Goal: Transaction & Acquisition: Purchase product/service

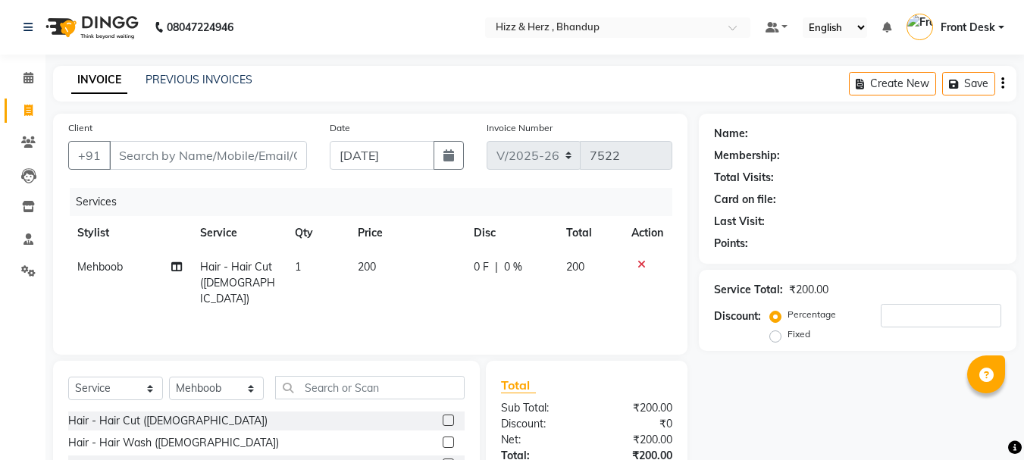
select select "629"
select select "service"
select select "9146"
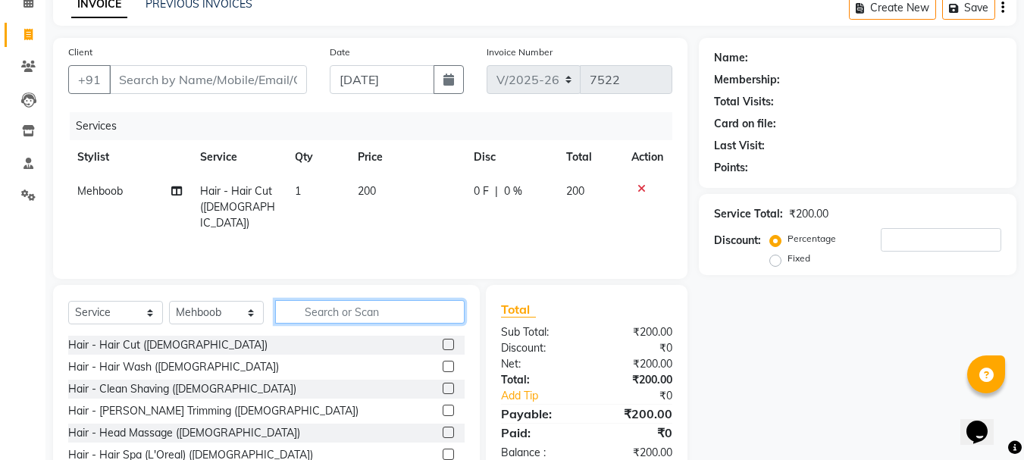
click at [319, 316] on input "text" at bounding box center [369, 311] width 189 height 23
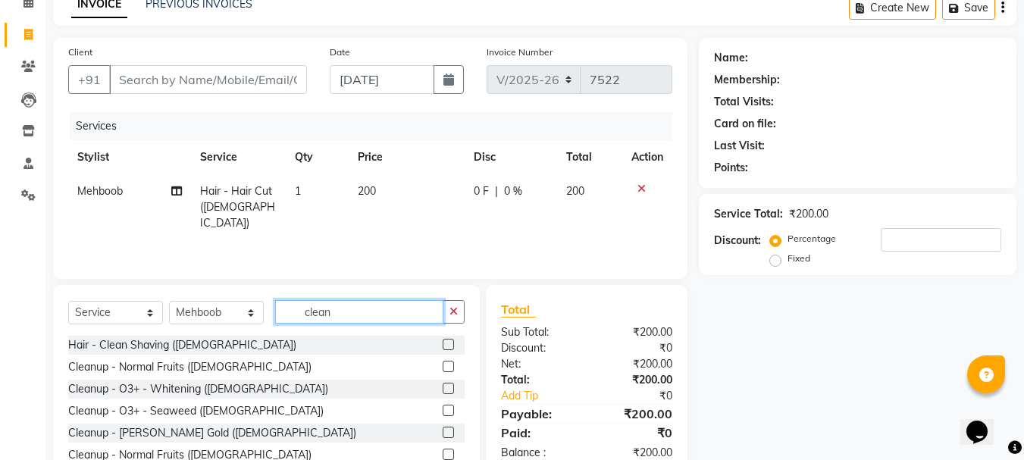
type input "clean"
click at [443, 388] on label at bounding box center [448, 388] width 11 height 11
click at [443, 388] on input "checkbox" at bounding box center [448, 389] width 10 height 10
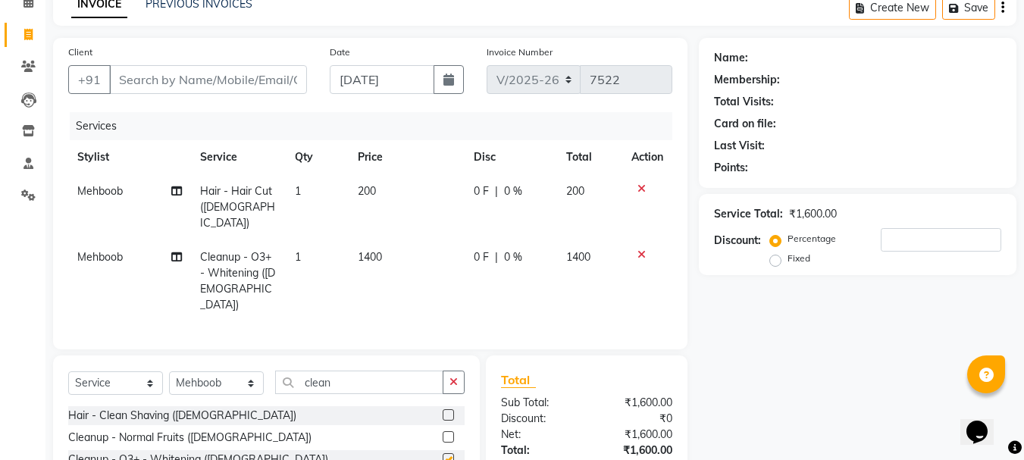
checkbox input "false"
click at [377, 250] on span "1400" at bounding box center [370, 257] width 24 height 14
select select "9146"
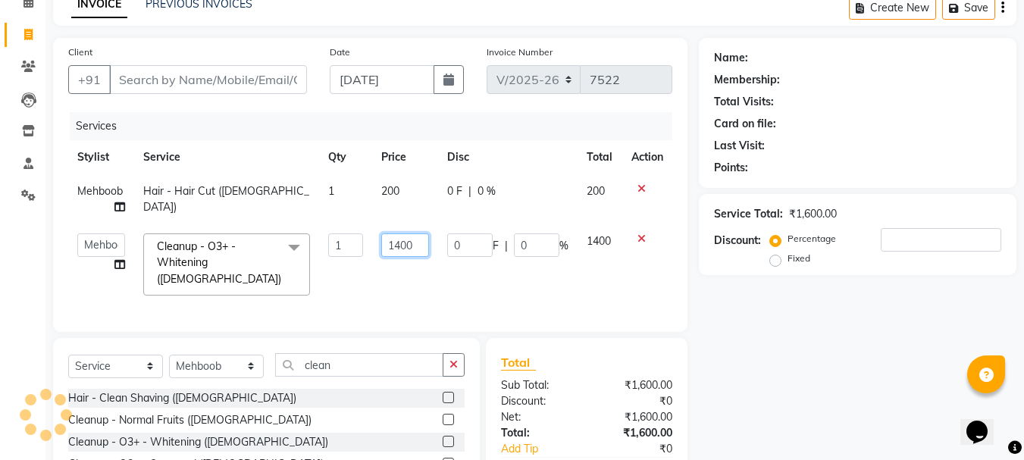
click at [401, 245] on input "1400" at bounding box center [405, 244] width 48 height 23
type input "1500"
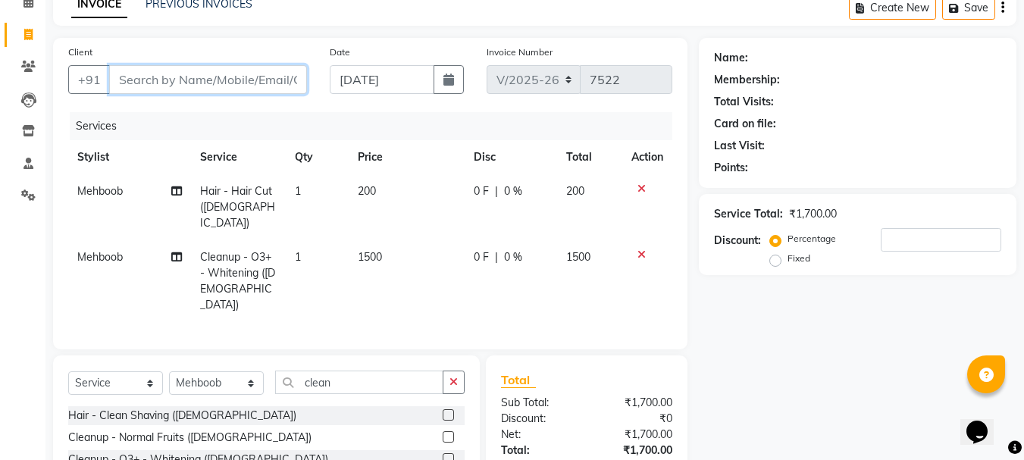
click at [239, 69] on input "Client" at bounding box center [208, 79] width 198 height 29
type input "9"
type input "0"
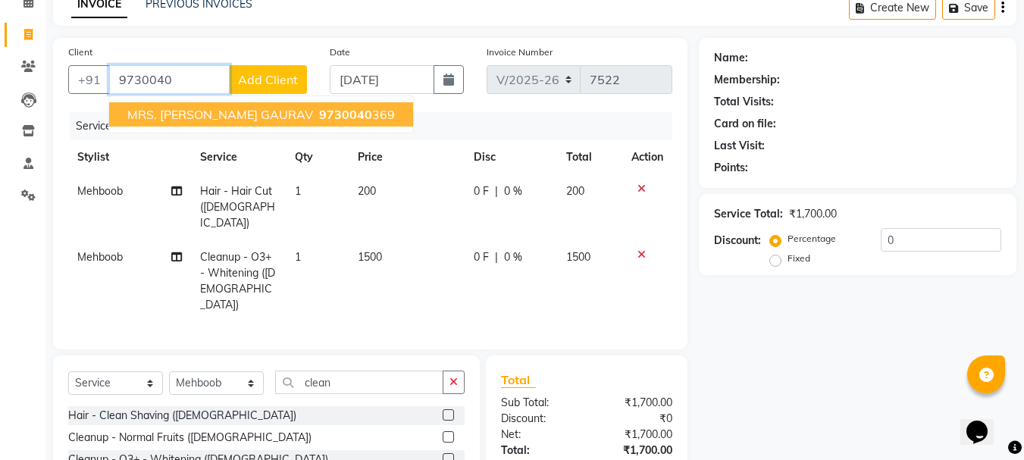
click at [242, 125] on button "MRS. [PERSON_NAME] GAURAV 9730040 369" at bounding box center [261, 114] width 304 height 24
type input "9730040369"
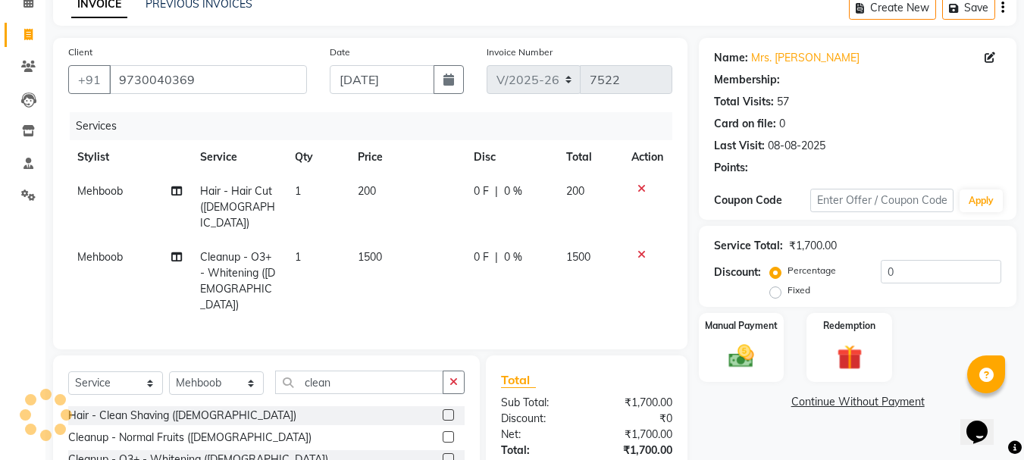
select select "1: Object"
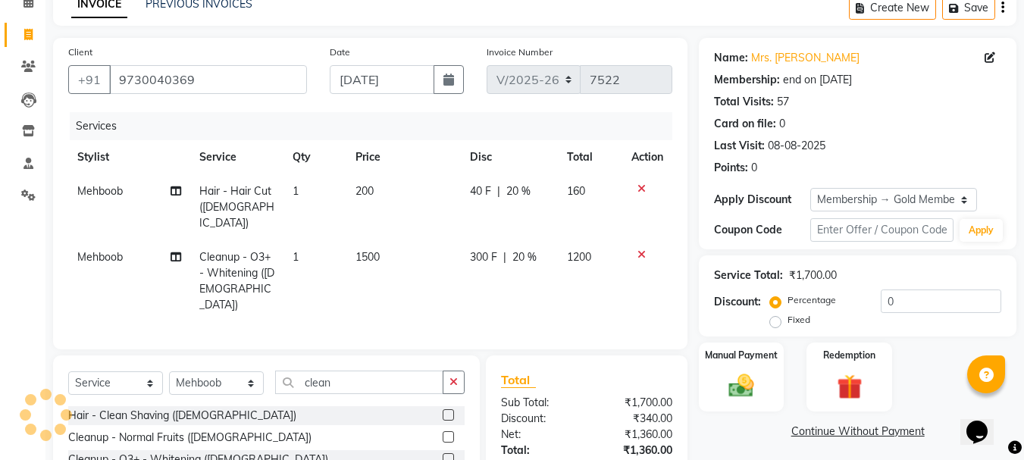
type input "20"
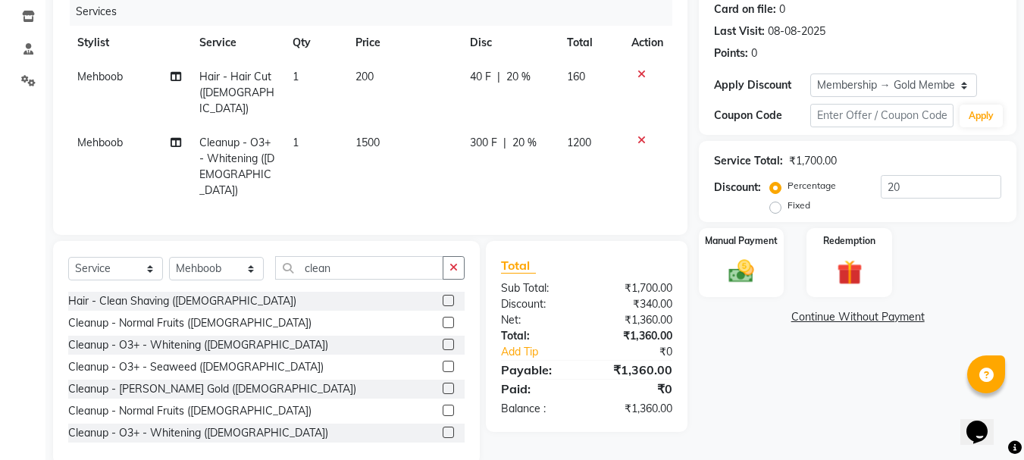
scroll to position [197, 0]
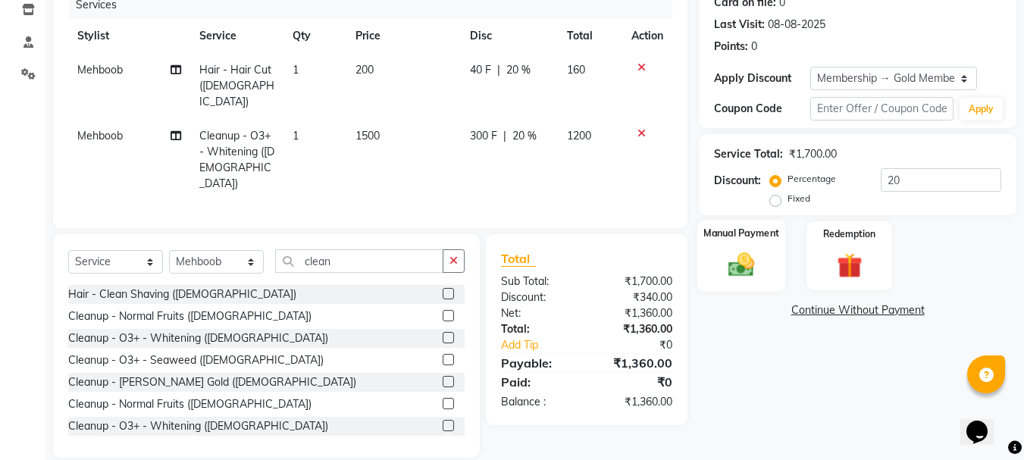
click at [737, 264] on img at bounding box center [741, 264] width 42 height 30
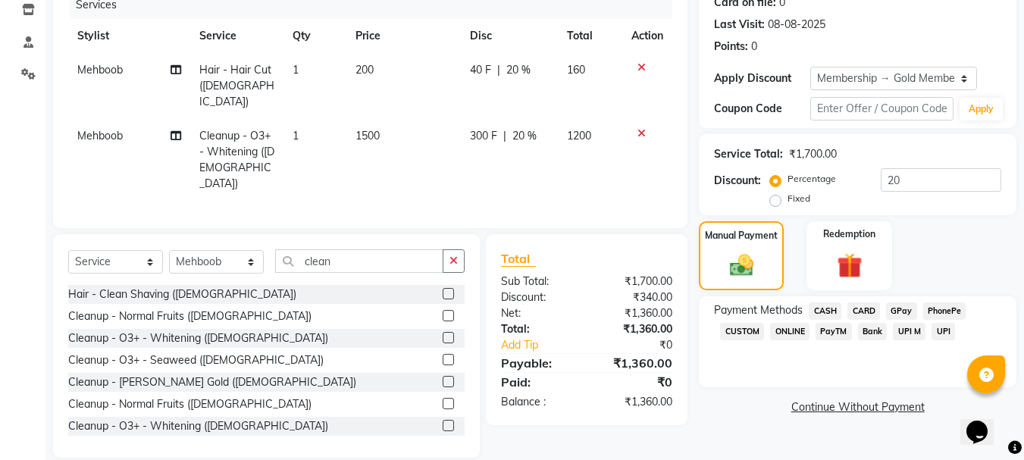
click at [895, 307] on span "GPay" at bounding box center [901, 310] width 31 height 17
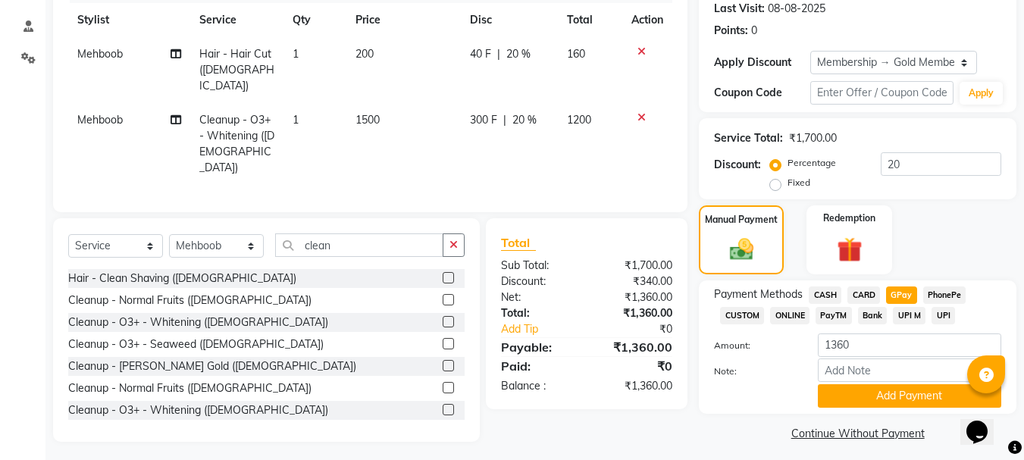
scroll to position [221, 0]
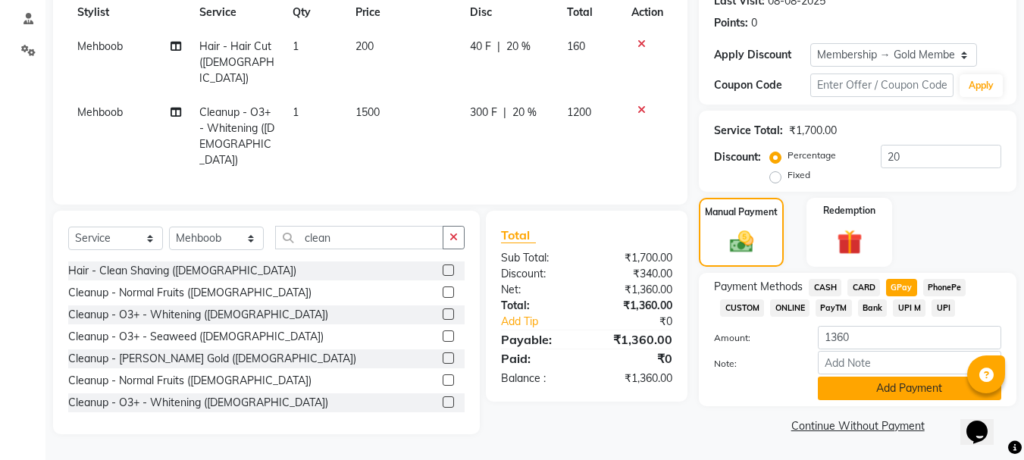
click at [865, 392] on button "Add Payment" at bounding box center [909, 388] width 183 height 23
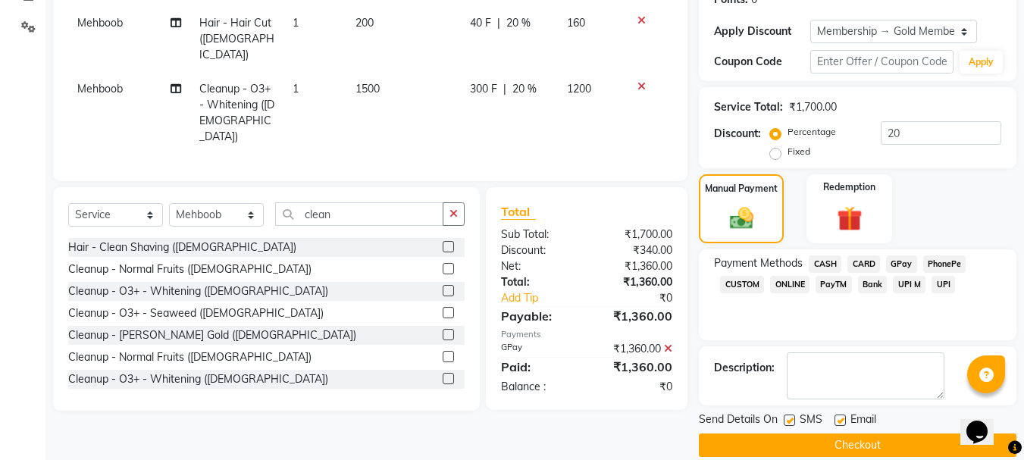
scroll to position [264, 0]
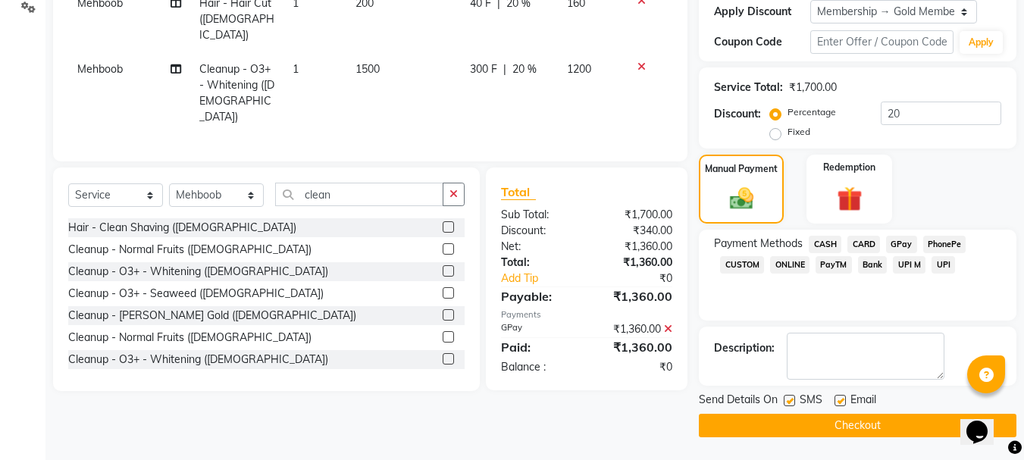
click at [852, 423] on button "Checkout" at bounding box center [857, 425] width 317 height 23
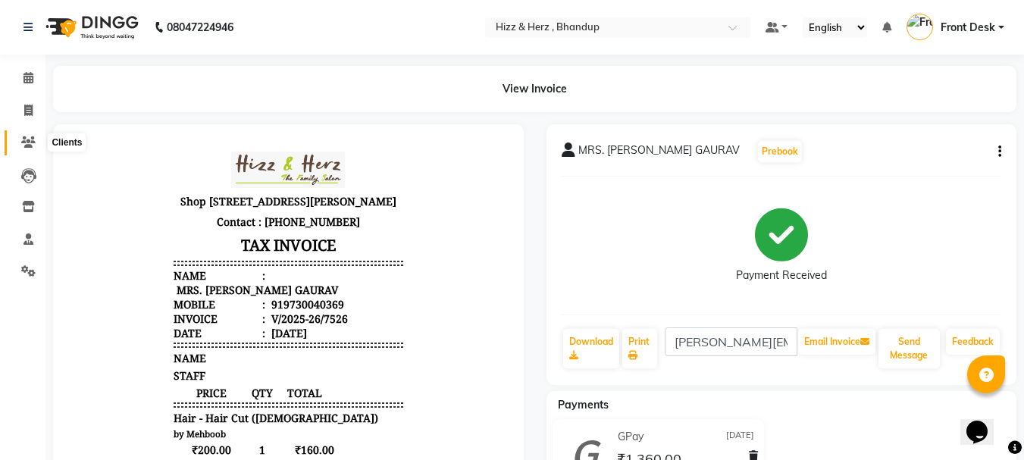
click at [31, 147] on icon at bounding box center [28, 141] width 14 height 11
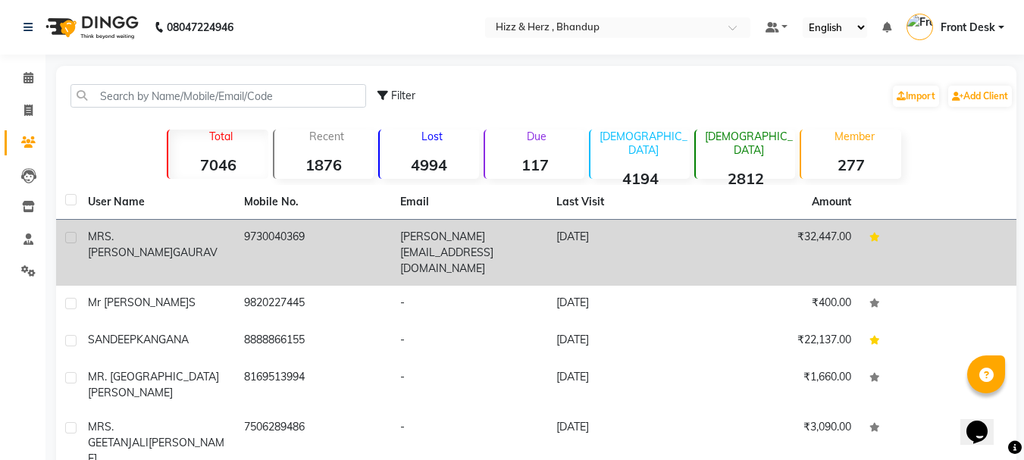
click at [507, 236] on td "[PERSON_NAME][EMAIL_ADDRESS][DOMAIN_NAME]" at bounding box center [469, 253] width 156 height 66
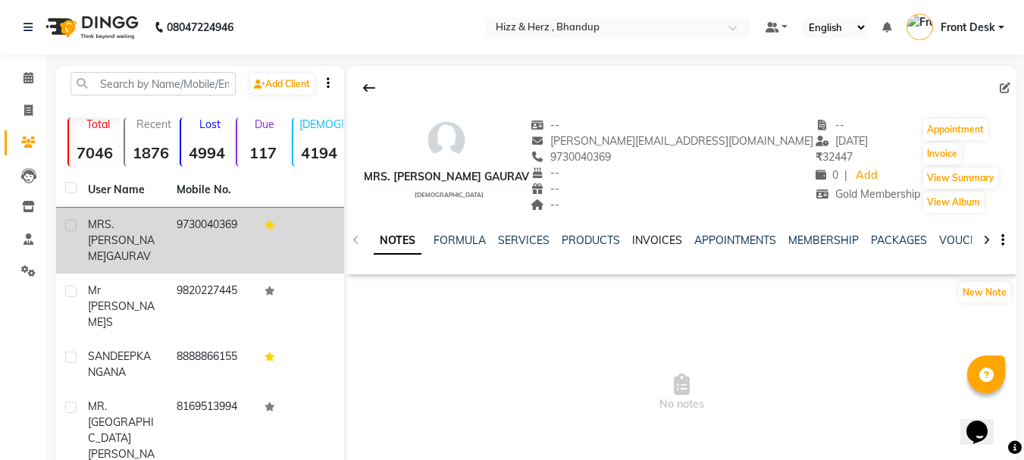
click at [655, 243] on link "INVOICES" at bounding box center [657, 240] width 50 height 14
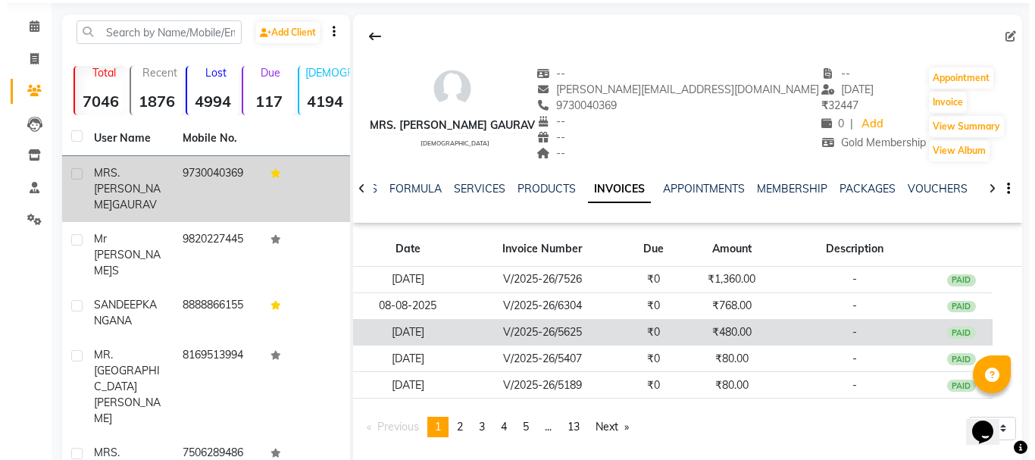
scroll to position [76, 0]
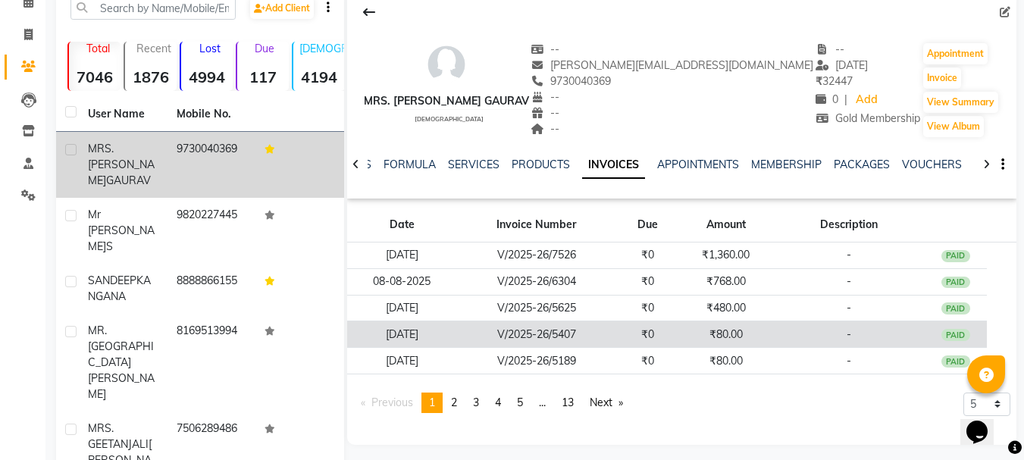
click at [677, 329] on td "₹0" at bounding box center [647, 334] width 63 height 27
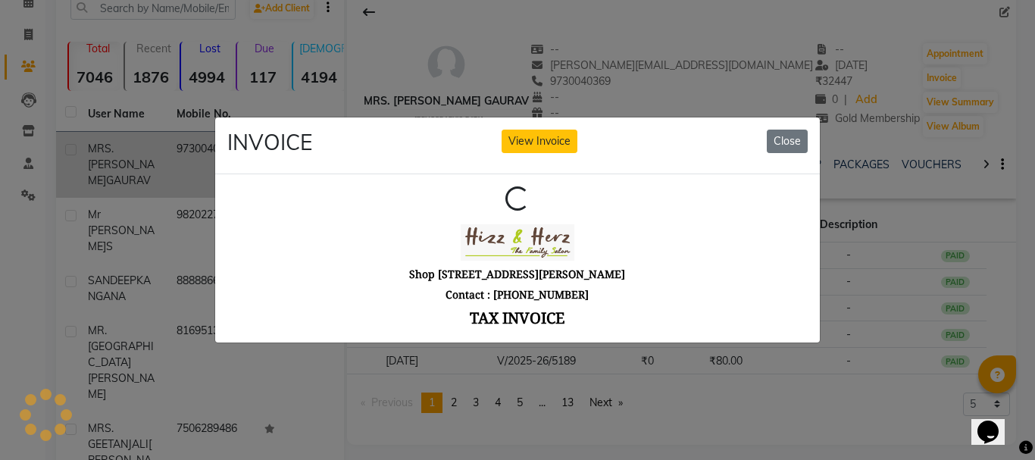
scroll to position [0, 0]
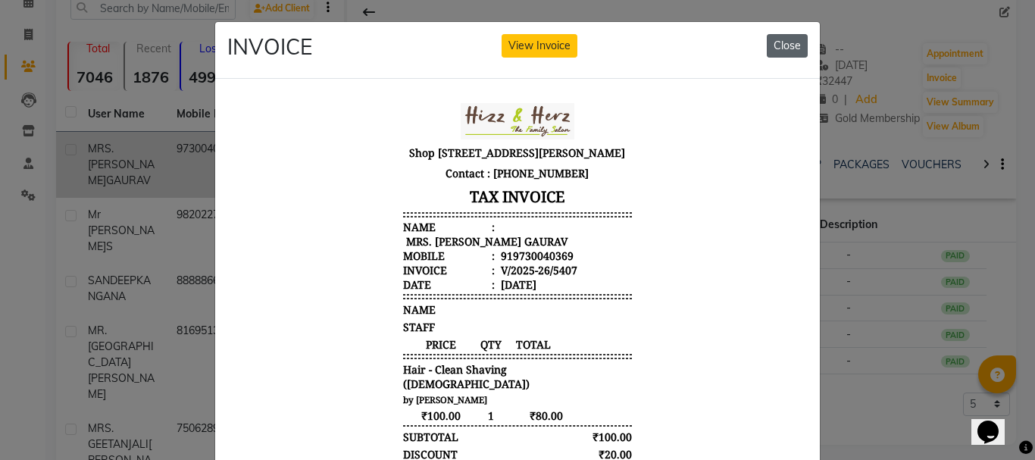
click at [777, 51] on button "Close" at bounding box center [787, 45] width 41 height 23
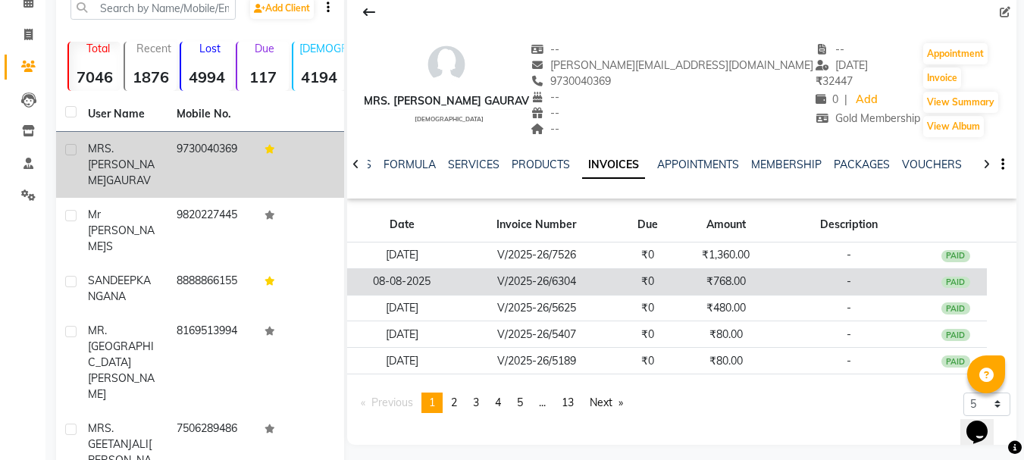
click at [637, 278] on td "₹0" at bounding box center [647, 281] width 63 height 27
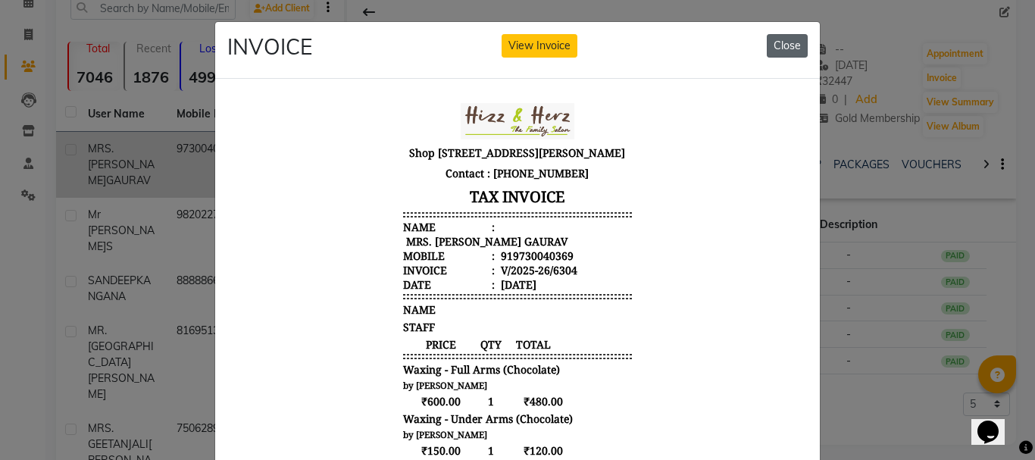
click at [796, 51] on button "Close" at bounding box center [787, 45] width 41 height 23
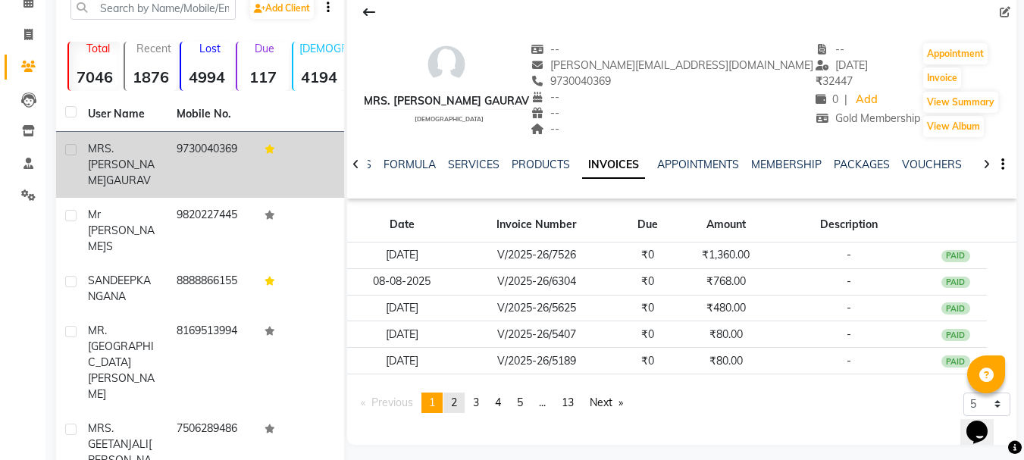
click at [457, 405] on span "2" at bounding box center [454, 403] width 6 height 14
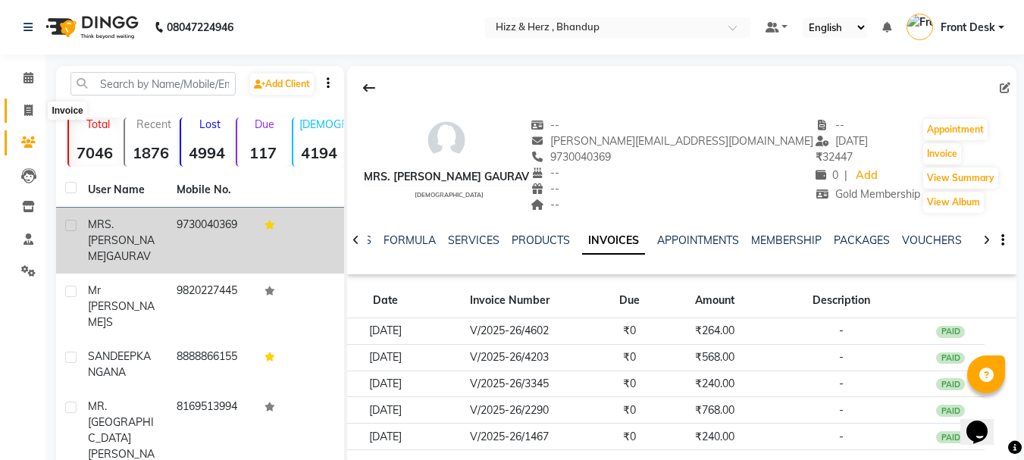
click at [27, 105] on icon at bounding box center [28, 110] width 8 height 11
select select "service"
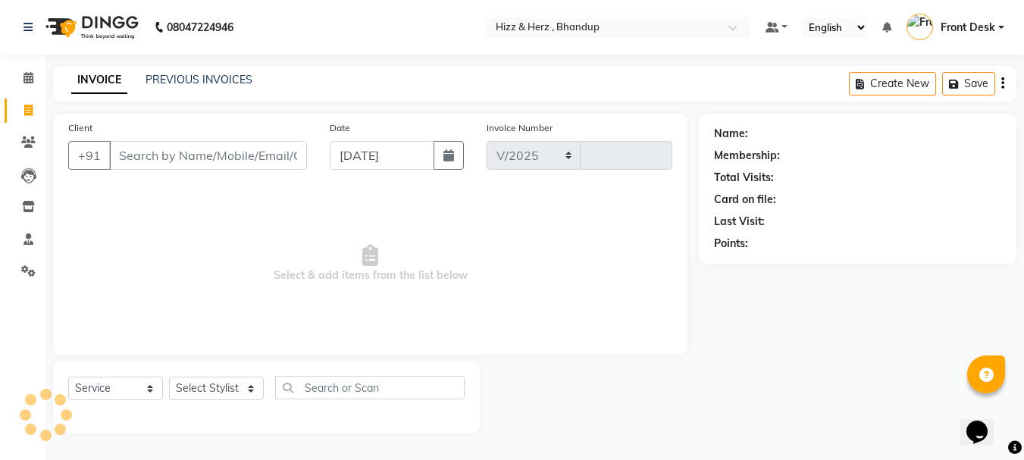
select select "629"
type input "7527"
click at [486, 172] on div "Invoice Number V/2025 V/[PHONE_NUMBER]" at bounding box center [585, 151] width 211 height 62
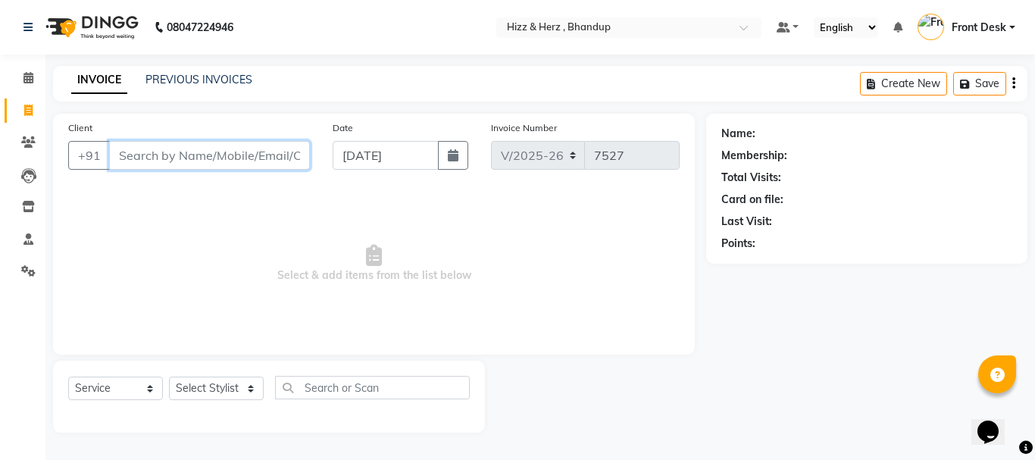
click at [230, 147] on input "Client" at bounding box center [209, 155] width 201 height 29
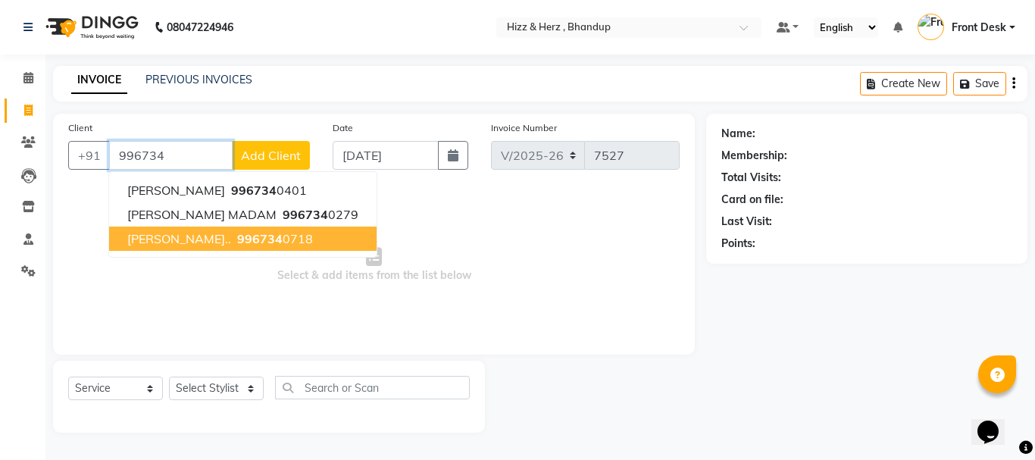
click at [202, 240] on span "[PERSON_NAME].." at bounding box center [179, 238] width 104 height 15
type input "9967340718"
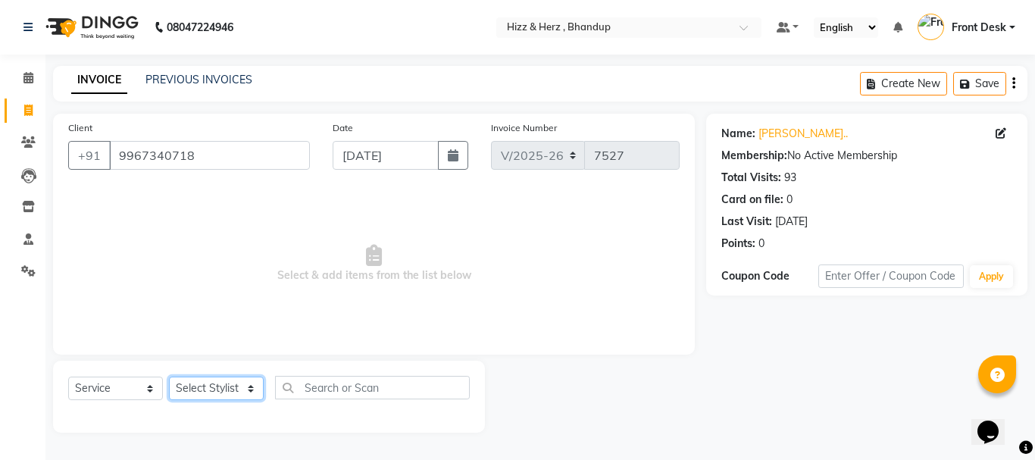
click at [231, 379] on select "Select Stylist Front Desk [PERSON_NAME] HIZZ & HERZ 2 [PERSON_NAME] [PERSON_NAM…" at bounding box center [216, 388] width 95 height 23
select select "26430"
click at [169, 377] on select "Select Stylist Front Desk [PERSON_NAME] HIZZ & HERZ 2 [PERSON_NAME] [PERSON_NAM…" at bounding box center [216, 388] width 95 height 23
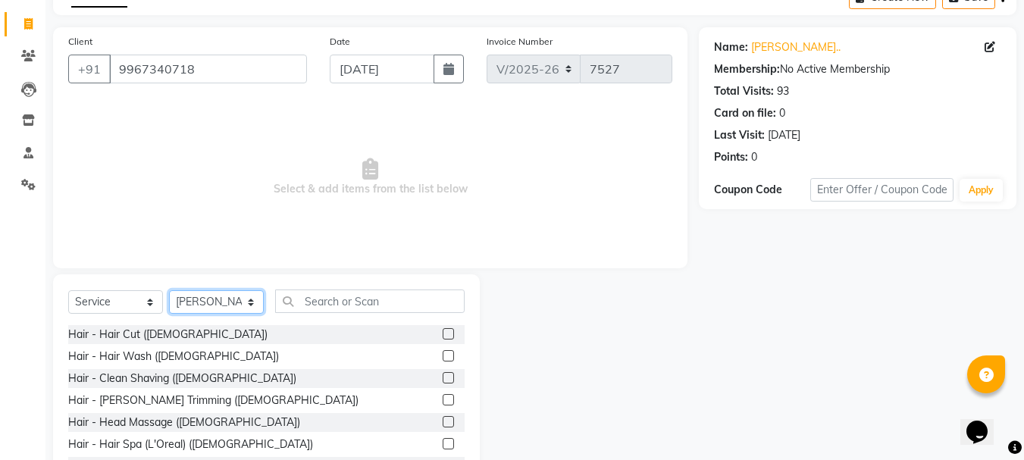
scroll to position [147, 0]
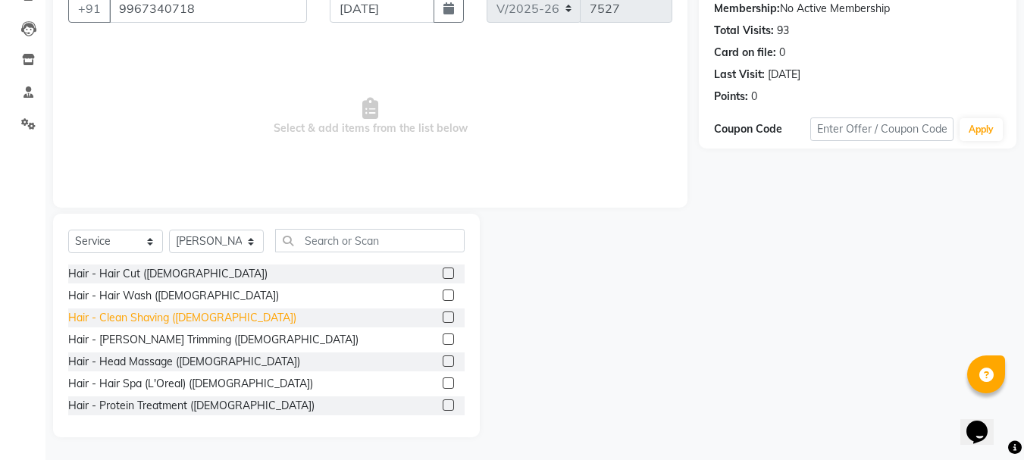
click at [125, 313] on div "Hair - Clean Shaving ([DEMOGRAPHIC_DATA])" at bounding box center [182, 318] width 228 height 16
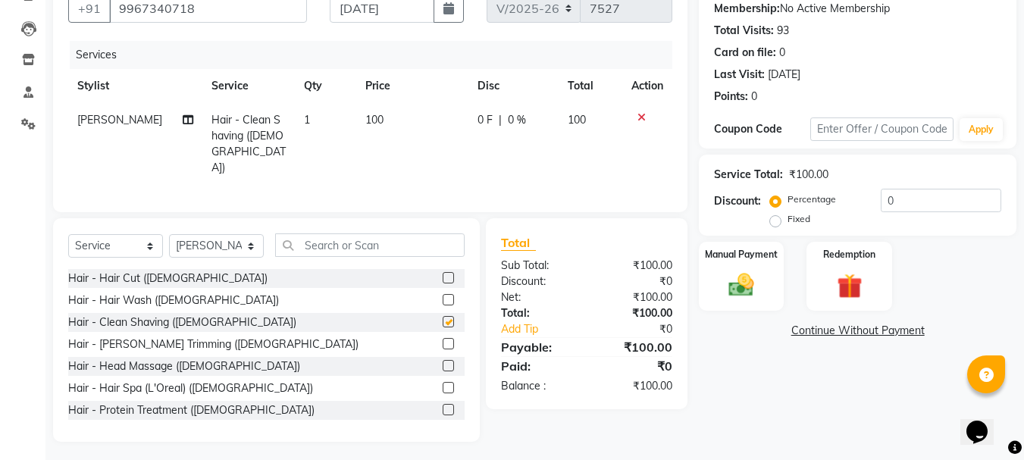
checkbox input "false"
click at [754, 278] on img at bounding box center [741, 285] width 42 height 30
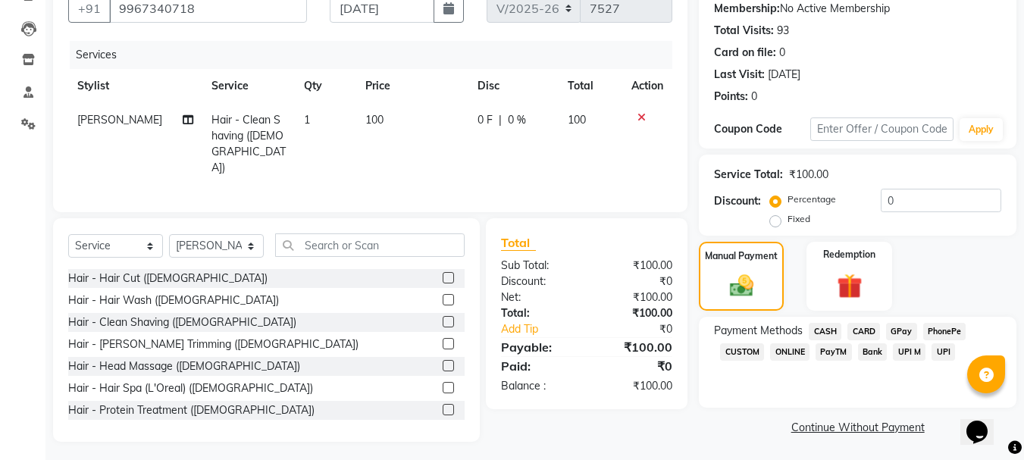
click at [892, 326] on span "GPay" at bounding box center [901, 331] width 31 height 17
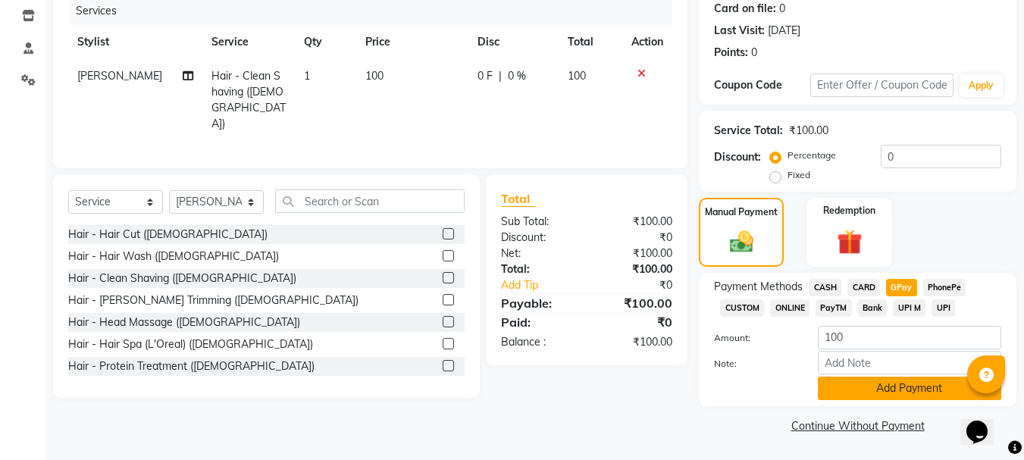
click at [900, 386] on button "Add Payment" at bounding box center [909, 388] width 183 height 23
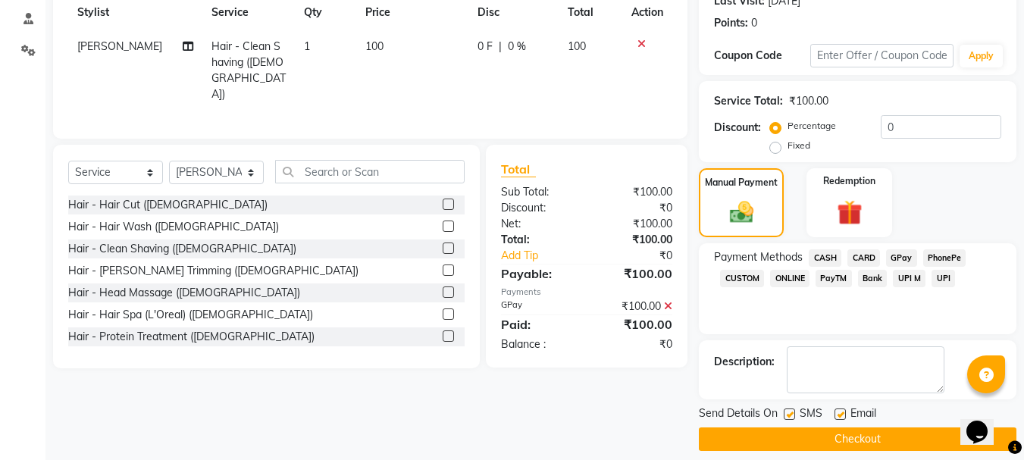
scroll to position [234, 0]
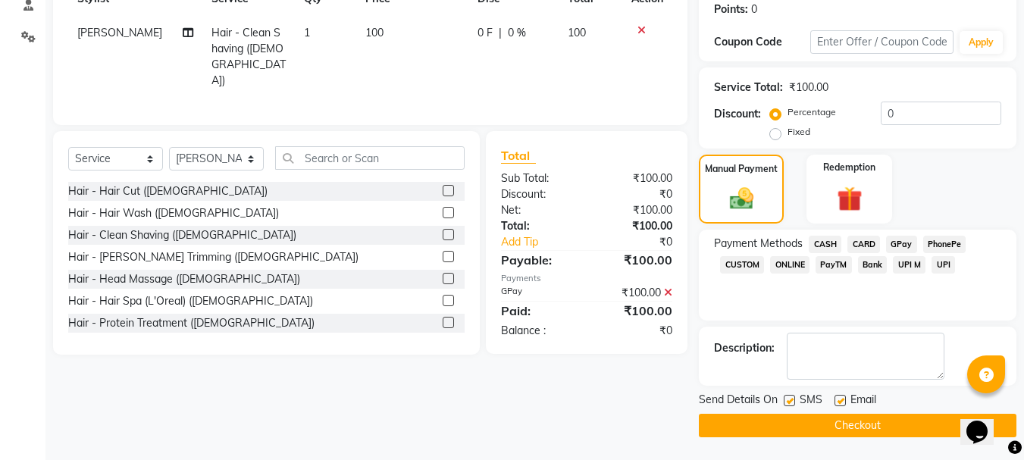
click at [867, 421] on button "Checkout" at bounding box center [857, 425] width 317 height 23
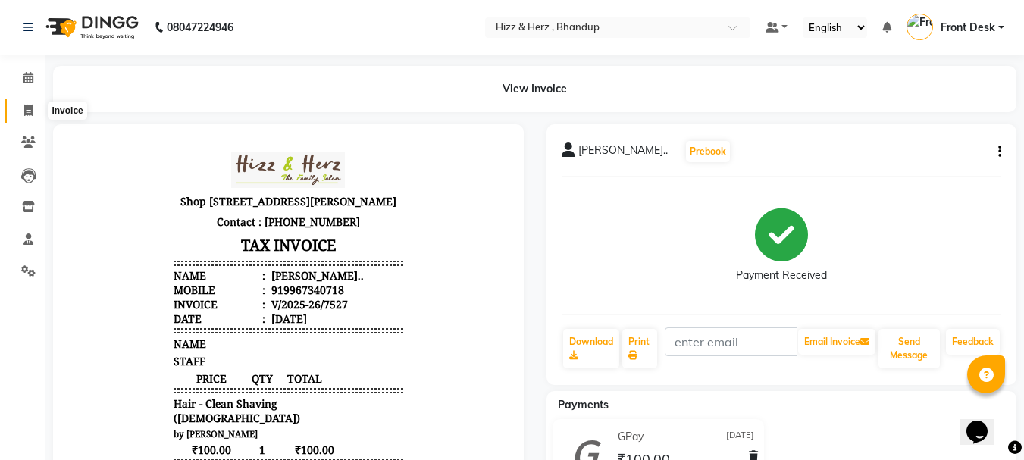
click at [27, 111] on icon at bounding box center [28, 110] width 8 height 11
select select "629"
select select "service"
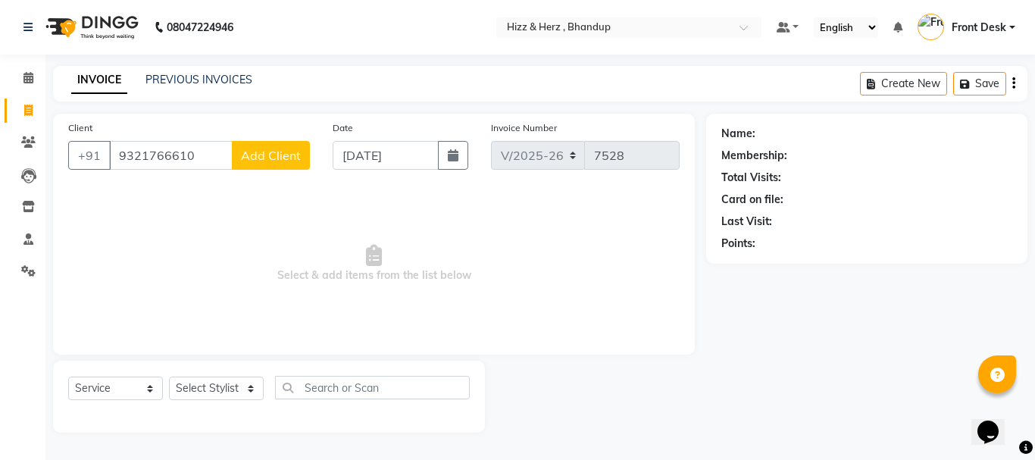
type input "9321766610"
click at [262, 152] on span "Add Client" at bounding box center [271, 155] width 60 height 15
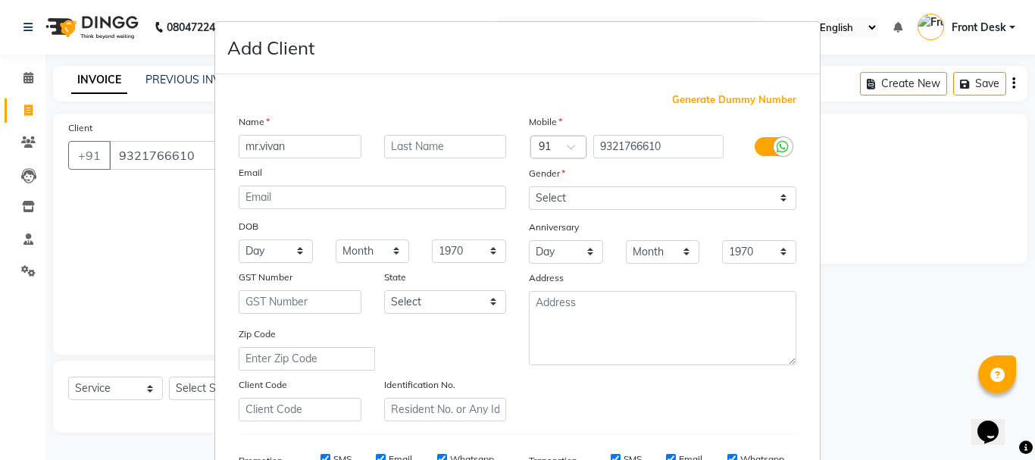
type input "mr.vivan"
click at [405, 138] on input "text" at bounding box center [445, 146] width 123 height 23
type input "[PERSON_NAME]"
click at [613, 198] on select "Select [DEMOGRAPHIC_DATA] [DEMOGRAPHIC_DATA] Other Prefer Not To Say" at bounding box center [662, 197] width 267 height 23
select select "[DEMOGRAPHIC_DATA]"
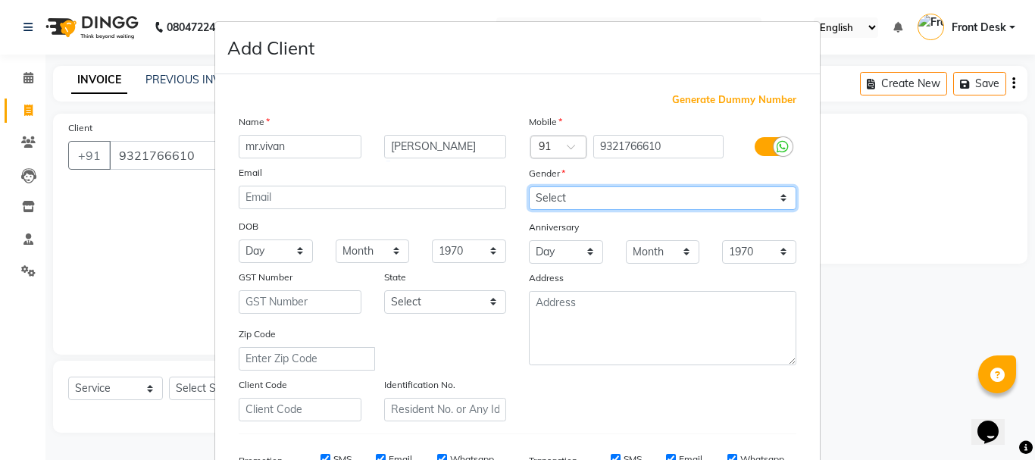
click at [529, 186] on select "Select [DEMOGRAPHIC_DATA] [DEMOGRAPHIC_DATA] Other Prefer Not To Say" at bounding box center [662, 197] width 267 height 23
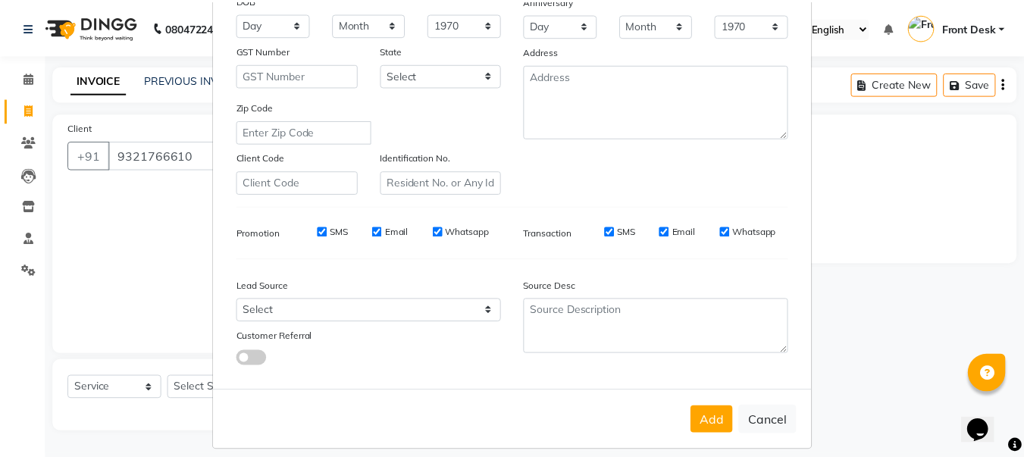
scroll to position [227, 0]
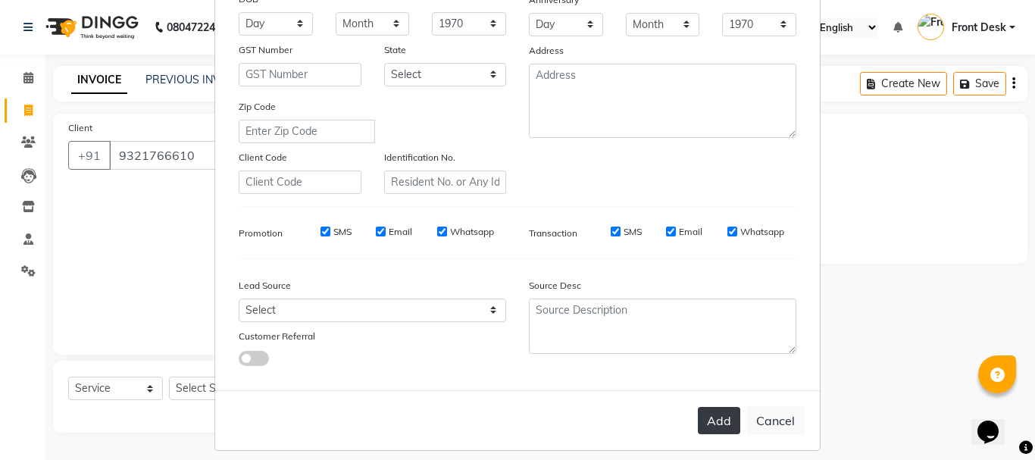
click at [699, 419] on button "Add" at bounding box center [719, 420] width 42 height 27
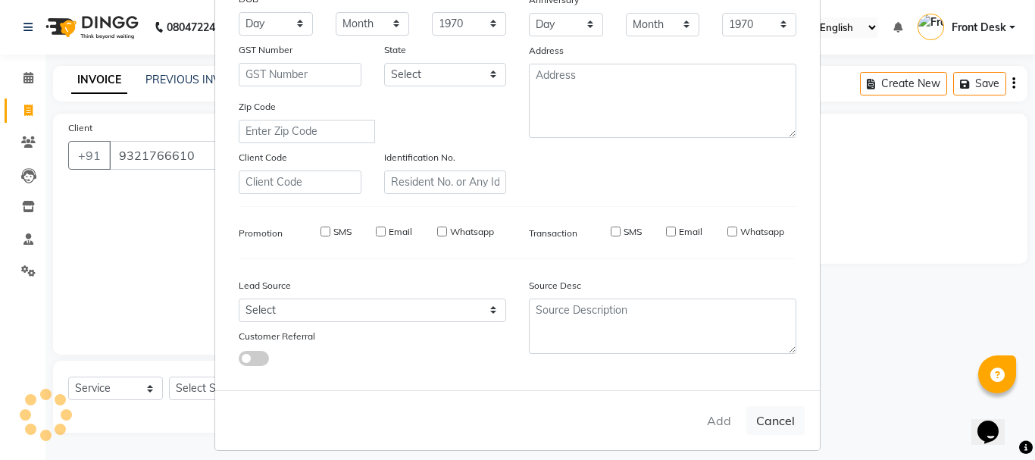
select select
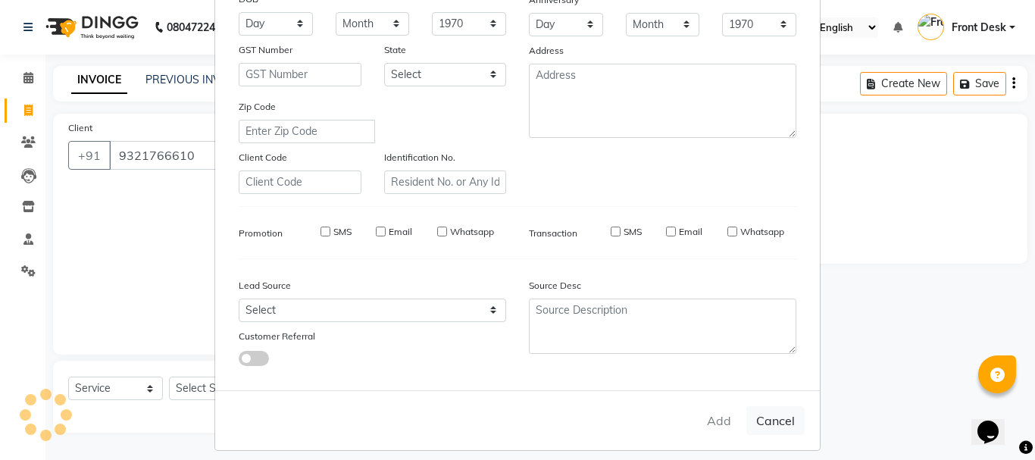
select select
checkbox input "false"
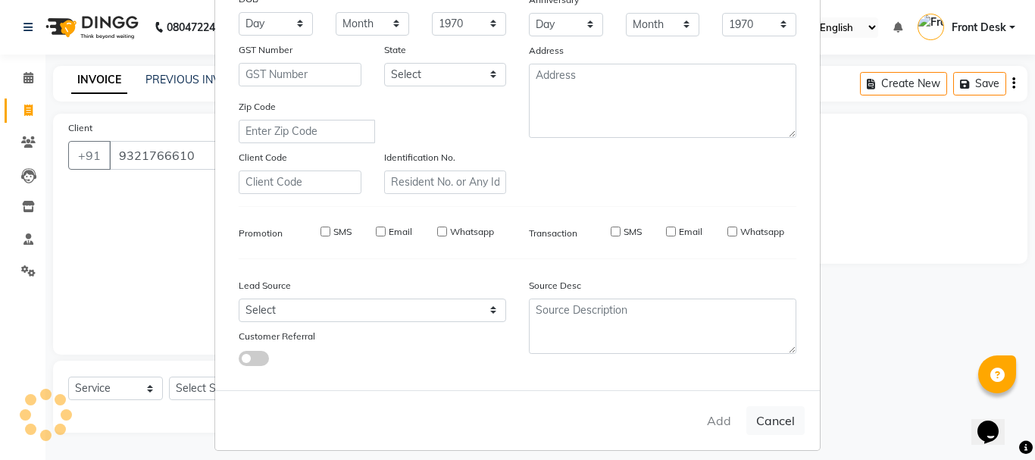
checkbox input "false"
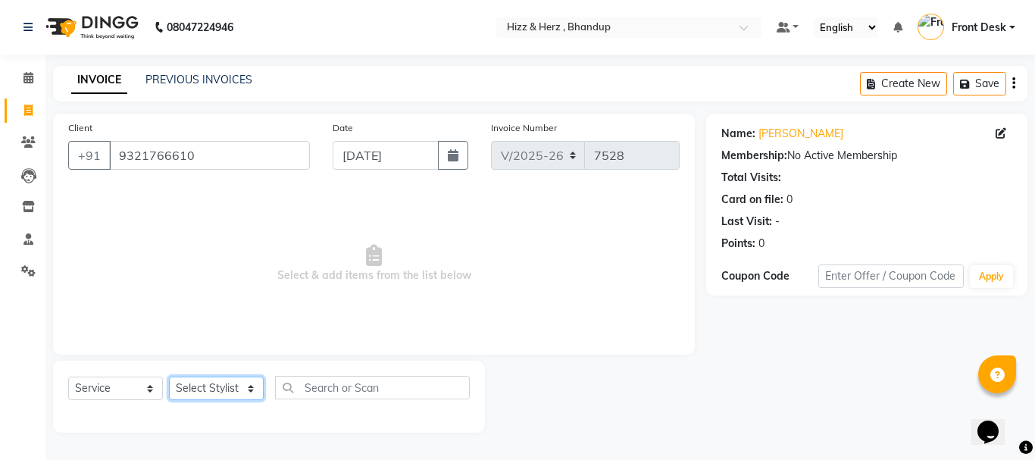
click at [217, 394] on select "Select Stylist Front Desk [PERSON_NAME] HIZZ & HERZ 2 [PERSON_NAME] [PERSON_NAM…" at bounding box center [216, 388] width 95 height 23
select select "11514"
click at [169, 377] on select "Select Stylist Front Desk [PERSON_NAME] HIZZ & HERZ 2 [PERSON_NAME] [PERSON_NAM…" at bounding box center [216, 388] width 95 height 23
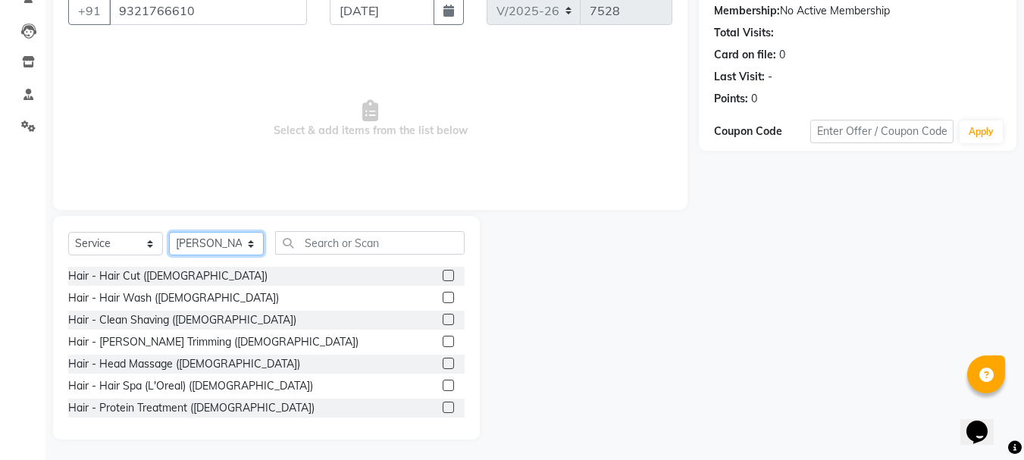
scroll to position [147, 0]
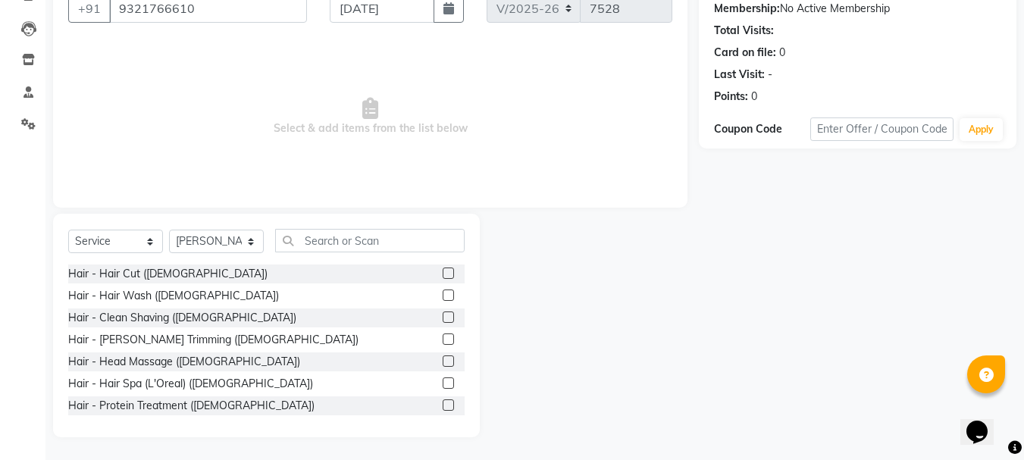
click at [443, 274] on label at bounding box center [448, 272] width 11 height 11
click at [443, 274] on input "checkbox" at bounding box center [448, 274] width 10 height 10
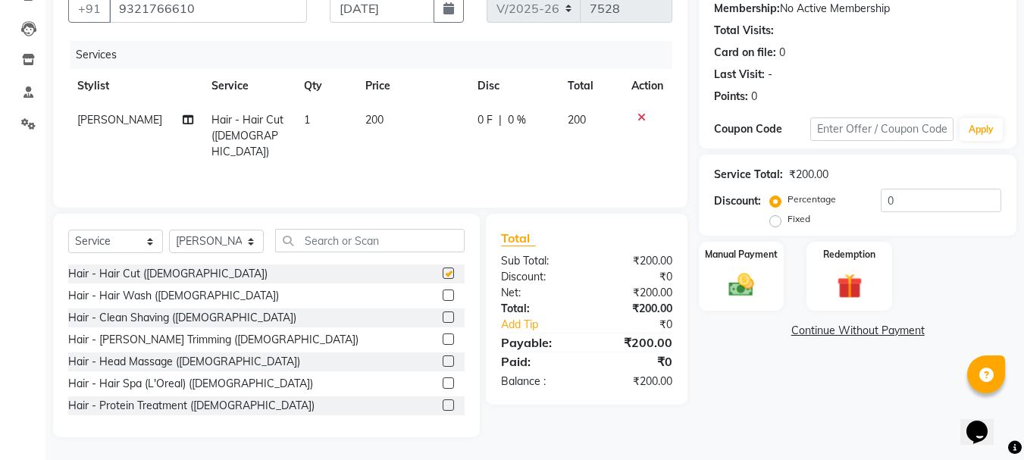
checkbox input "false"
click at [443, 298] on label at bounding box center [448, 294] width 11 height 11
click at [443, 298] on input "checkbox" at bounding box center [448, 296] width 10 height 10
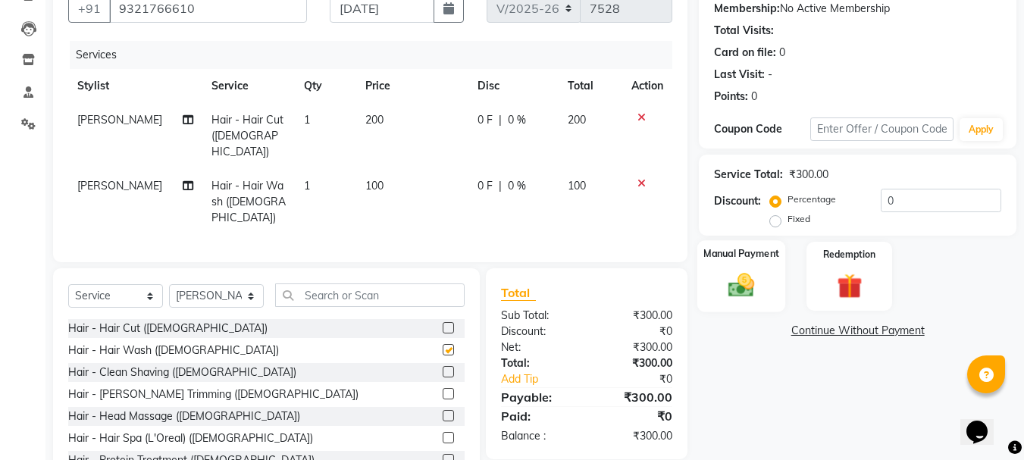
checkbox input "false"
click at [741, 289] on img at bounding box center [741, 285] width 42 height 30
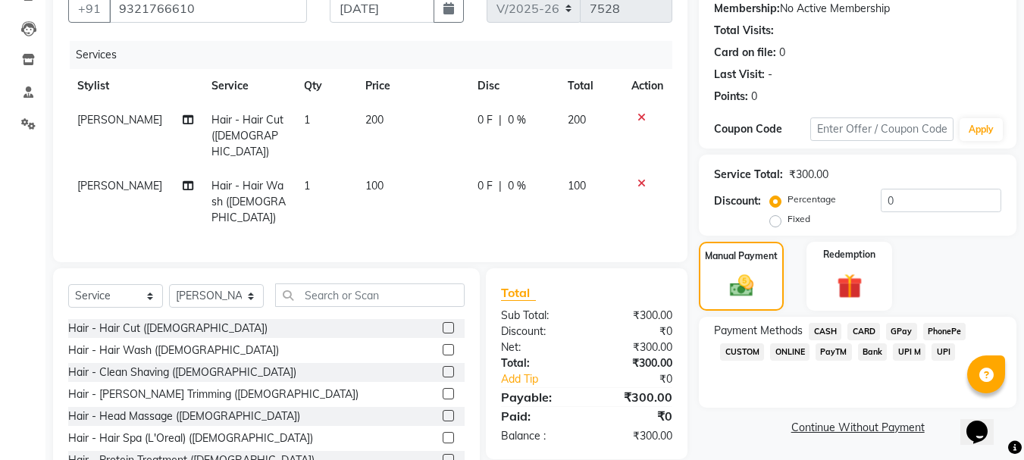
click at [832, 330] on span "CASH" at bounding box center [825, 331] width 33 height 17
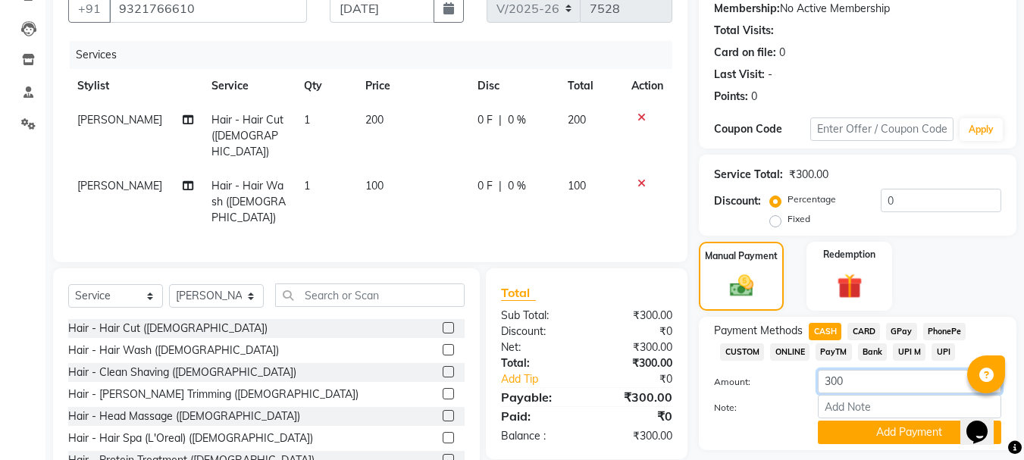
click at [892, 378] on input "300" at bounding box center [909, 381] width 183 height 23
type input "3"
type input "250"
click at [894, 437] on button "Add Payment" at bounding box center [909, 432] width 183 height 23
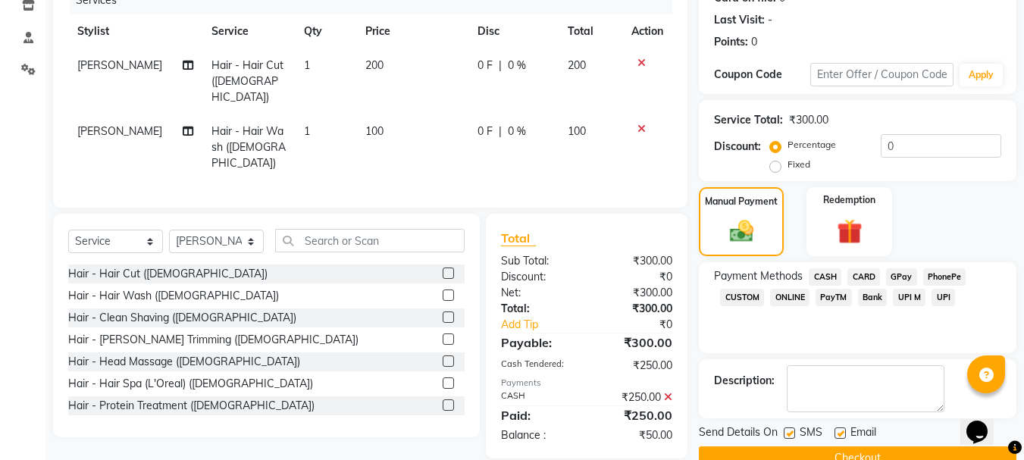
scroll to position [234, 0]
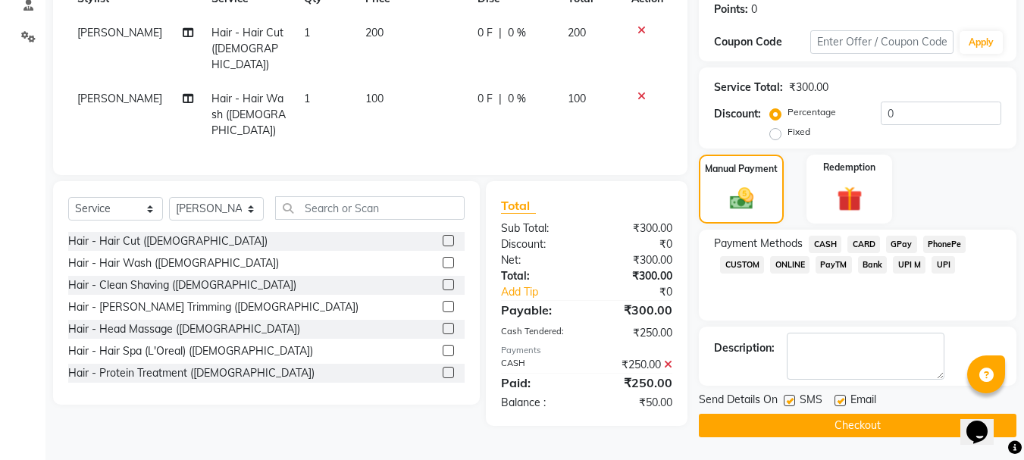
click at [905, 244] on span "GPay" at bounding box center [901, 244] width 31 height 17
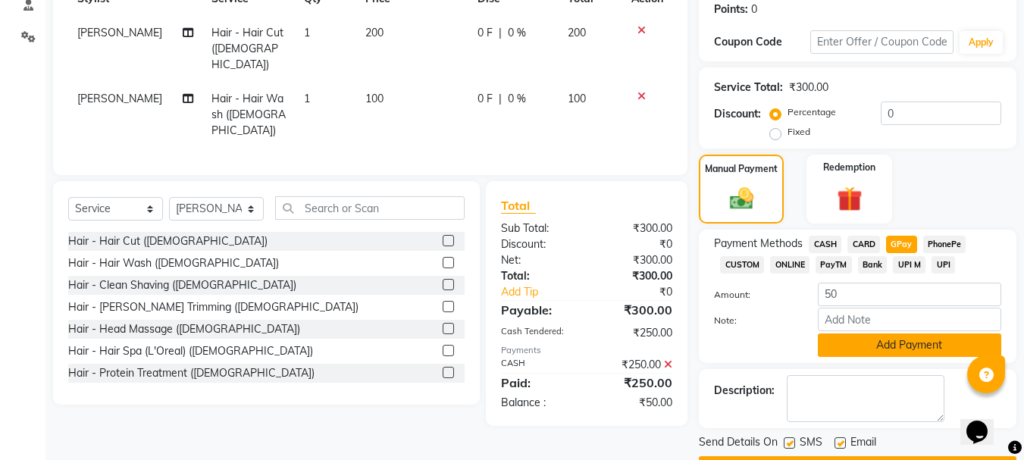
click at [914, 345] on button "Add Payment" at bounding box center [909, 344] width 183 height 23
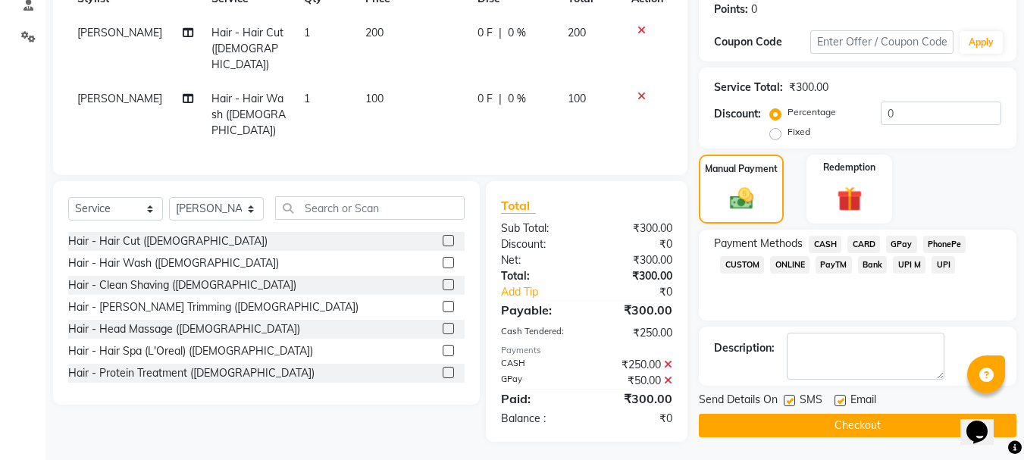
click at [907, 423] on button "Checkout" at bounding box center [857, 425] width 317 height 23
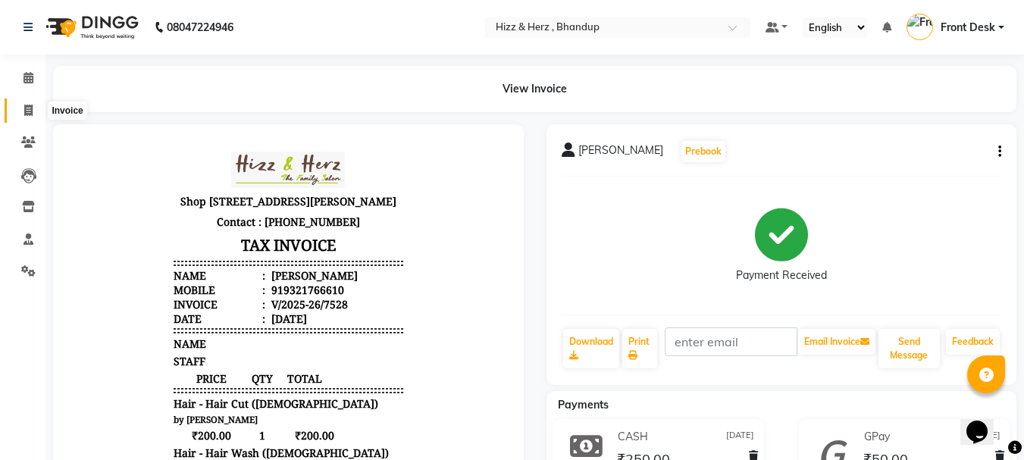
click at [30, 112] on icon at bounding box center [28, 110] width 8 height 11
select select "service"
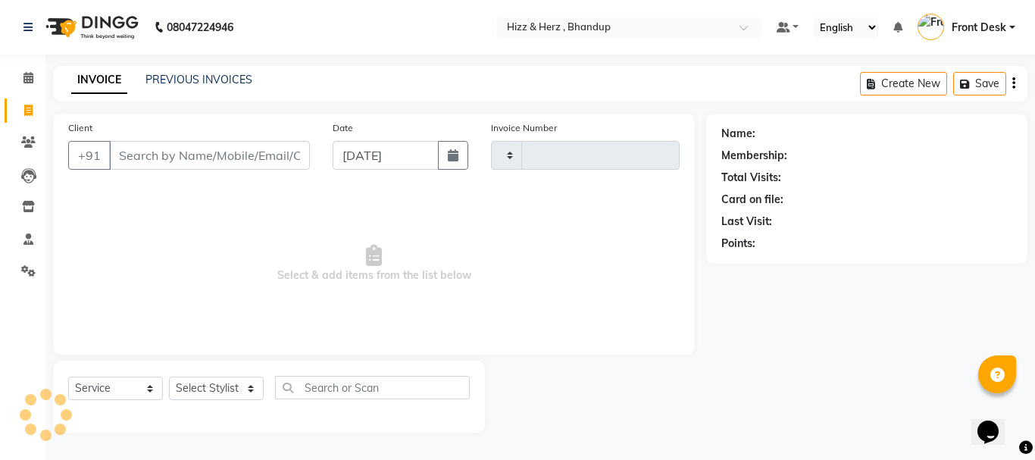
type input "7529"
select select "629"
click at [230, 388] on select "Select Stylist Front Desk [PERSON_NAME] HIZZ & HERZ 2 [PERSON_NAME] [PERSON_NAM…" at bounding box center [216, 388] width 95 height 23
select select "26430"
click at [169, 377] on select "Select Stylist Front Desk [PERSON_NAME] HIZZ & HERZ 2 [PERSON_NAME] [PERSON_NAM…" at bounding box center [216, 388] width 95 height 23
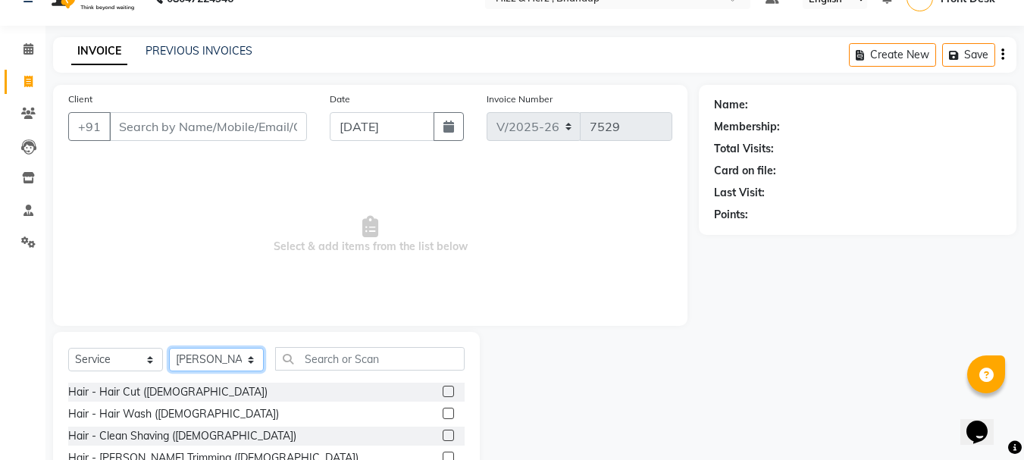
scroll to position [147, 0]
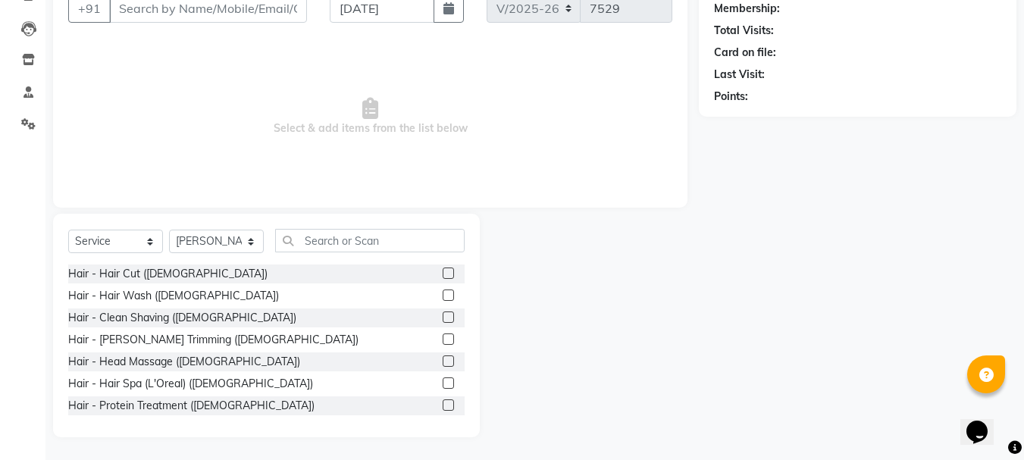
click at [443, 339] on label at bounding box center [448, 338] width 11 height 11
click at [443, 339] on input "checkbox" at bounding box center [448, 340] width 10 height 10
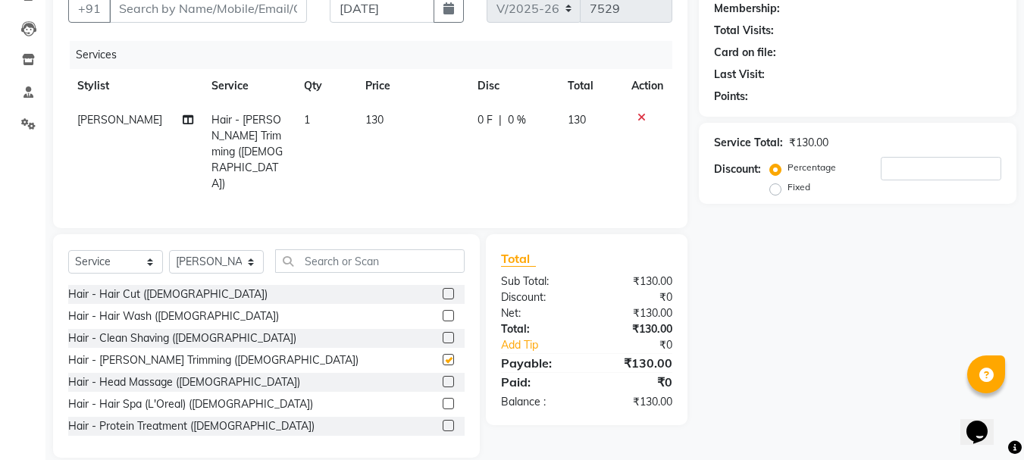
checkbox input "false"
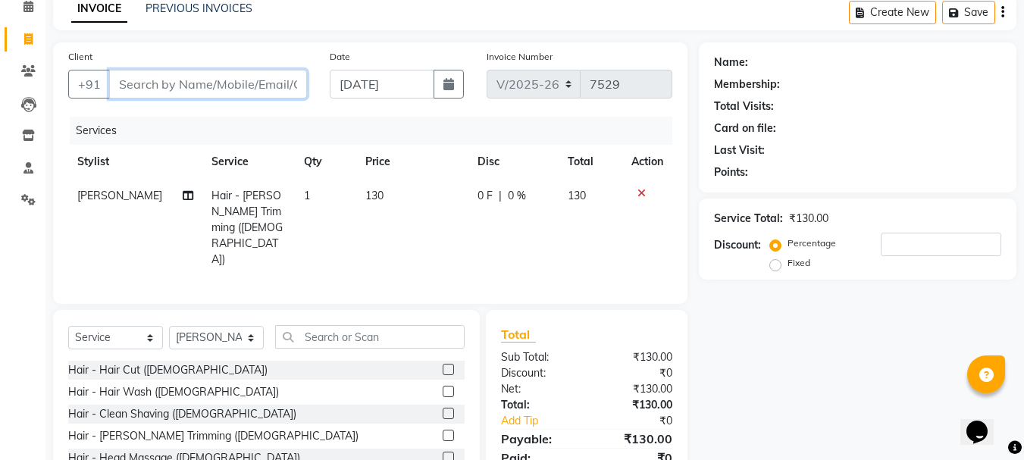
click at [203, 83] on input "Client" at bounding box center [208, 84] width 198 height 29
type input "9"
type input "0"
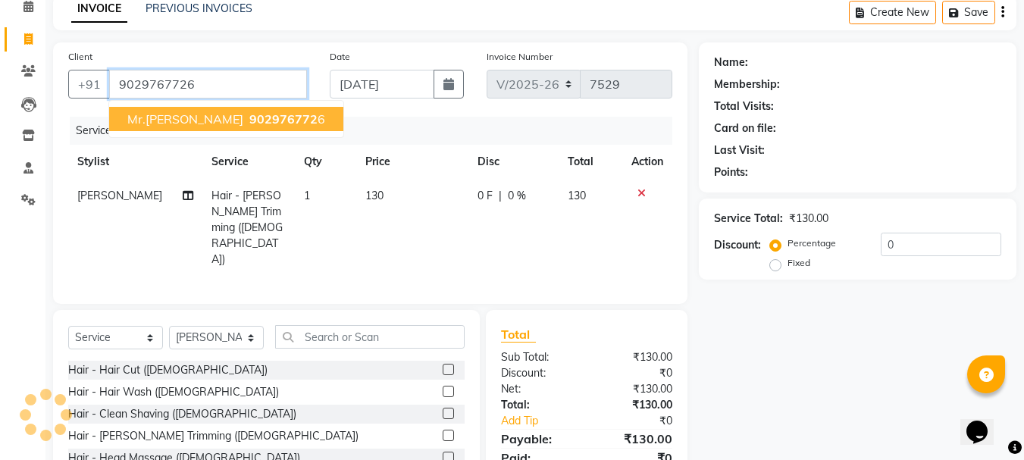
type input "9029767726"
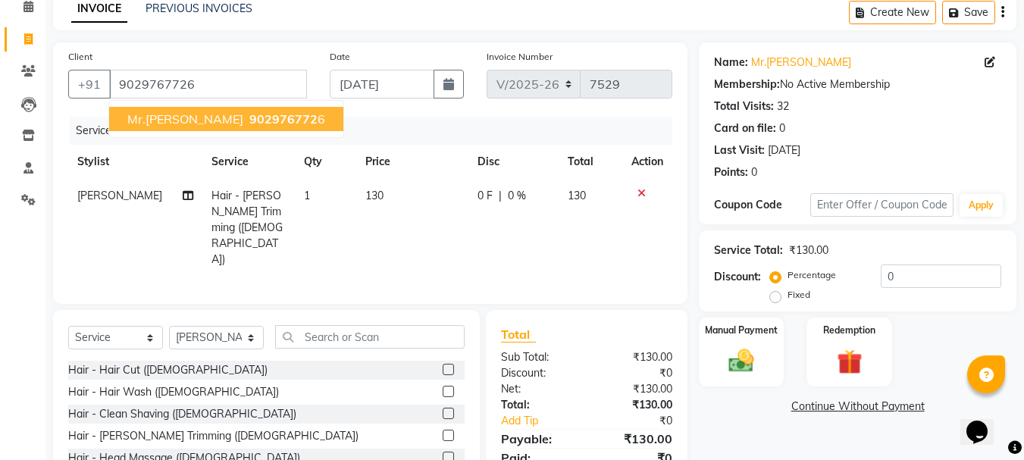
click at [249, 117] on span "902976772" at bounding box center [283, 118] width 68 height 15
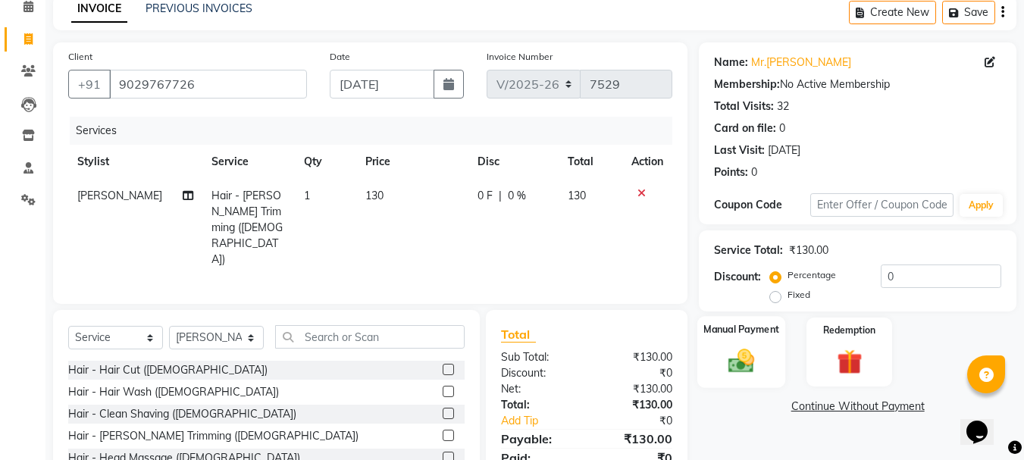
click at [735, 363] on img at bounding box center [741, 361] width 42 height 30
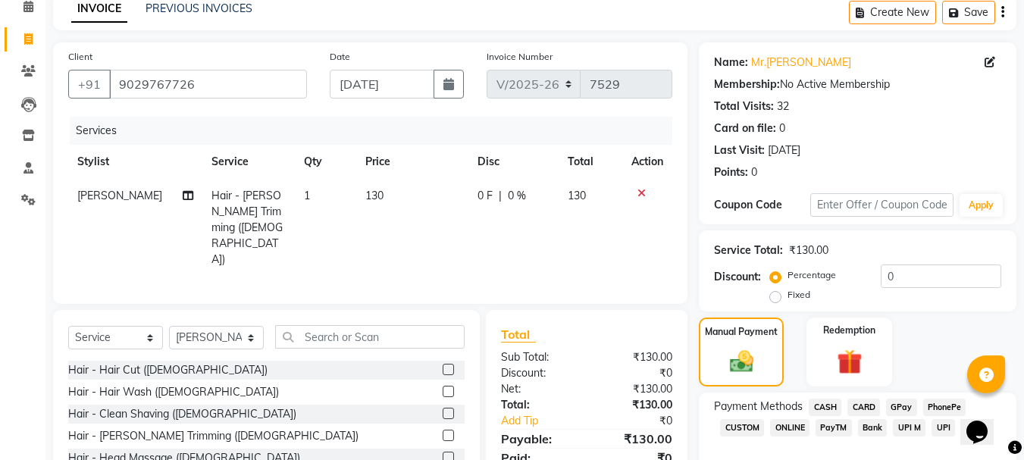
click at [899, 411] on span "GPay" at bounding box center [901, 407] width 31 height 17
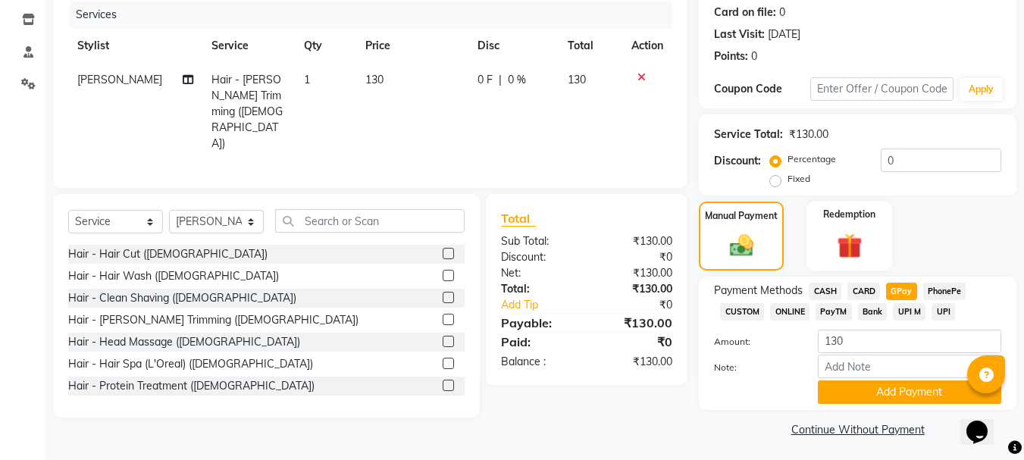
scroll to position [191, 0]
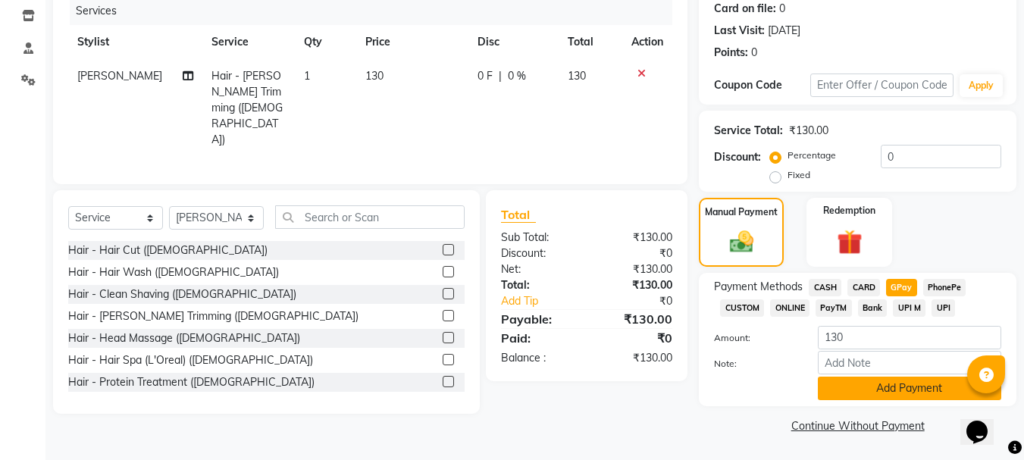
click at [897, 393] on button "Add Payment" at bounding box center [909, 388] width 183 height 23
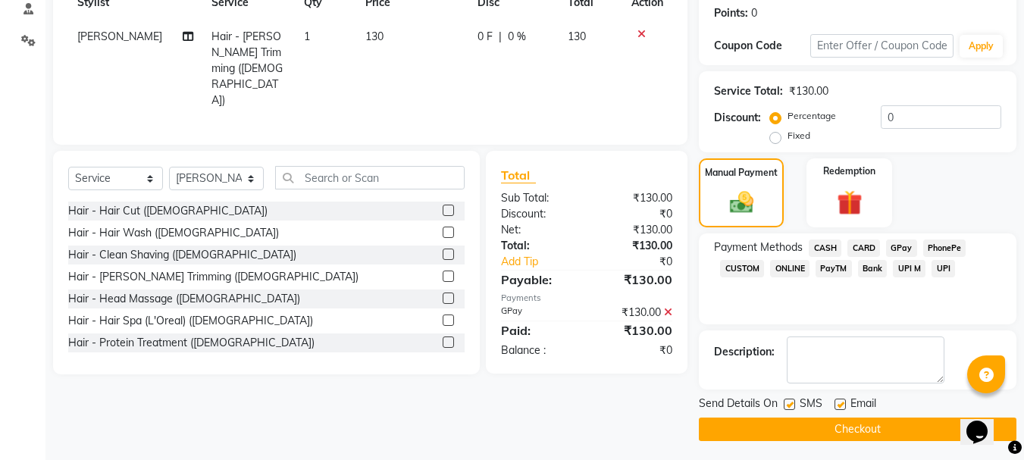
scroll to position [234, 0]
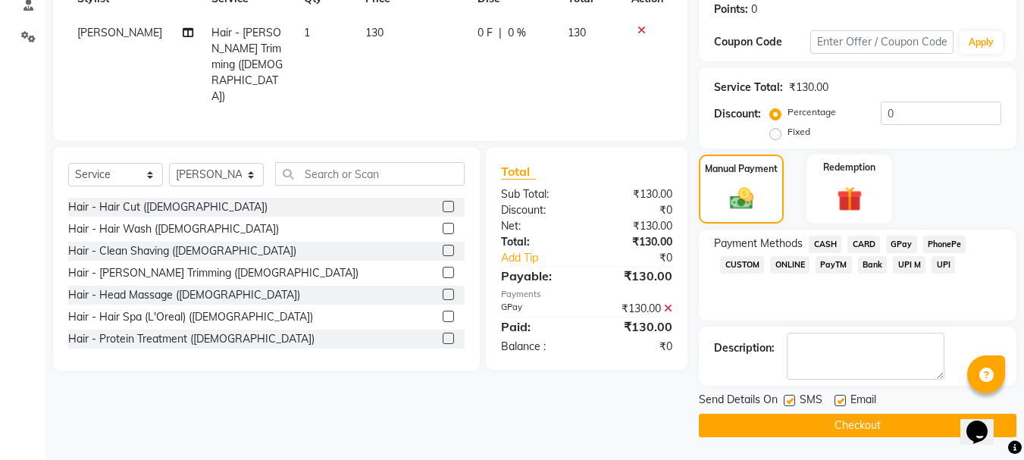
click at [895, 417] on button "Checkout" at bounding box center [857, 425] width 317 height 23
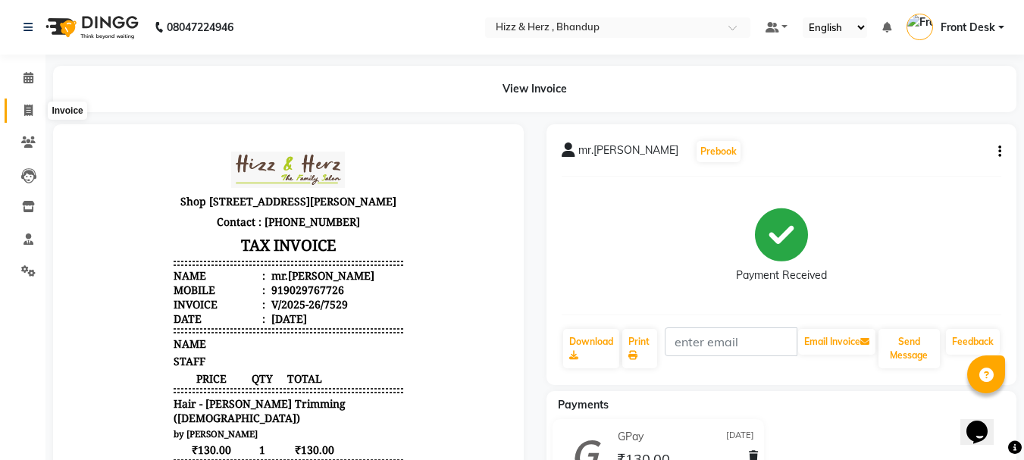
click at [30, 113] on icon at bounding box center [28, 110] width 8 height 11
select select "629"
select select "service"
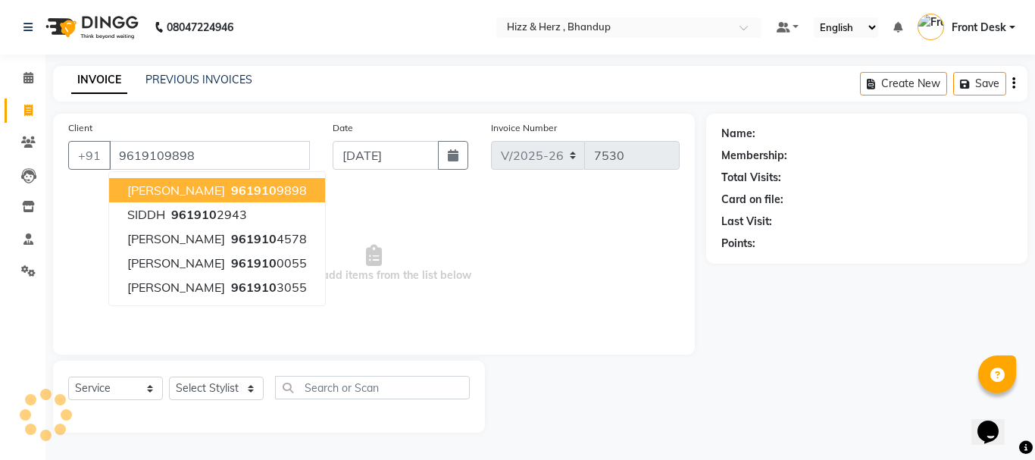
type input "9619109898"
select select "1: Object"
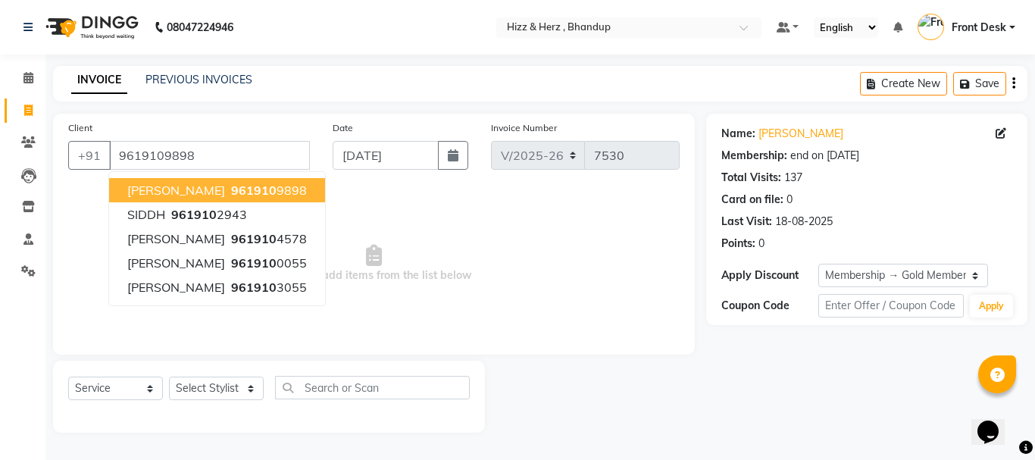
click at [238, 188] on button "[PERSON_NAME] 961910 9898" at bounding box center [217, 190] width 216 height 24
select select "1: Object"
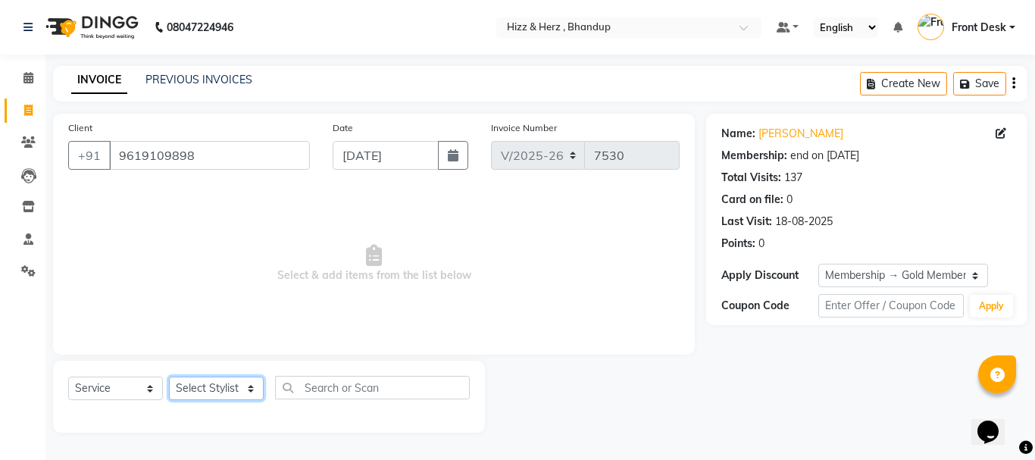
click at [239, 387] on select "Select Stylist Front Desk [PERSON_NAME] HIZZ & HERZ 2 [PERSON_NAME] [PERSON_NAM…" at bounding box center [216, 388] width 95 height 23
select select "82789"
click at [169, 377] on select "Select Stylist Front Desk [PERSON_NAME] HIZZ & HERZ 2 [PERSON_NAME] [PERSON_NAM…" at bounding box center [216, 388] width 95 height 23
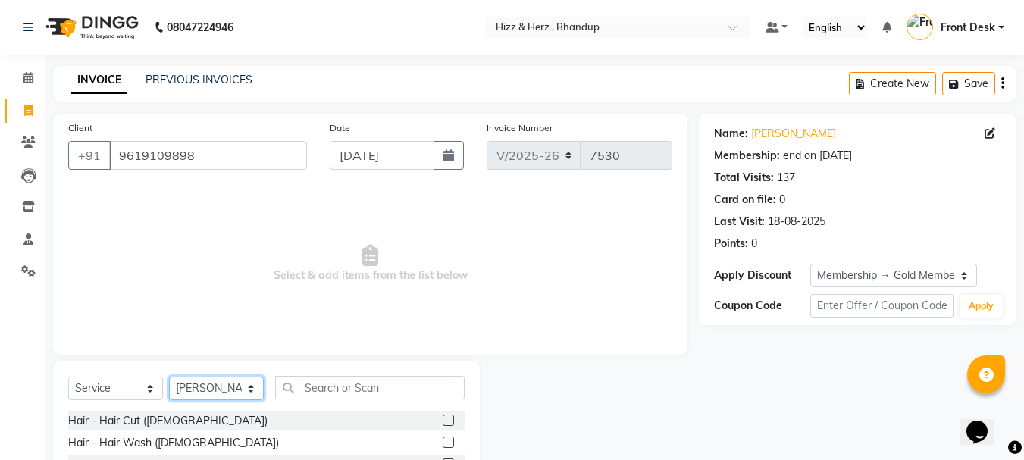
scroll to position [147, 0]
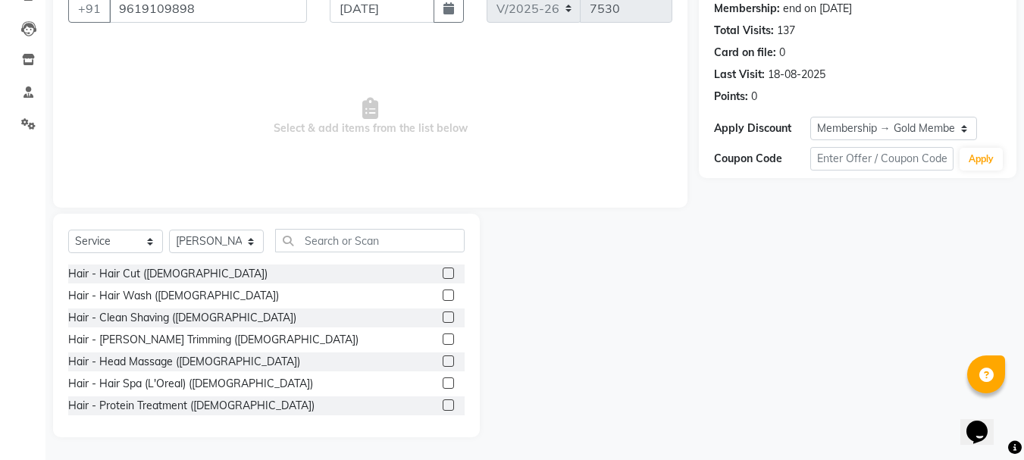
click at [443, 336] on label at bounding box center [448, 338] width 11 height 11
click at [443, 336] on input "checkbox" at bounding box center [448, 340] width 10 height 10
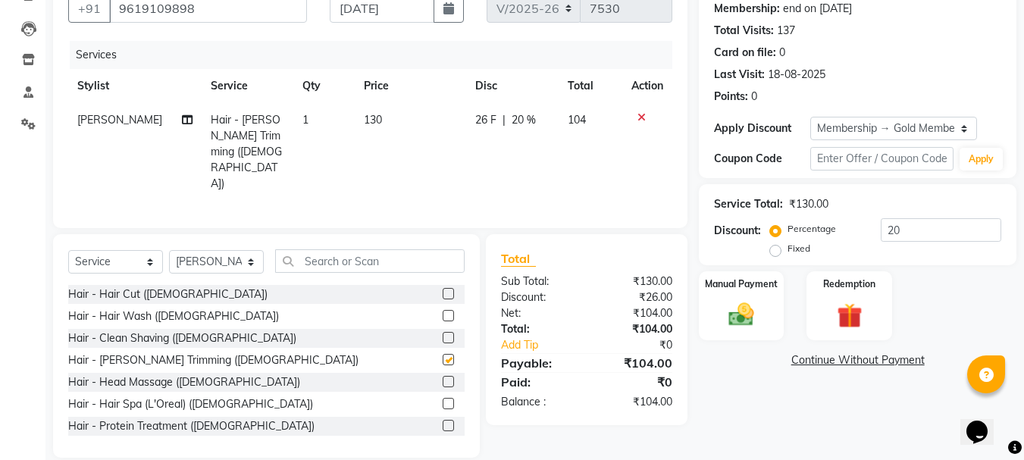
checkbox input "false"
click at [755, 325] on img at bounding box center [741, 314] width 42 height 30
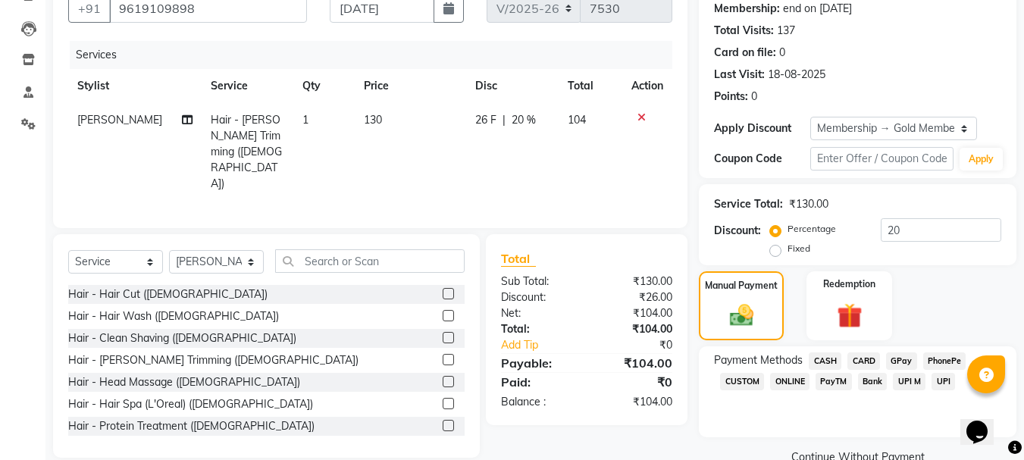
click at [896, 357] on span "GPay" at bounding box center [901, 360] width 31 height 17
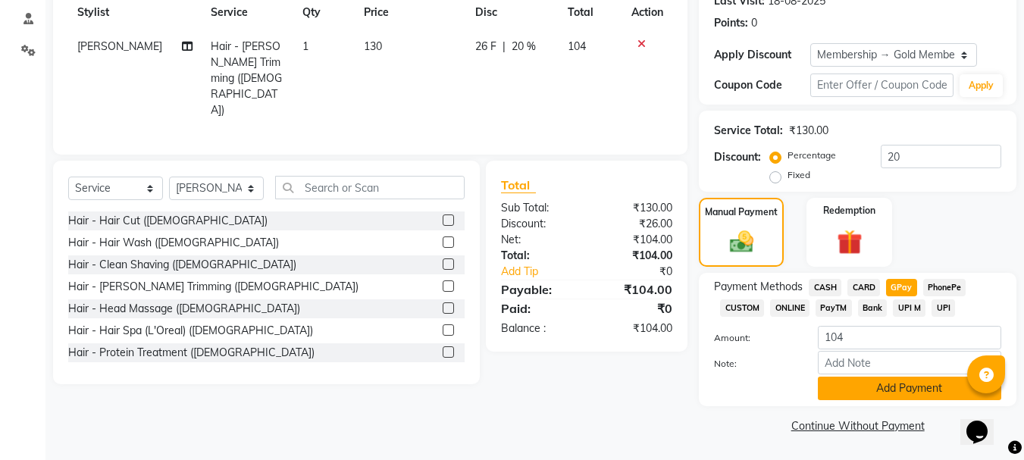
click at [906, 386] on button "Add Payment" at bounding box center [909, 388] width 183 height 23
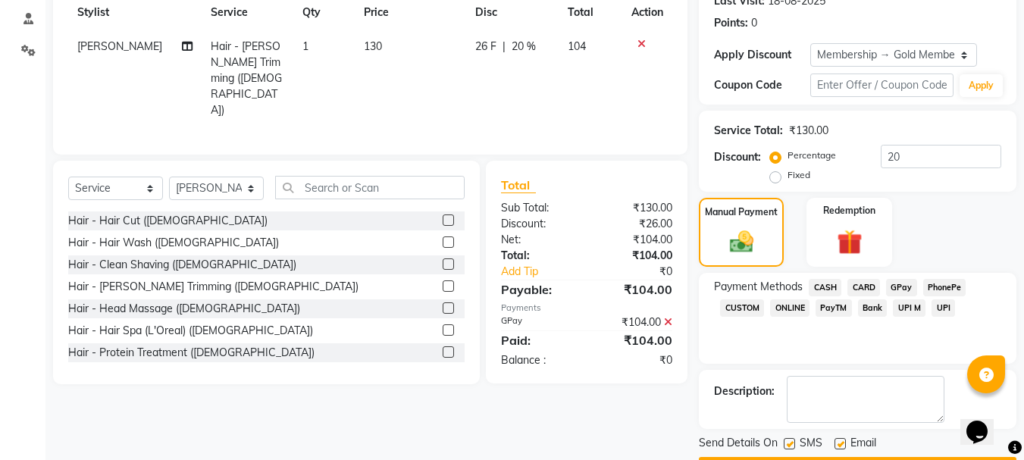
scroll to position [264, 0]
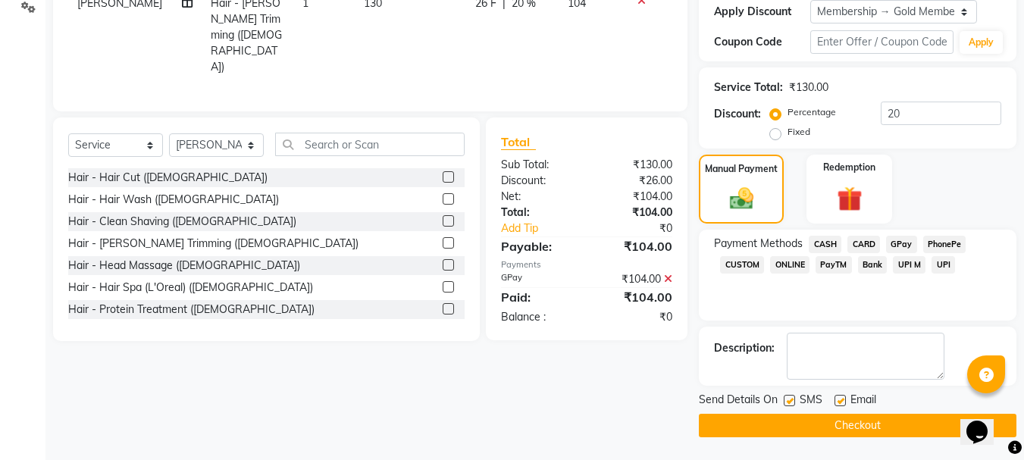
click at [902, 427] on button "Checkout" at bounding box center [857, 425] width 317 height 23
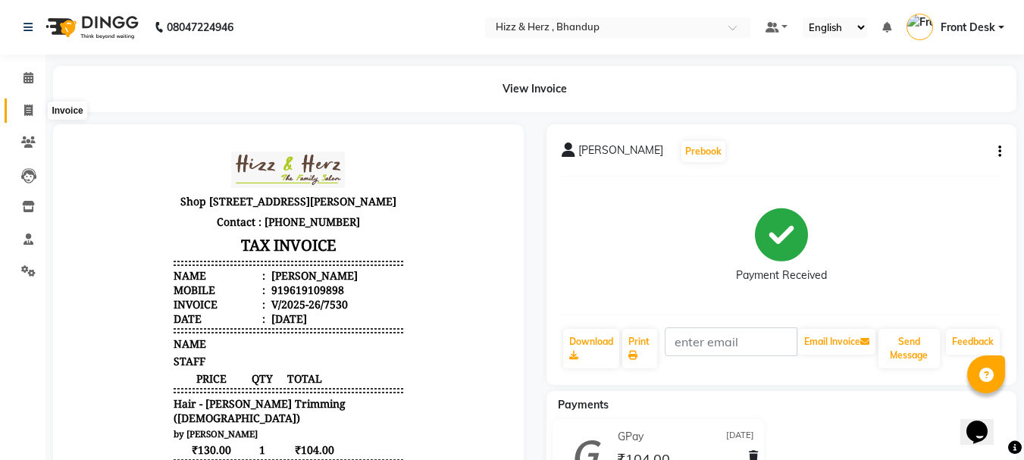
click at [27, 108] on icon at bounding box center [28, 110] width 8 height 11
select select "629"
select select "service"
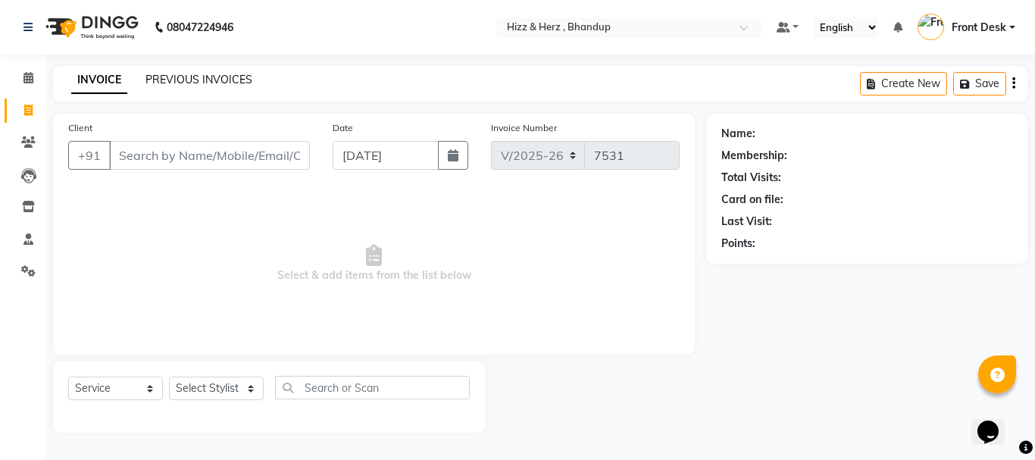
click at [220, 80] on link "PREVIOUS INVOICES" at bounding box center [198, 80] width 107 height 14
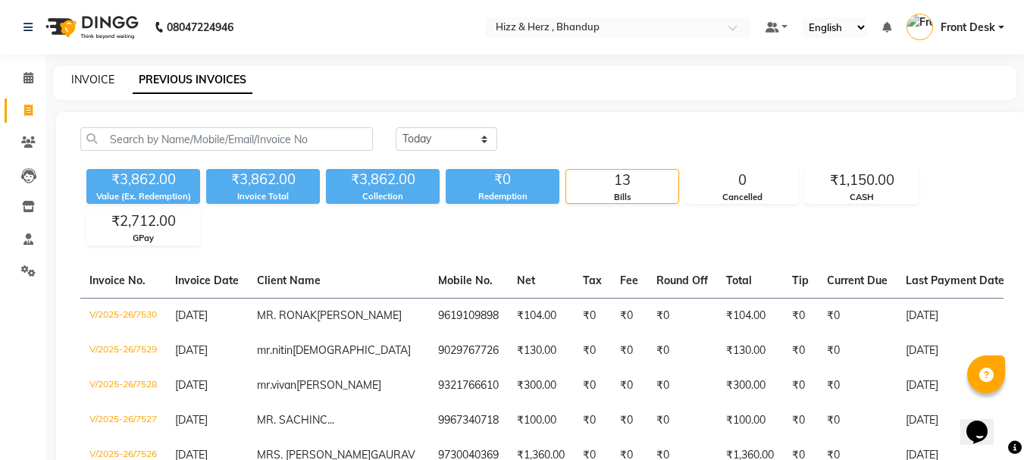
click at [102, 79] on link "INVOICE" at bounding box center [92, 80] width 43 height 14
select select "629"
select select "service"
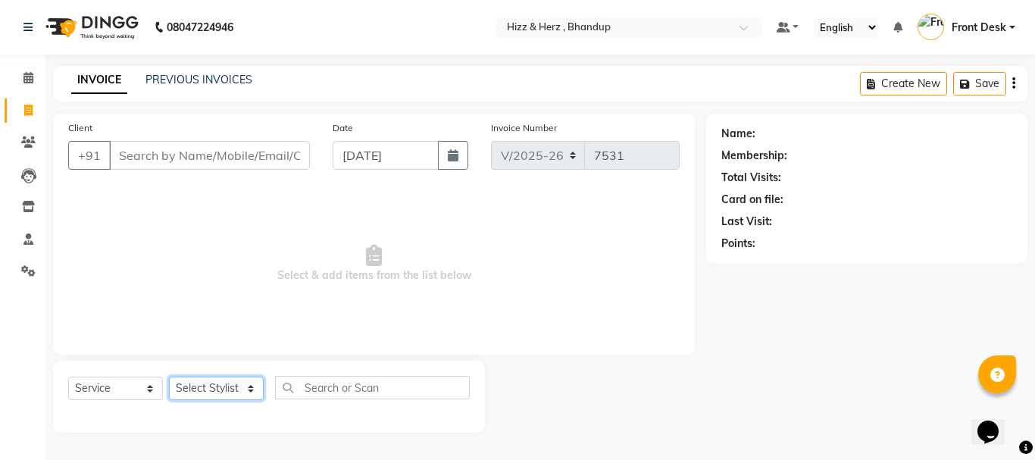
click at [194, 393] on select "Select Stylist Front Desk [PERSON_NAME] HIZZ & HERZ 2 [PERSON_NAME] [PERSON_NAM…" at bounding box center [216, 388] width 95 height 23
select select "9146"
click at [169, 377] on select "Select Stylist Front Desk [PERSON_NAME] HIZZ & HERZ 2 [PERSON_NAME] [PERSON_NAM…" at bounding box center [216, 388] width 95 height 23
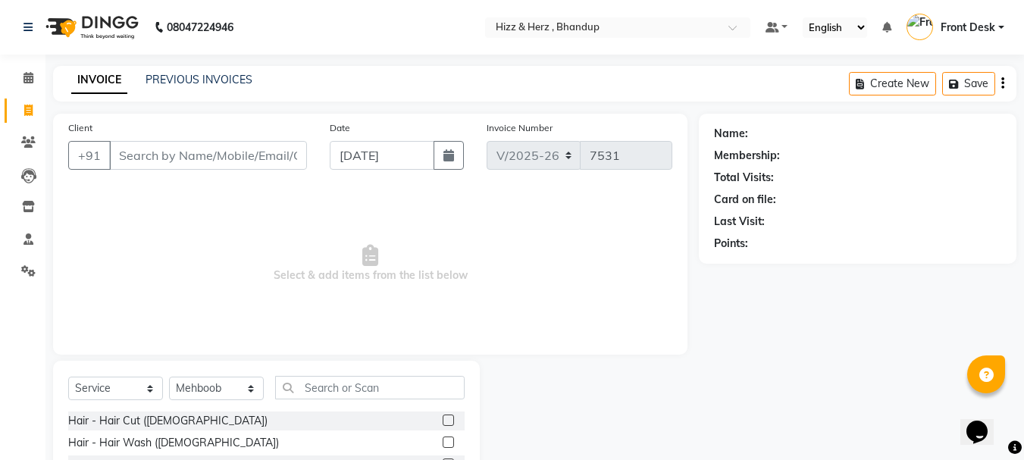
click at [443, 418] on label at bounding box center [448, 419] width 11 height 11
click at [443, 418] on input "checkbox" at bounding box center [448, 421] width 10 height 10
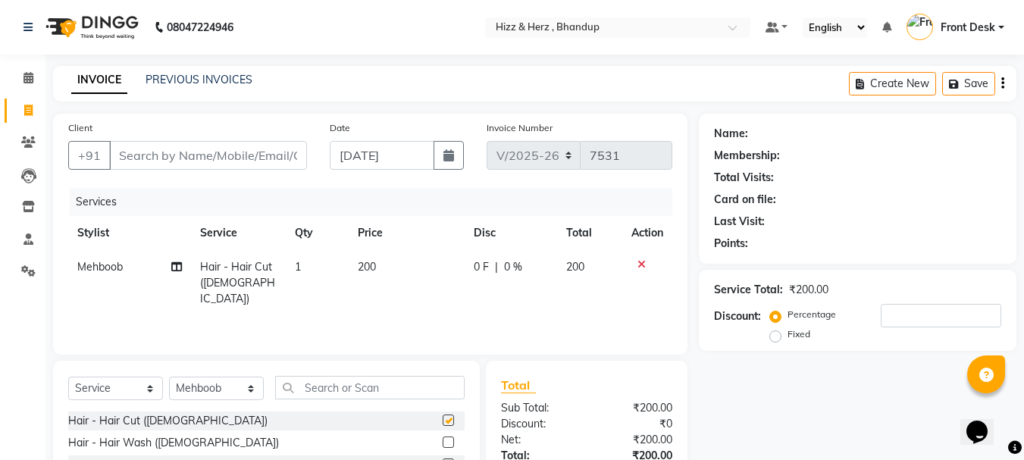
checkbox input "false"
click at [214, 154] on input "Client" at bounding box center [208, 155] width 198 height 29
type input "9"
type input "0"
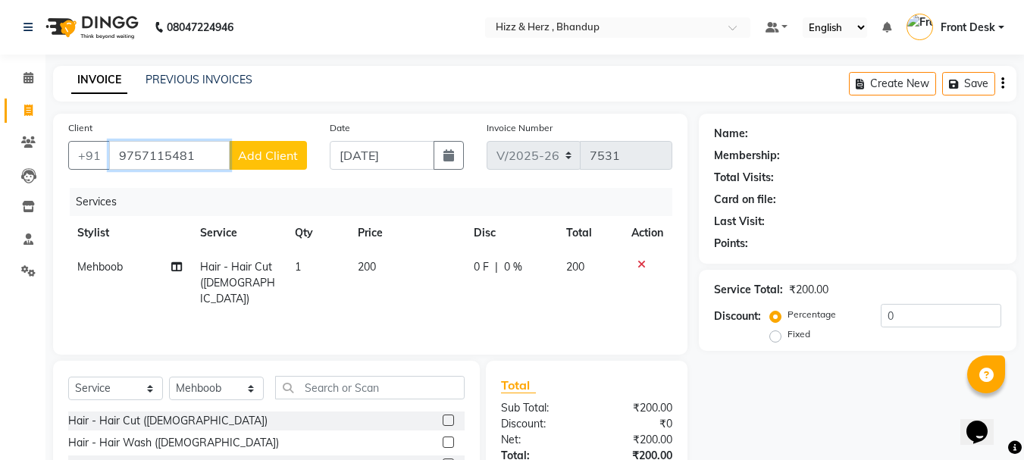
type input "9757115481"
click at [271, 156] on span "Add Client" at bounding box center [268, 155] width 60 height 15
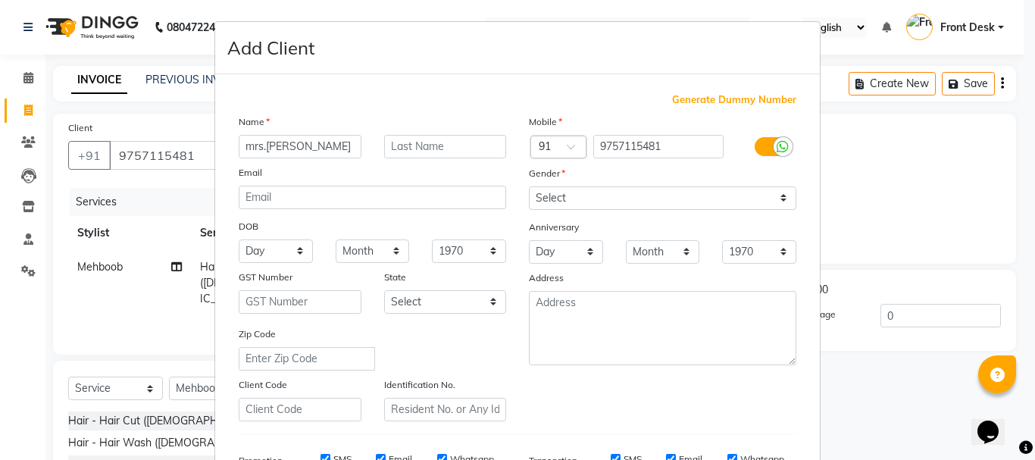
type input "mrs.[PERSON_NAME]"
click at [456, 138] on input "text" at bounding box center [445, 146] width 123 height 23
type input ".."
click at [604, 202] on select "Select [DEMOGRAPHIC_DATA] [DEMOGRAPHIC_DATA] Other Prefer Not To Say" at bounding box center [662, 197] width 267 height 23
select select "[DEMOGRAPHIC_DATA]"
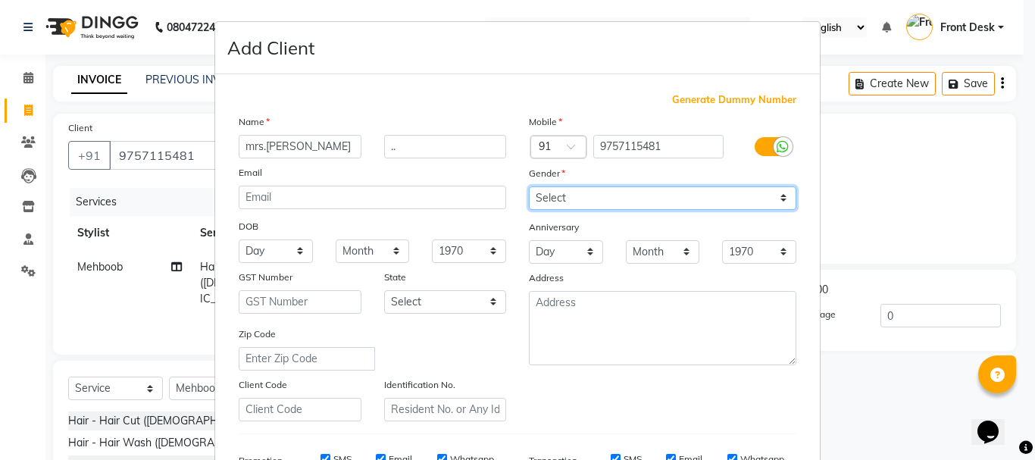
click at [529, 186] on select "Select [DEMOGRAPHIC_DATA] [DEMOGRAPHIC_DATA] Other Prefer Not To Say" at bounding box center [662, 197] width 267 height 23
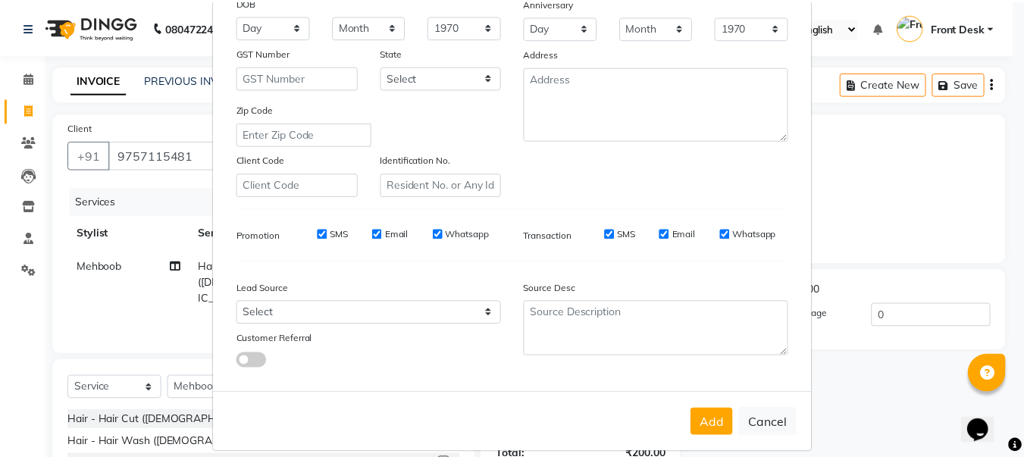
scroll to position [227, 0]
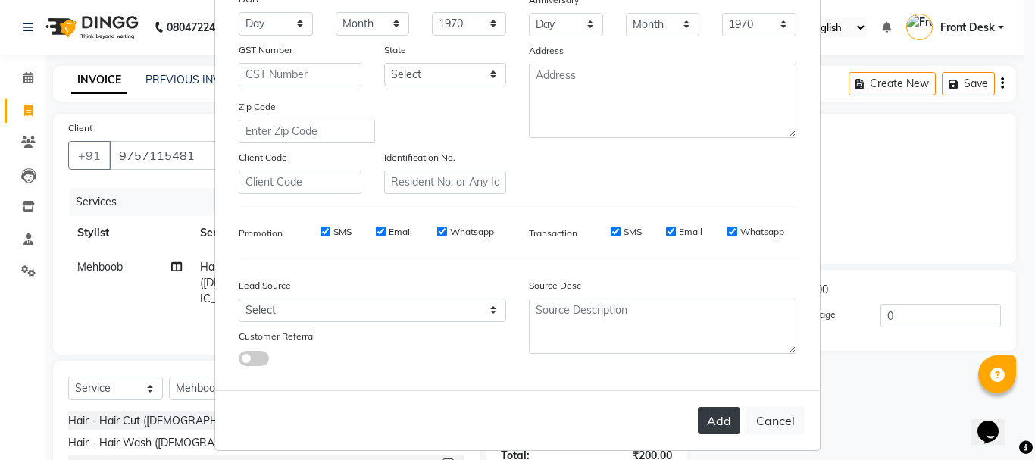
click at [699, 409] on button "Add" at bounding box center [719, 420] width 42 height 27
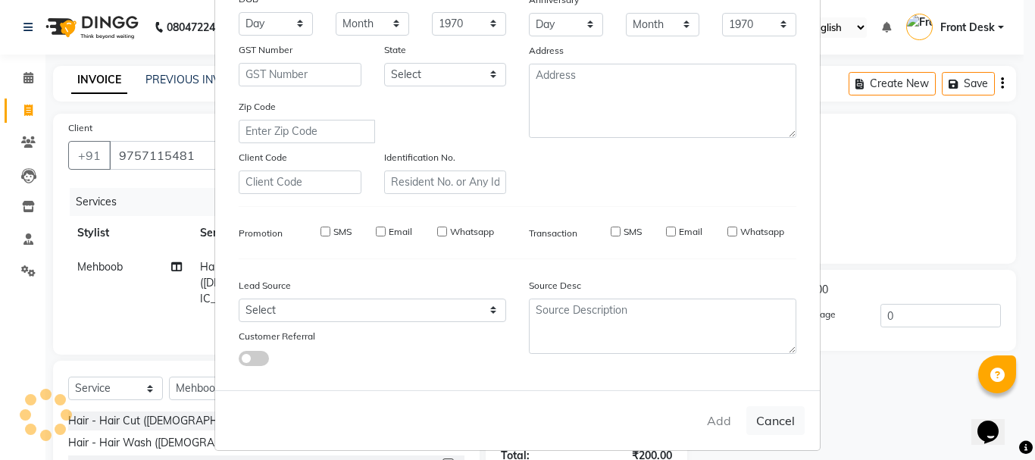
select select
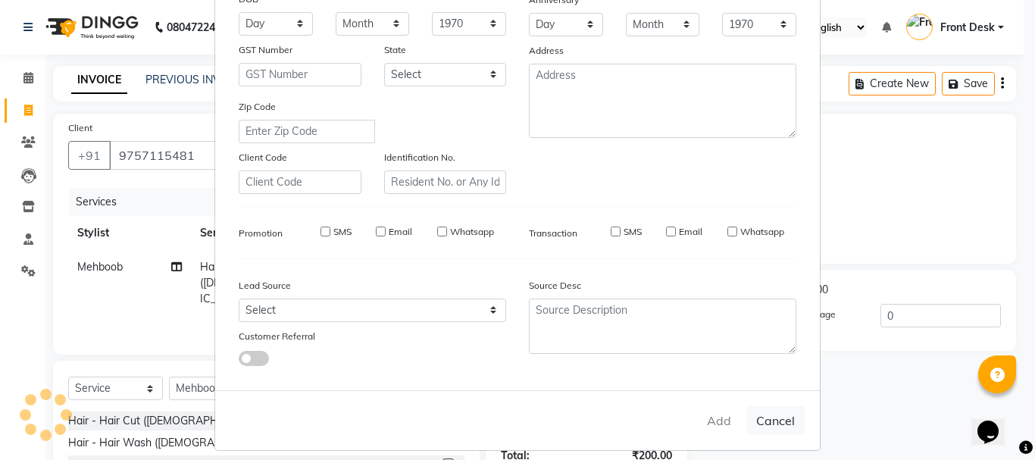
select select
checkbox input "false"
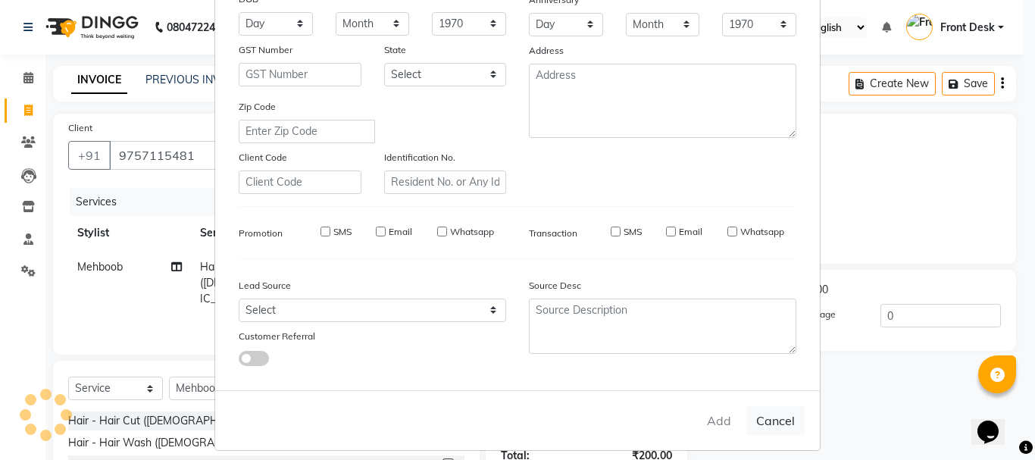
checkbox input "false"
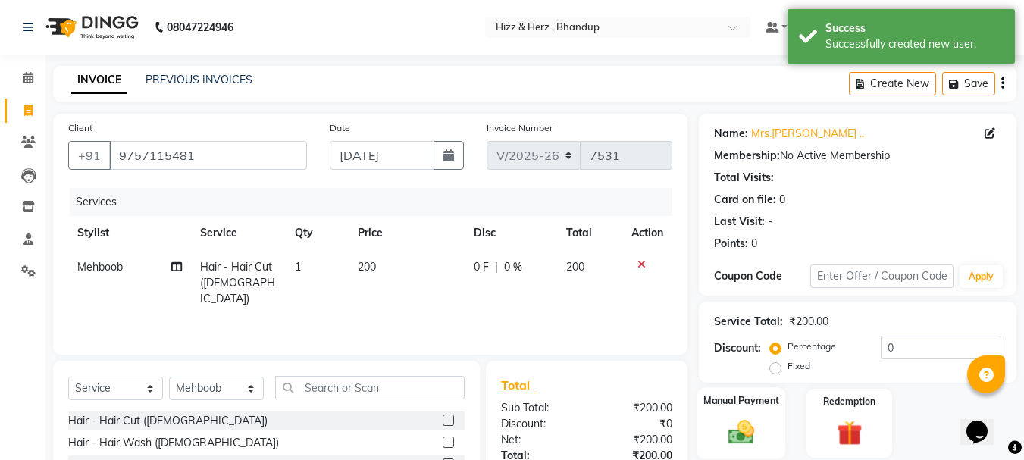
click at [753, 433] on img at bounding box center [741, 432] width 42 height 30
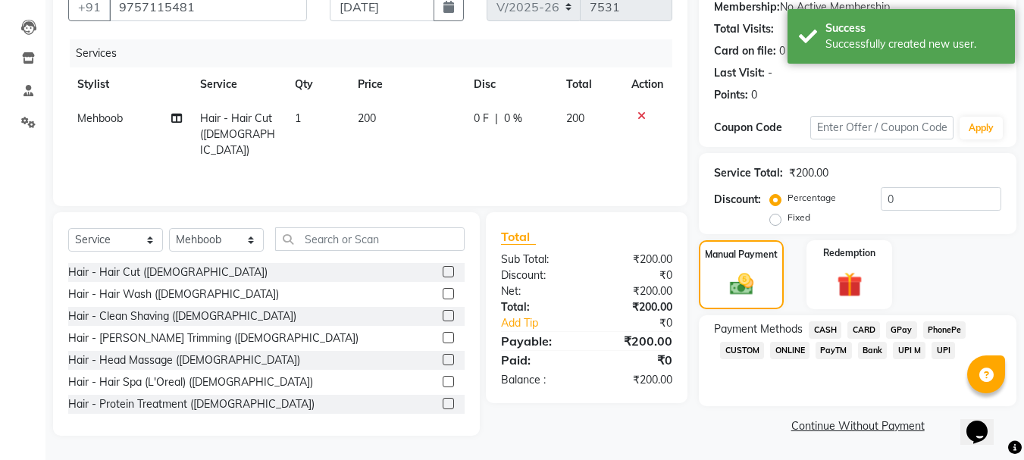
click at [896, 333] on span "GPay" at bounding box center [901, 329] width 31 height 17
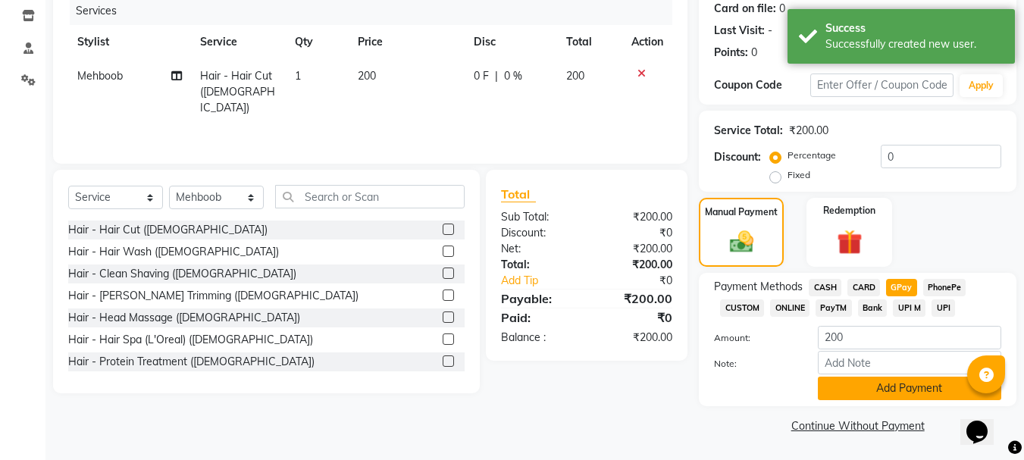
click at [909, 386] on button "Add Payment" at bounding box center [909, 388] width 183 height 23
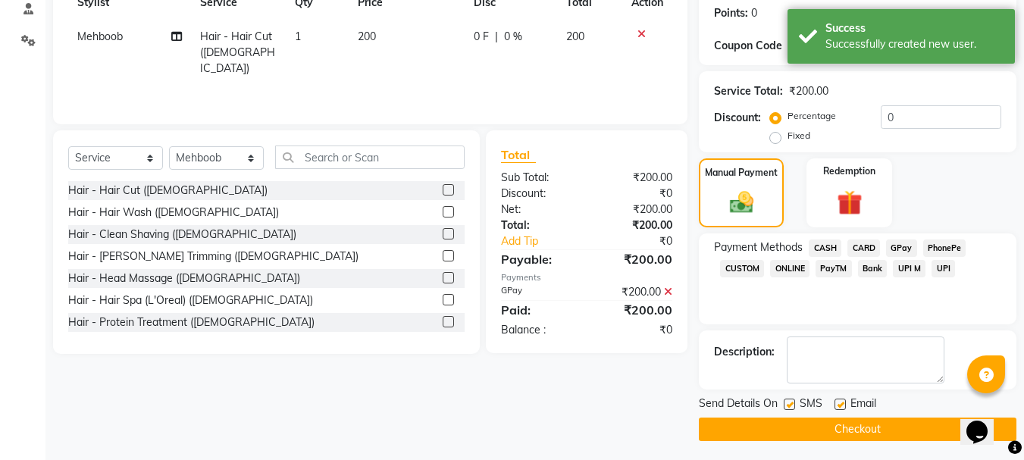
scroll to position [234, 0]
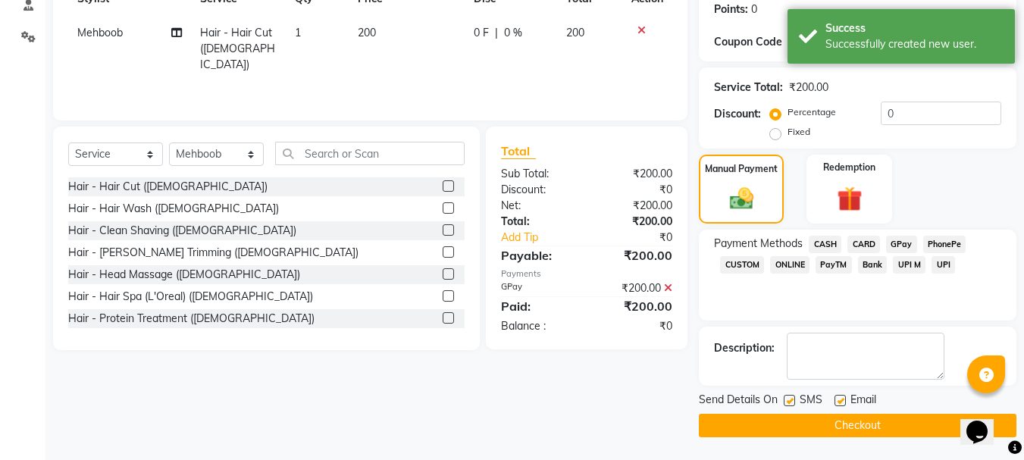
click at [909, 423] on button "Checkout" at bounding box center [857, 425] width 317 height 23
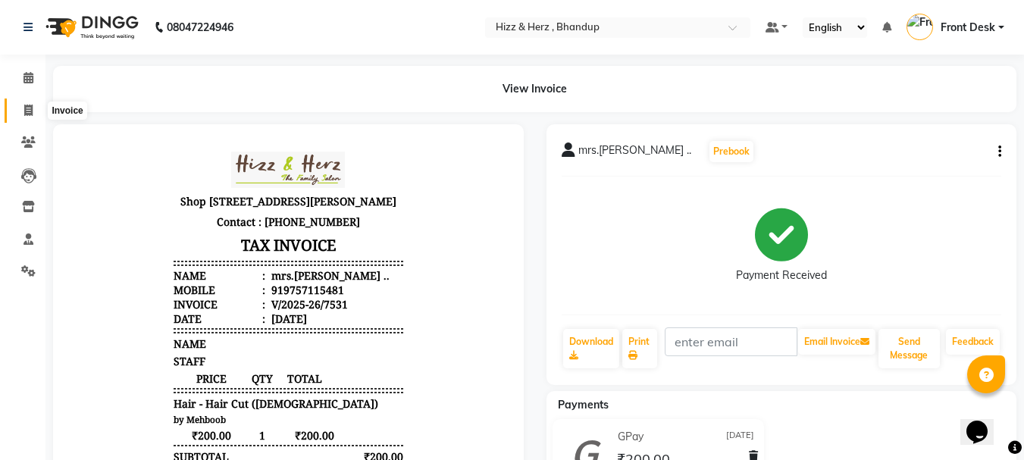
click at [24, 105] on icon at bounding box center [28, 110] width 8 height 11
select select "629"
select select "service"
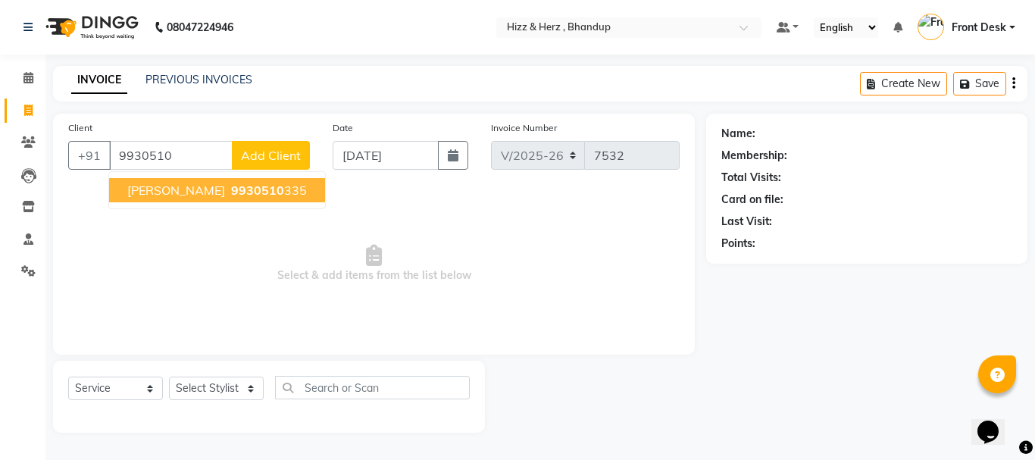
click at [225, 193] on span "[PERSON_NAME]" at bounding box center [176, 190] width 98 height 15
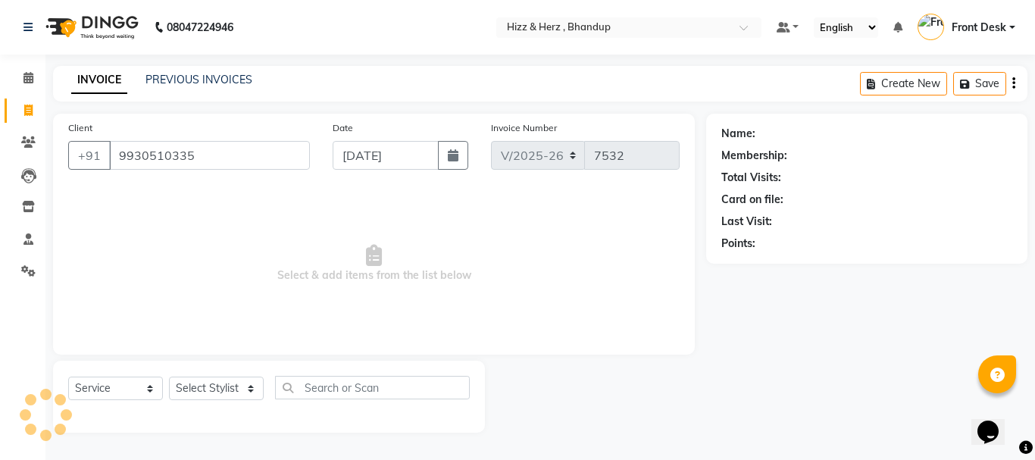
type input "9930510335"
select select "1: Object"
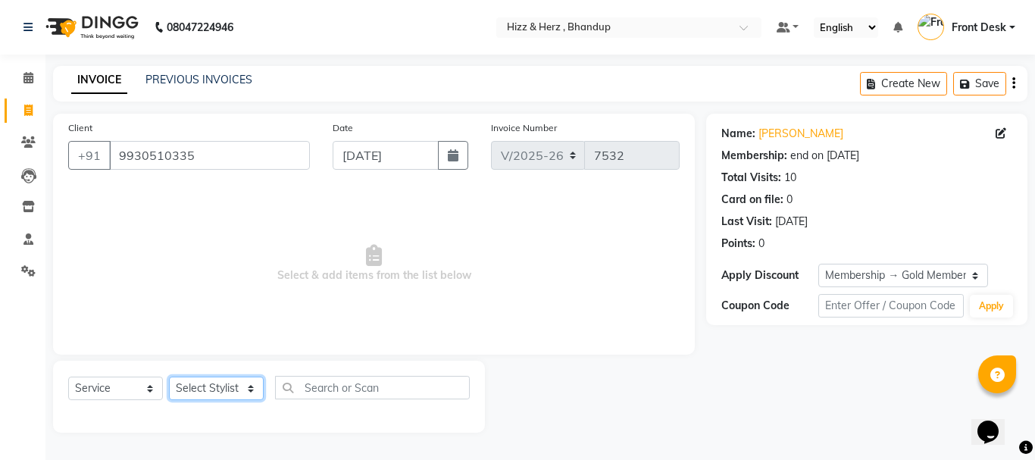
click at [238, 384] on select "Select Stylist Front Desk [PERSON_NAME] HIZZ & HERZ 2 [PERSON_NAME] [PERSON_NAM…" at bounding box center [216, 388] width 95 height 23
select select "24395"
click at [169, 377] on select "Select Stylist Front Desk [PERSON_NAME] HIZZ & HERZ 2 [PERSON_NAME] [PERSON_NAM…" at bounding box center [216, 388] width 95 height 23
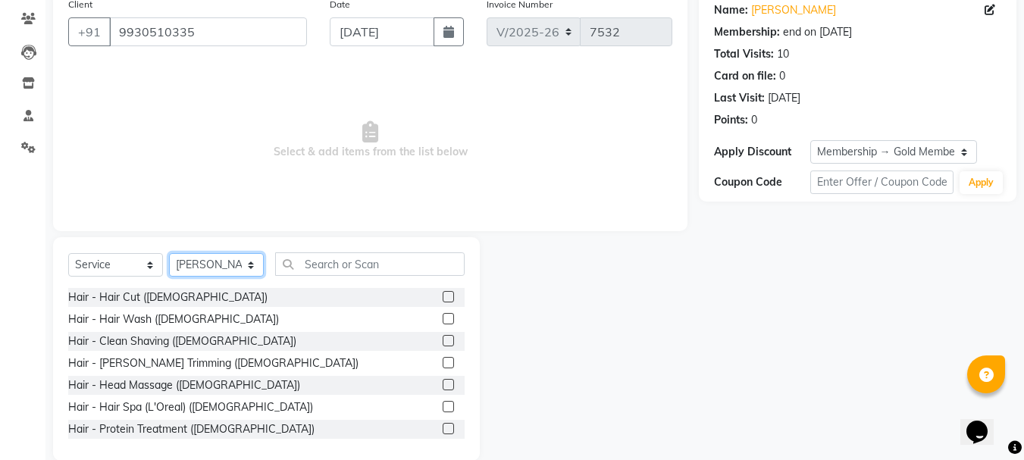
scroll to position [147, 0]
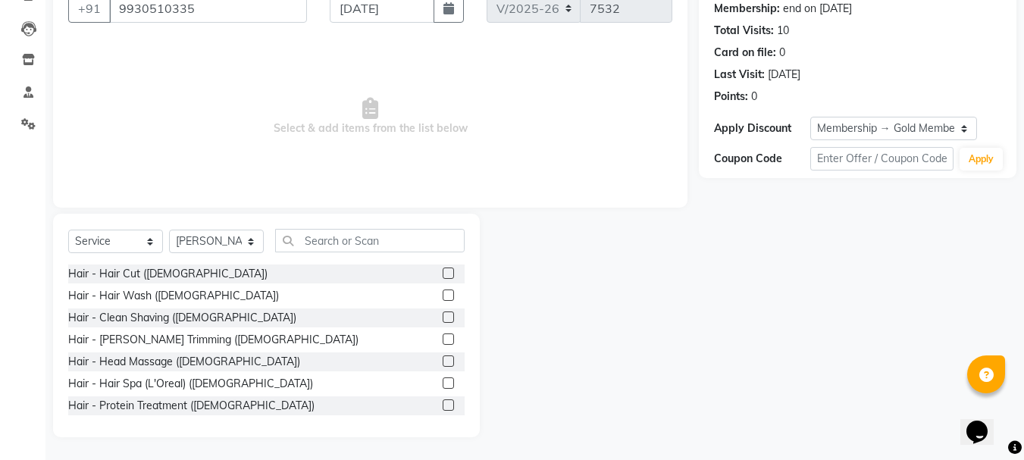
click at [443, 271] on label at bounding box center [448, 272] width 11 height 11
click at [443, 271] on input "checkbox" at bounding box center [448, 274] width 10 height 10
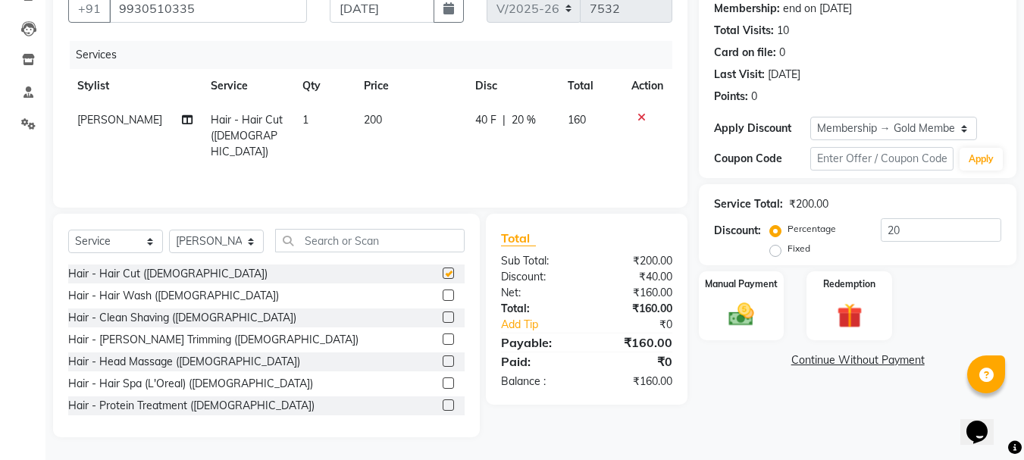
checkbox input "false"
click at [733, 314] on img at bounding box center [741, 314] width 42 height 30
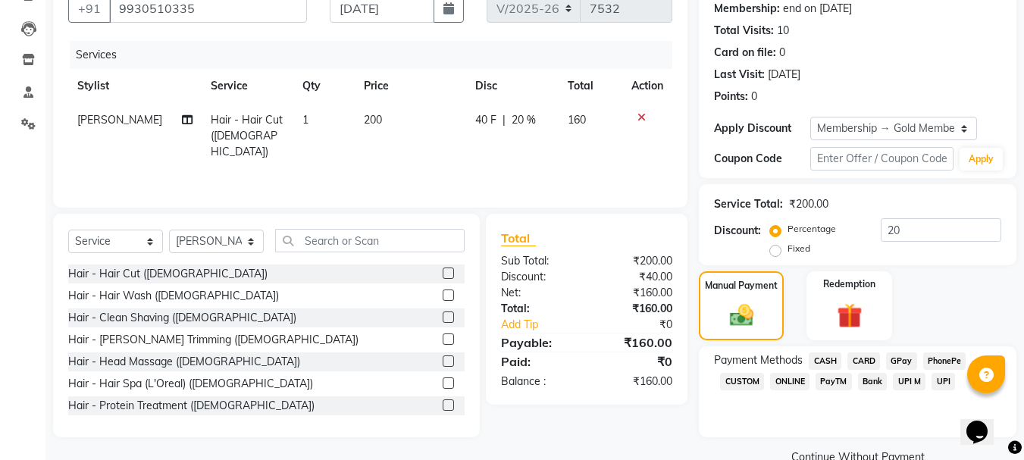
click at [903, 364] on span "GPay" at bounding box center [901, 360] width 31 height 17
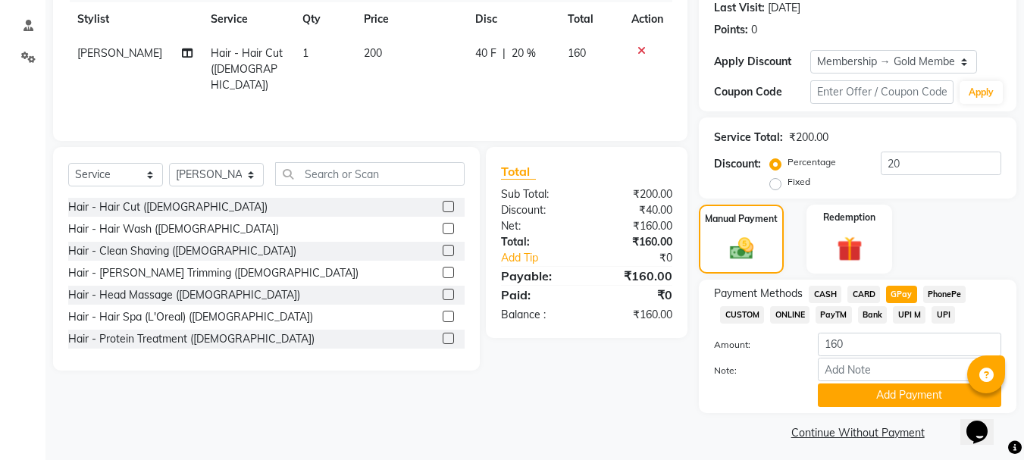
scroll to position [221, 0]
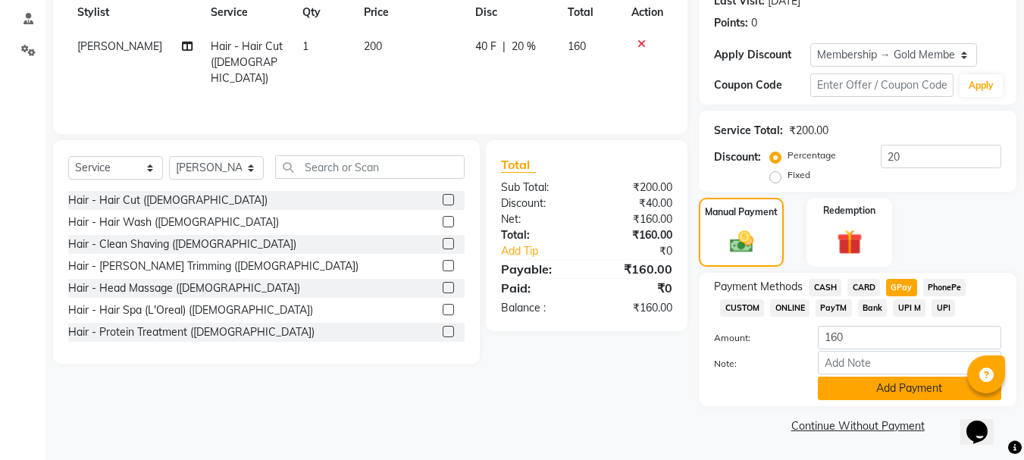
click at [928, 389] on button "Add Payment" at bounding box center [909, 388] width 183 height 23
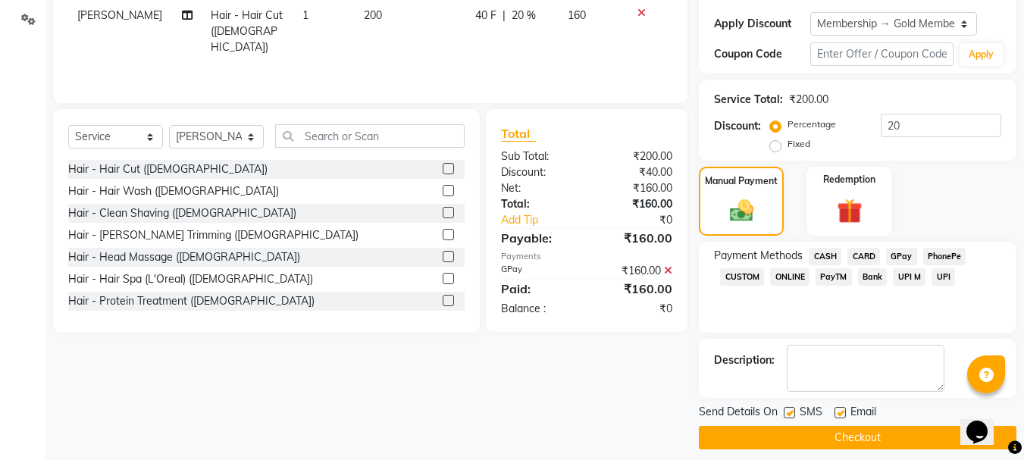
scroll to position [264, 0]
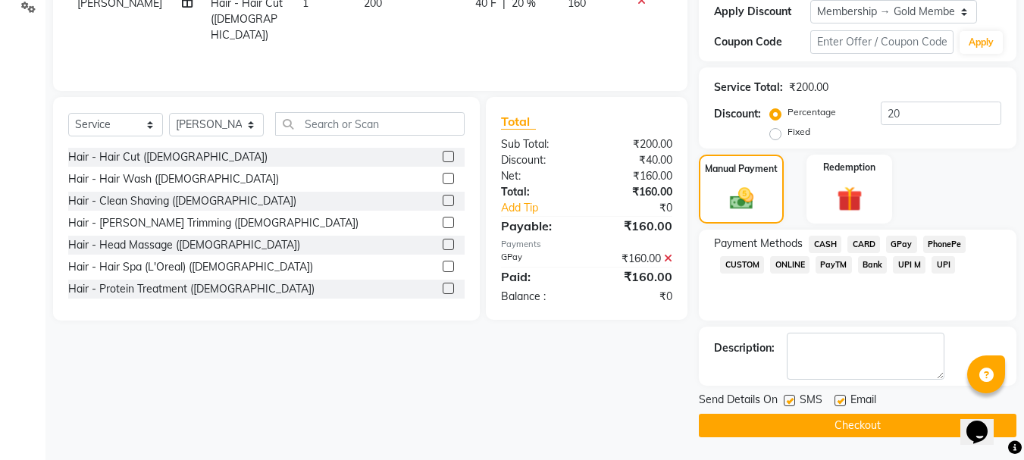
click at [896, 428] on button "Checkout" at bounding box center [857, 425] width 317 height 23
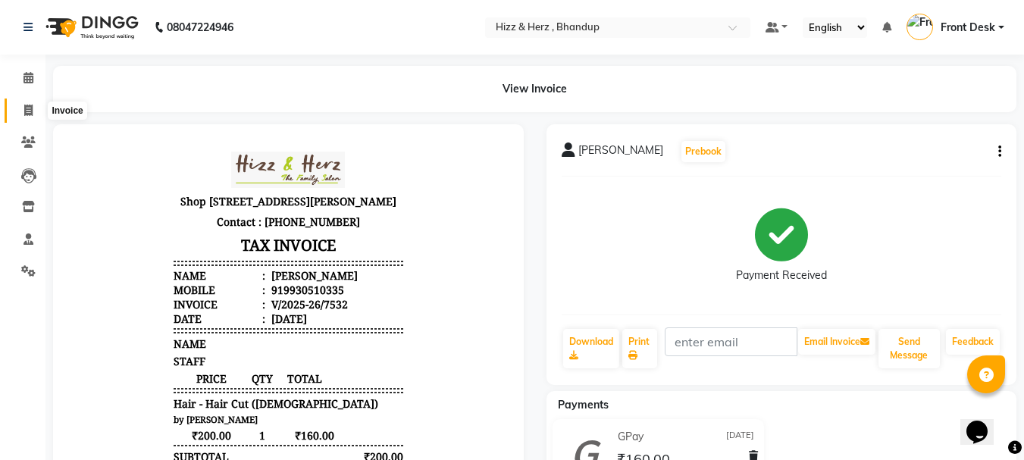
click at [27, 109] on icon at bounding box center [28, 110] width 8 height 11
select select "629"
select select "service"
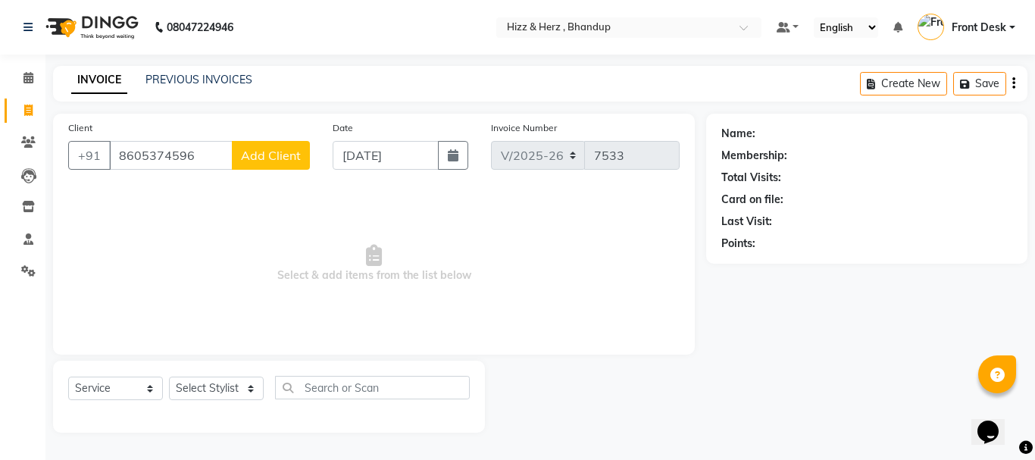
type input "8605374596"
click at [273, 156] on span "Add Client" at bounding box center [271, 155] width 60 height 15
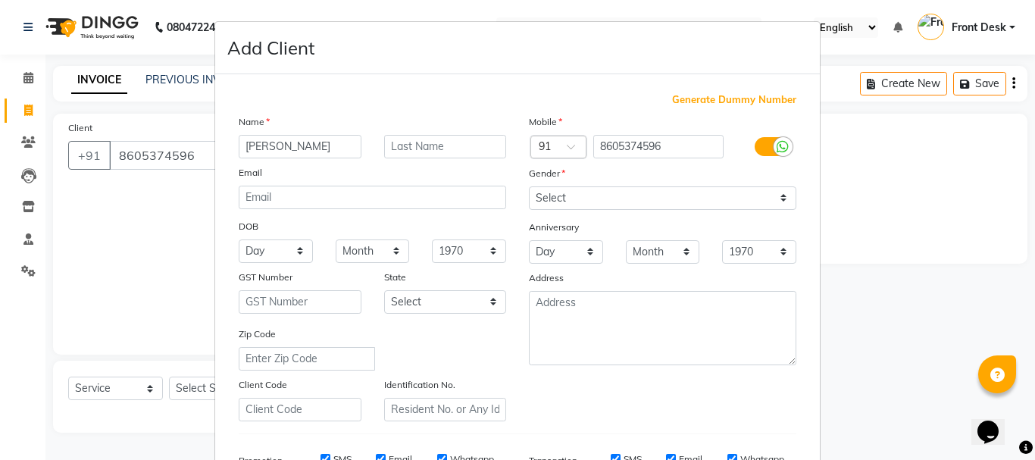
type input "[PERSON_NAME]"
click at [446, 147] on input "text" at bounding box center [445, 146] width 123 height 23
type input "..."
click at [559, 202] on select "Select [DEMOGRAPHIC_DATA] [DEMOGRAPHIC_DATA] Other Prefer Not To Say" at bounding box center [662, 197] width 267 height 23
select select "[DEMOGRAPHIC_DATA]"
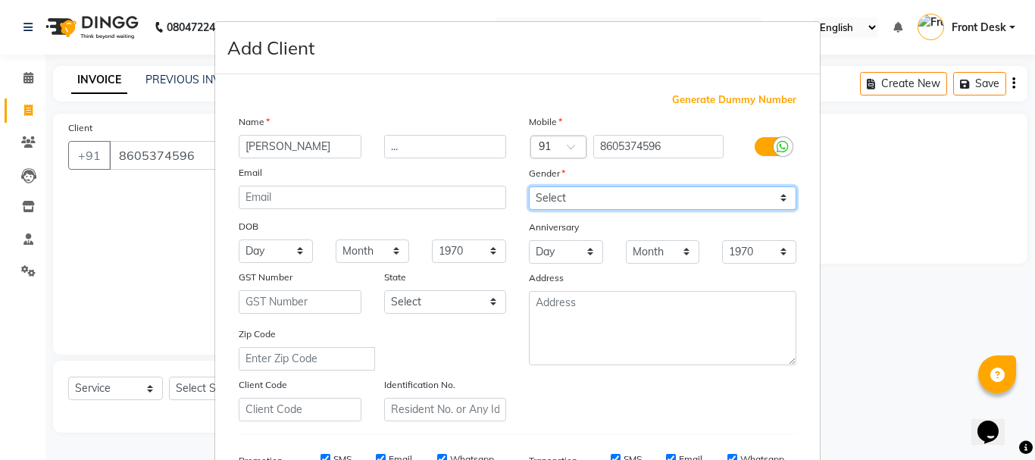
click at [529, 186] on select "Select [DEMOGRAPHIC_DATA] [DEMOGRAPHIC_DATA] Other Prefer Not To Say" at bounding box center [662, 197] width 267 height 23
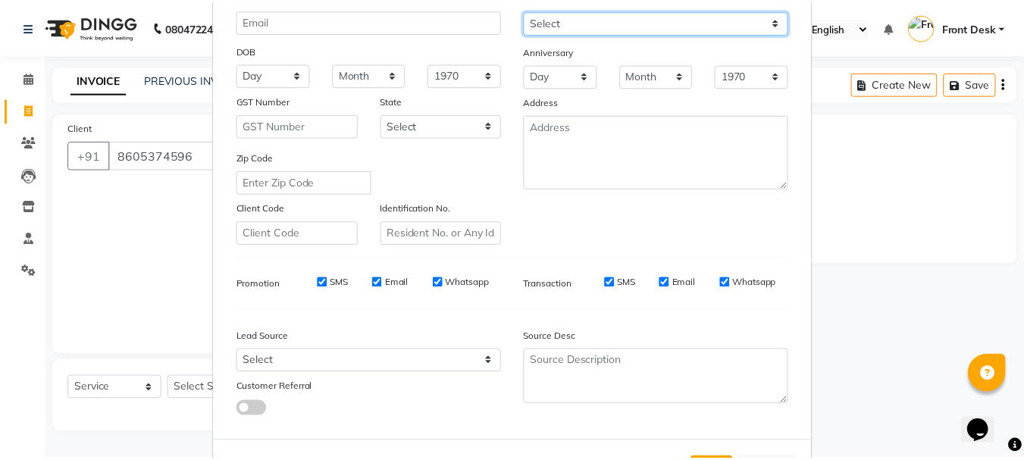
scroll to position [227, 0]
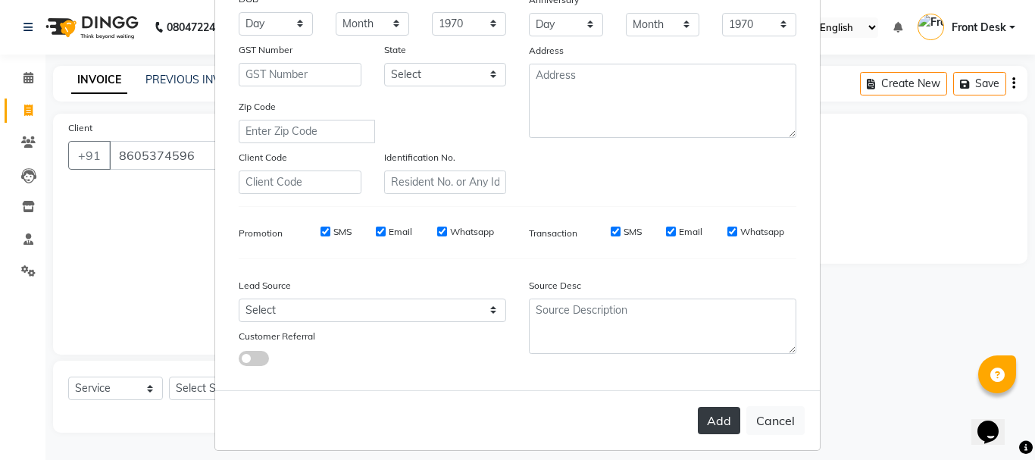
click at [698, 411] on button "Add" at bounding box center [719, 420] width 42 height 27
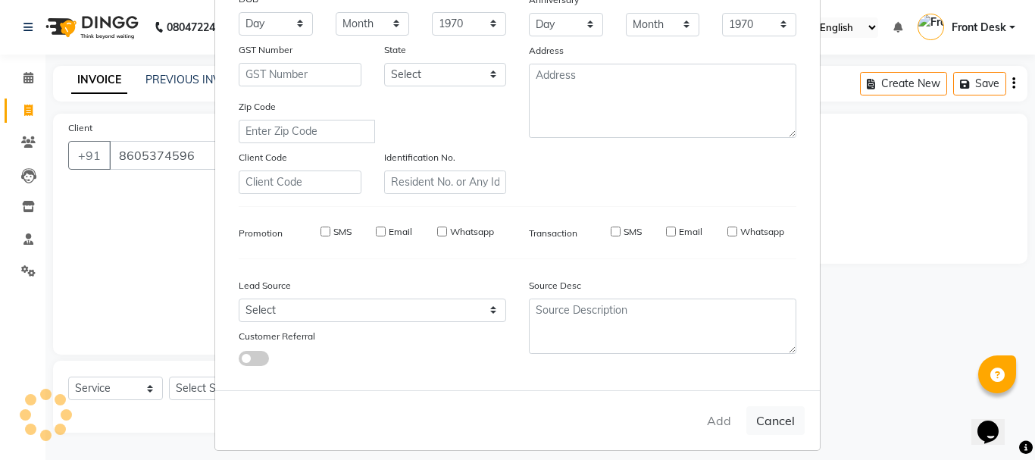
select select
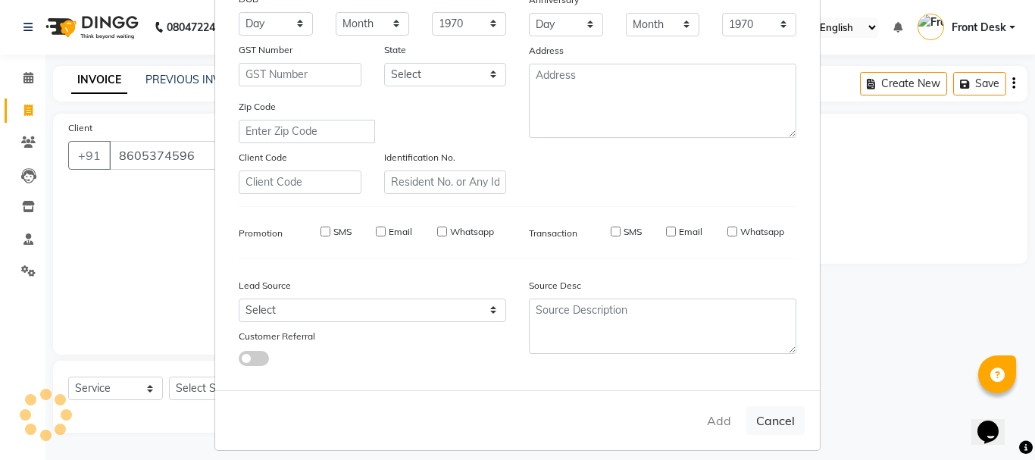
select select
checkbox input "false"
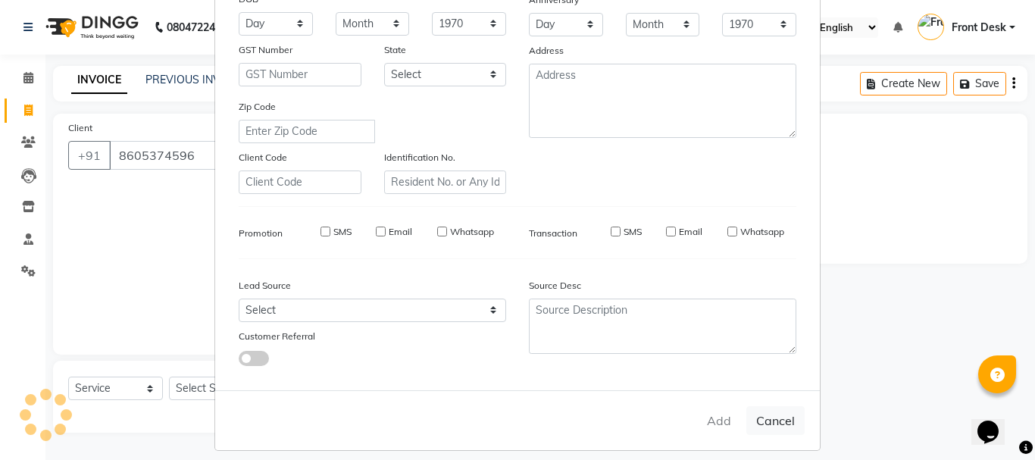
checkbox input "false"
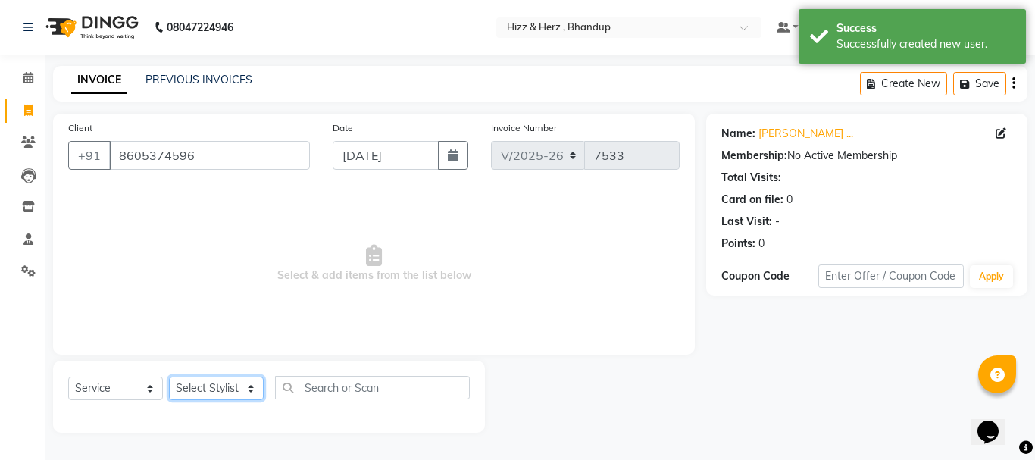
click at [197, 392] on select "Select Stylist Front Desk [PERSON_NAME] HIZZ & HERZ 2 [PERSON_NAME] [PERSON_NAM…" at bounding box center [216, 388] width 95 height 23
select select "33193"
click at [169, 377] on select "Select Stylist Front Desk [PERSON_NAME] HIZZ & HERZ 2 [PERSON_NAME] [PERSON_NAM…" at bounding box center [216, 388] width 95 height 23
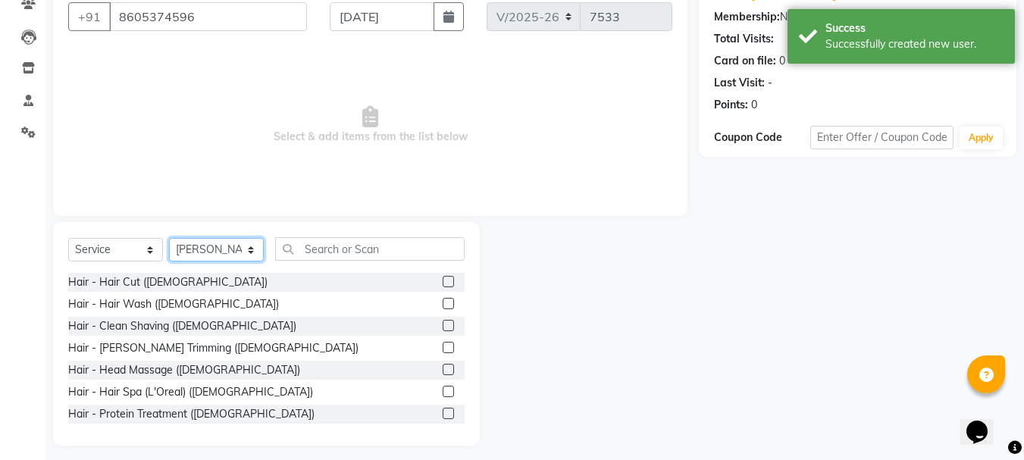
scroll to position [147, 0]
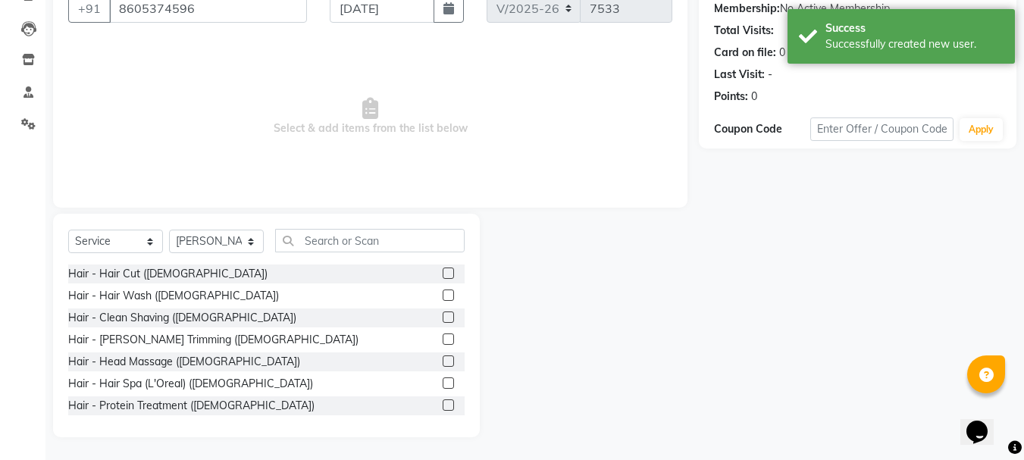
click at [443, 272] on label at bounding box center [448, 272] width 11 height 11
click at [443, 272] on input "checkbox" at bounding box center [448, 274] width 10 height 10
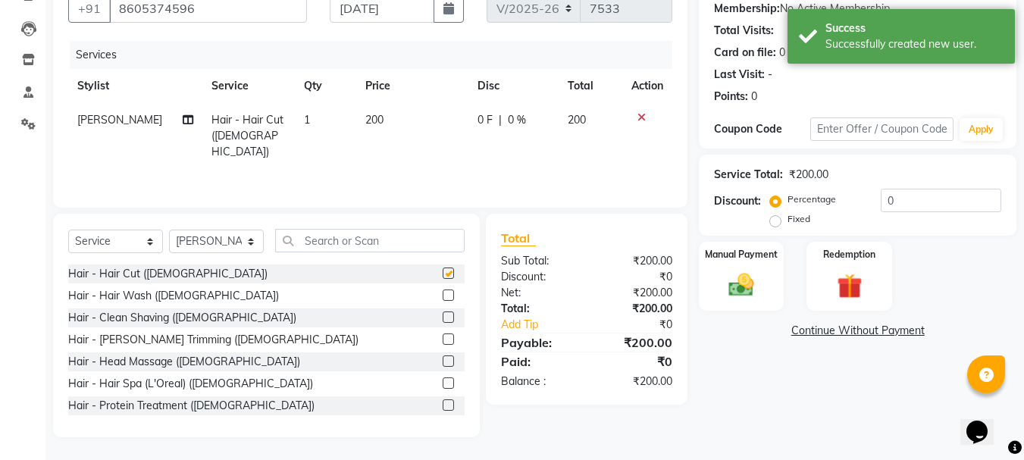
checkbox input "false"
click at [443, 320] on label at bounding box center [448, 316] width 11 height 11
click at [443, 320] on input "checkbox" at bounding box center [448, 318] width 10 height 10
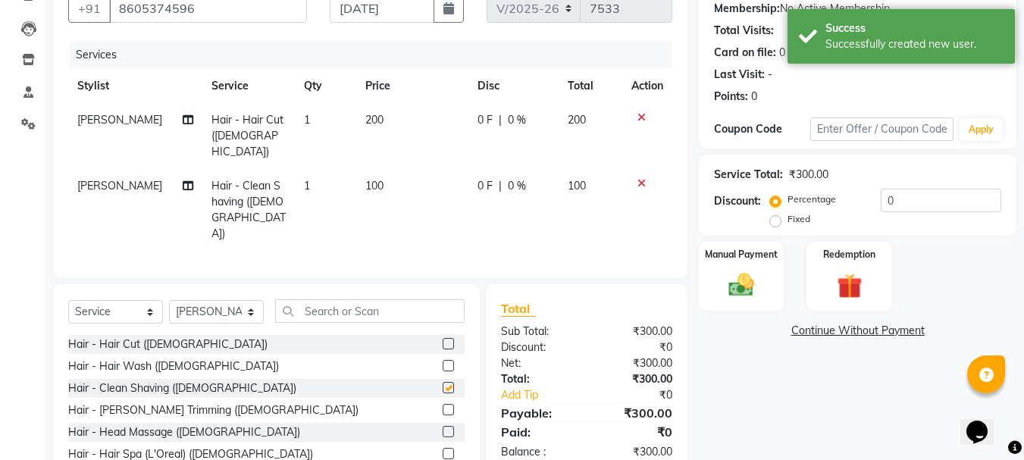
checkbox input "false"
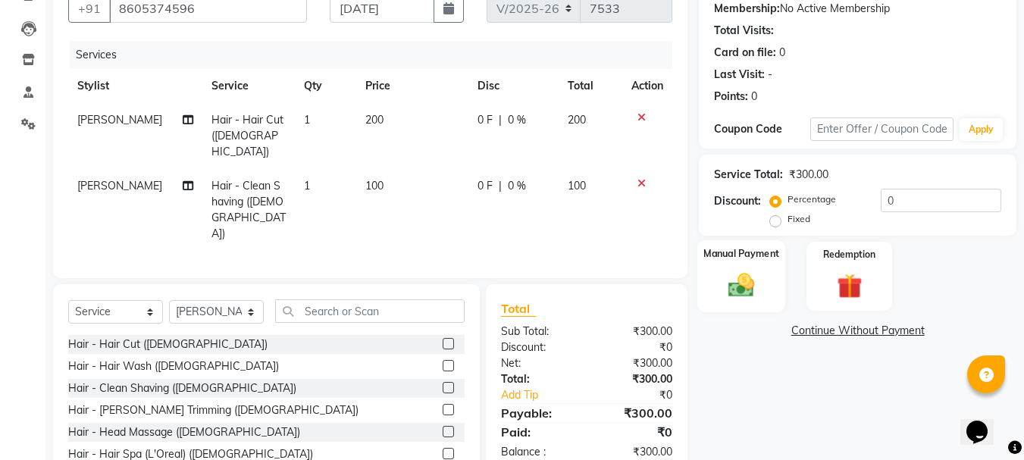
click at [740, 290] on img at bounding box center [741, 285] width 42 height 30
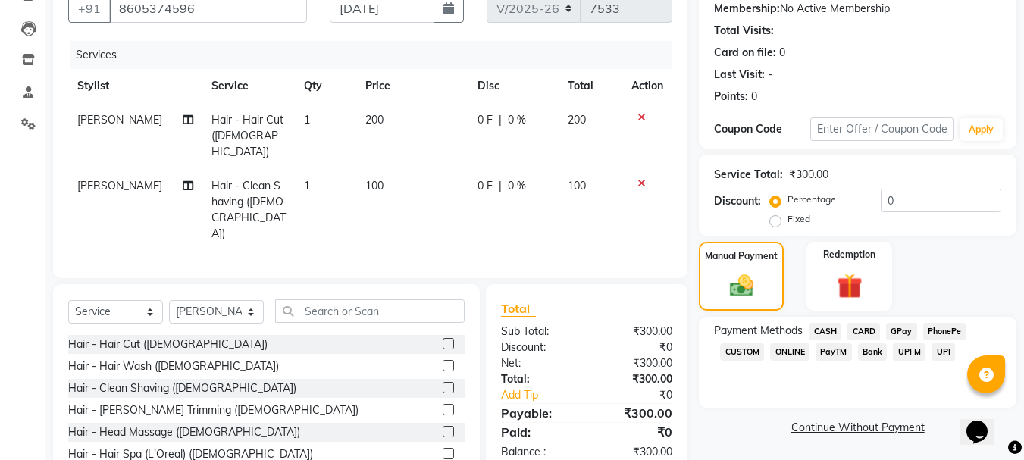
click at [824, 327] on span "CASH" at bounding box center [825, 331] width 33 height 17
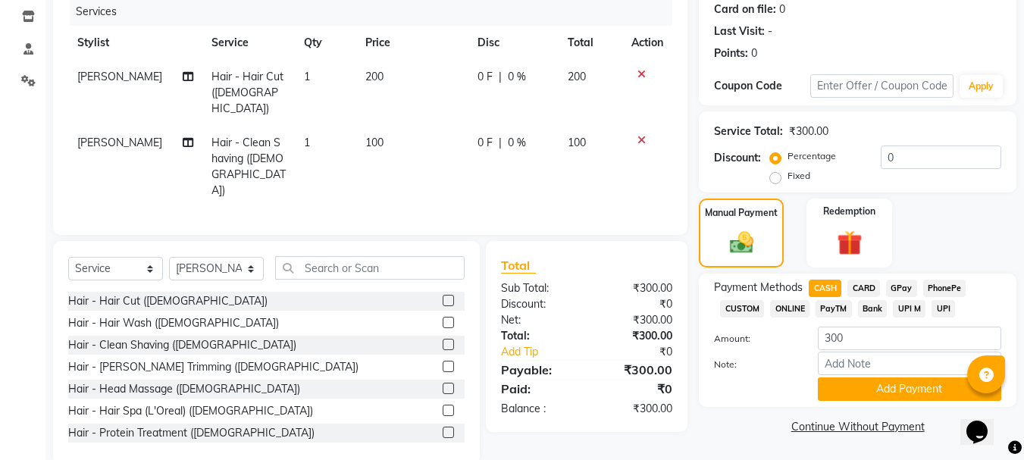
scroll to position [191, 0]
click at [877, 380] on button "Add Payment" at bounding box center [909, 388] width 183 height 23
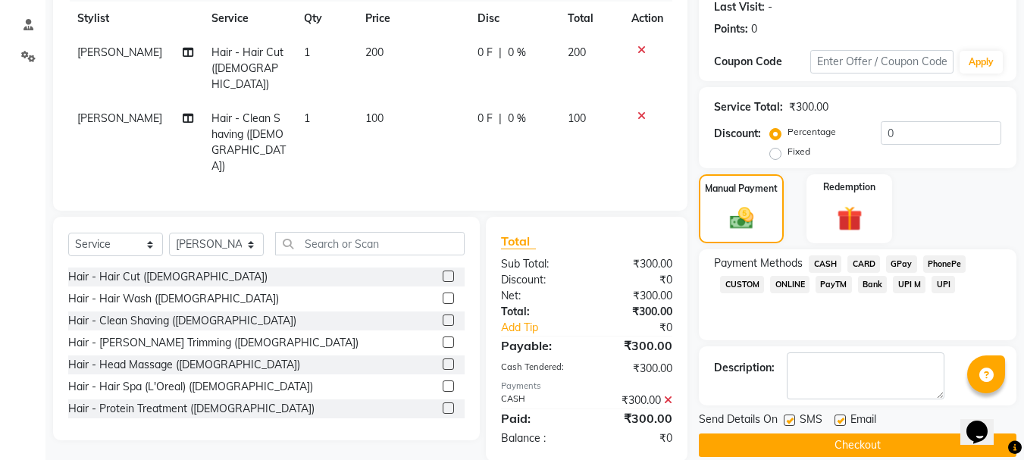
scroll to position [234, 0]
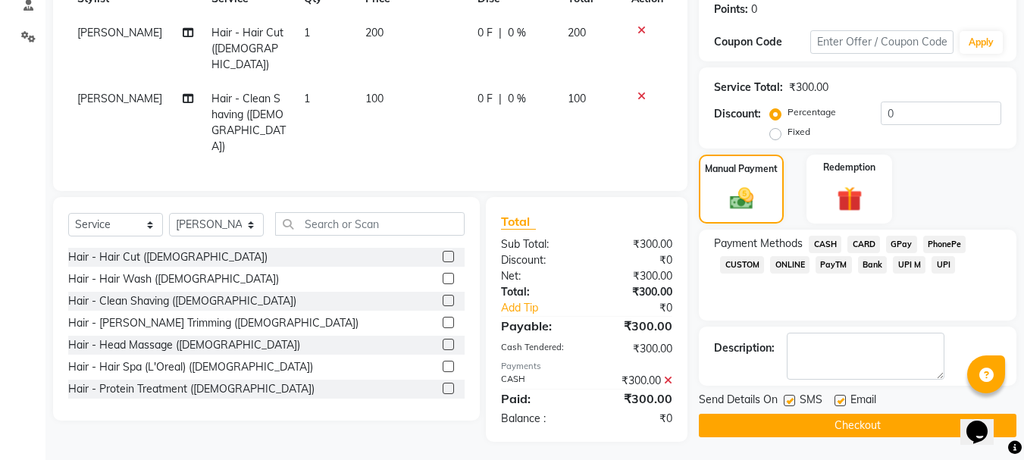
click at [874, 422] on button "Checkout" at bounding box center [857, 425] width 317 height 23
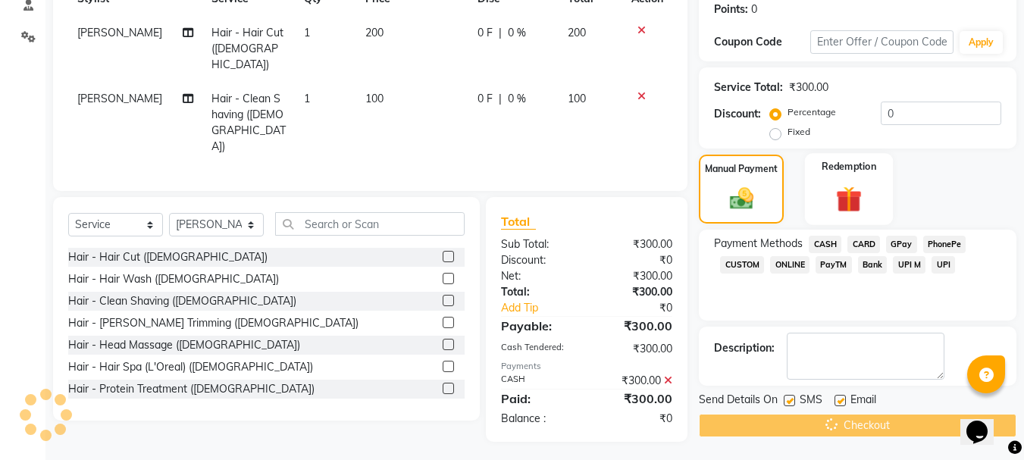
scroll to position [49, 0]
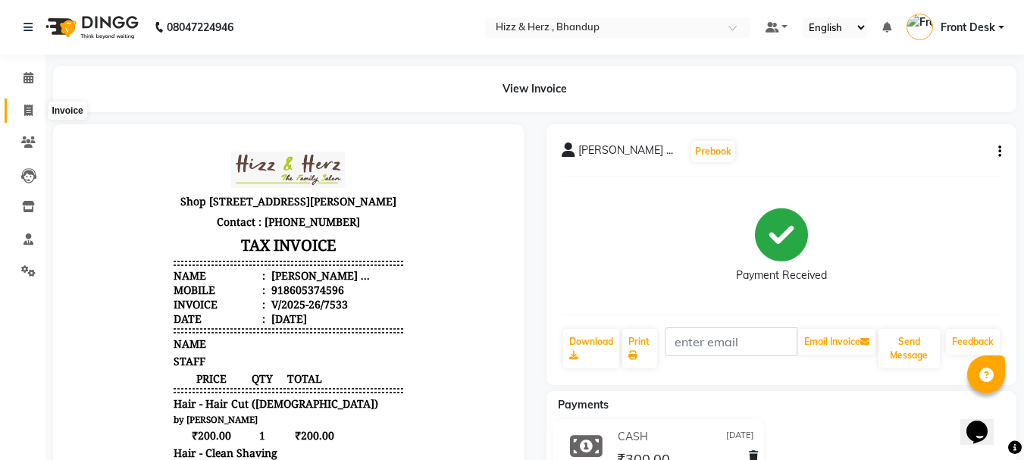
click at [33, 110] on icon at bounding box center [28, 110] width 8 height 11
select select "service"
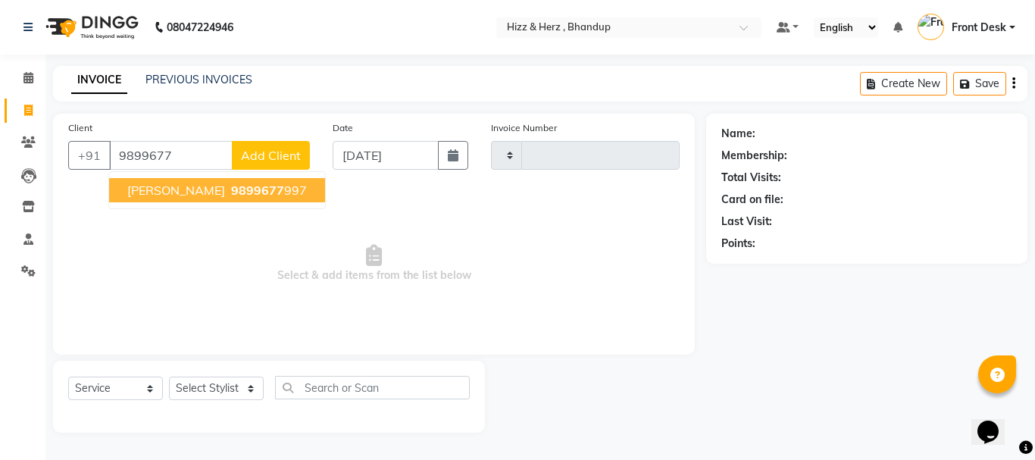
click at [239, 194] on button "[PERSON_NAME] 9899677 997" at bounding box center [217, 190] width 216 height 24
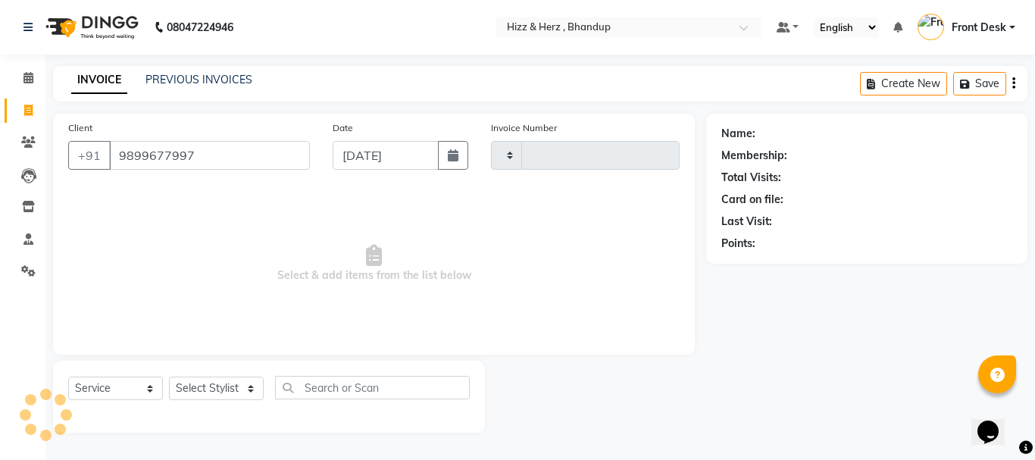
type input "9899677997"
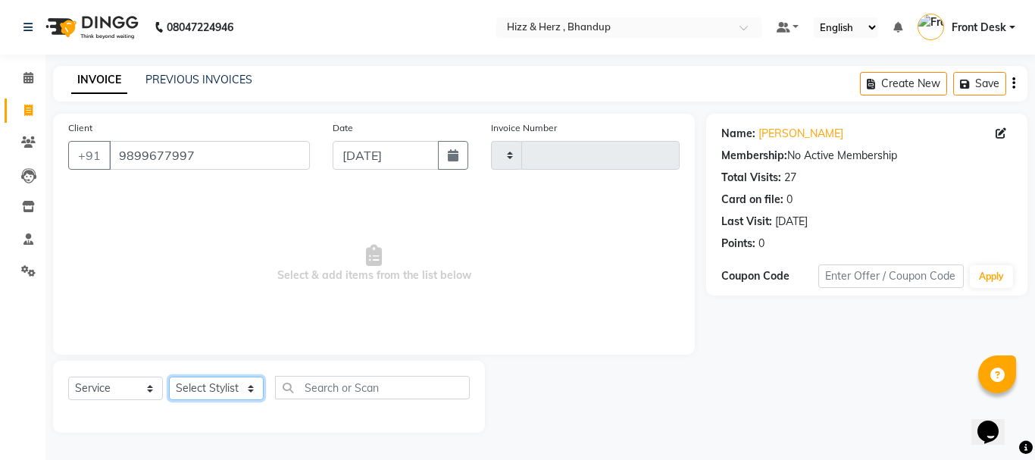
click at [202, 395] on select "Select Stylist Front Desk [PERSON_NAME] HIZZ & HERZ 2 [PERSON_NAME] [PERSON_NAM…" at bounding box center [216, 388] width 95 height 23
select select "9149"
click at [169, 377] on select "Select Stylist Front Desk [PERSON_NAME] HIZZ & HERZ 2 [PERSON_NAME] [PERSON_NAM…" at bounding box center [216, 388] width 95 height 23
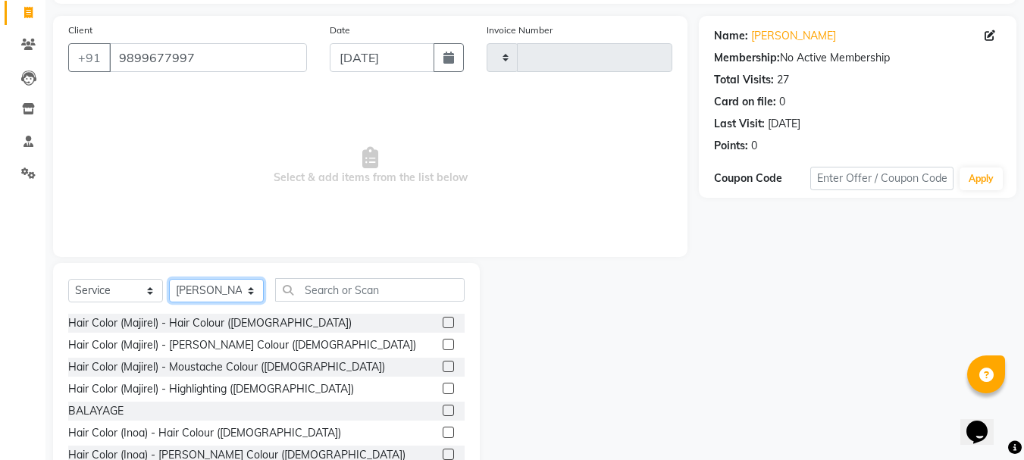
scroll to position [147, 0]
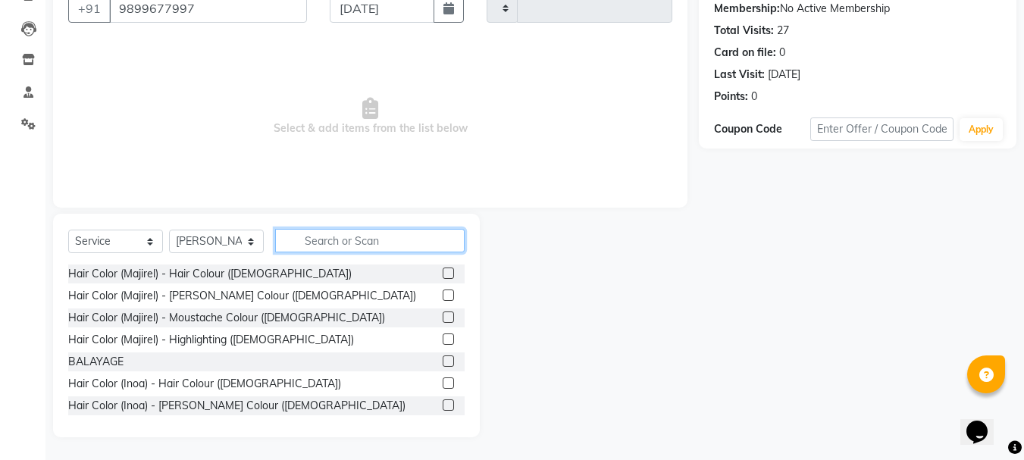
click at [391, 249] on input "text" at bounding box center [369, 240] width 189 height 23
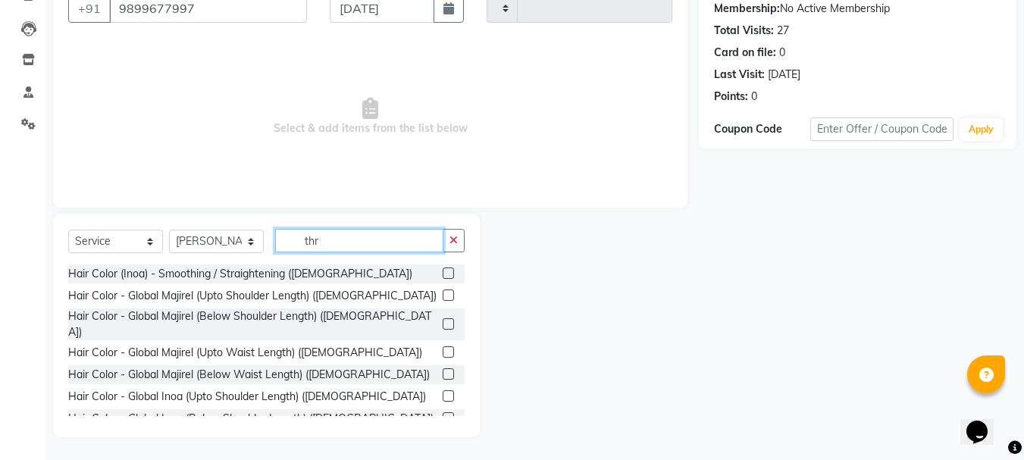
scroll to position [105, 0]
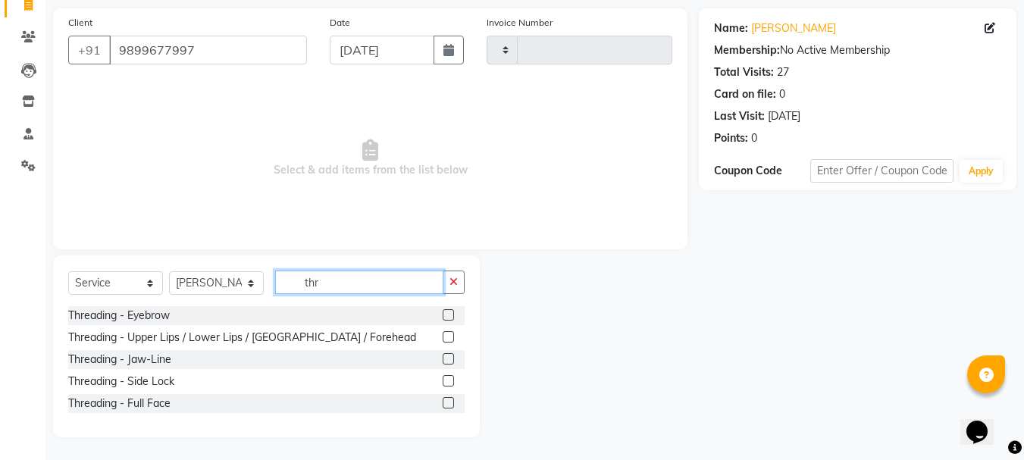
type input "thr"
click at [451, 310] on label at bounding box center [448, 314] width 11 height 11
click at [451, 311] on input "checkbox" at bounding box center [448, 316] width 10 height 10
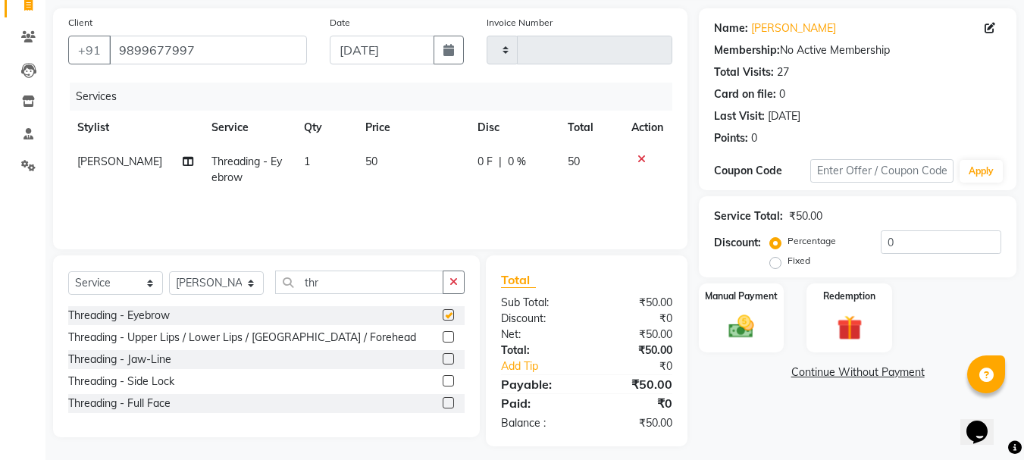
checkbox input "false"
drag, startPoint x: 774, startPoint y: 330, endPoint x: 746, endPoint y: 330, distance: 28.8
click at [773, 330] on div "Manual Payment" at bounding box center [741, 318] width 89 height 72
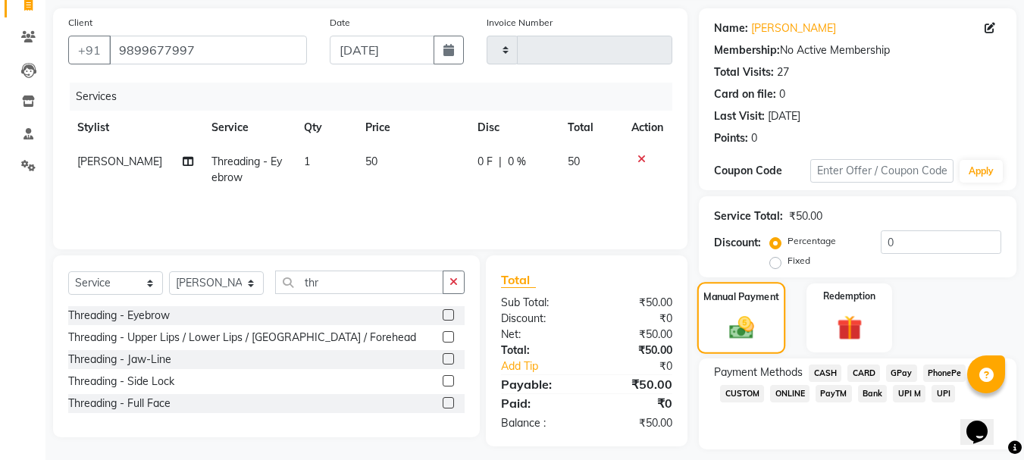
click at [746, 330] on img at bounding box center [741, 327] width 40 height 29
click at [830, 368] on span "CASH" at bounding box center [825, 372] width 33 height 17
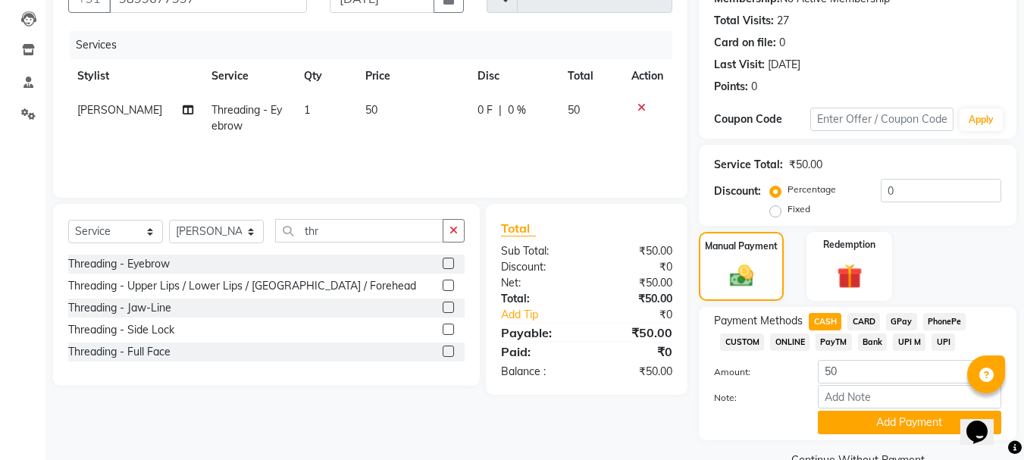
scroll to position [191, 0]
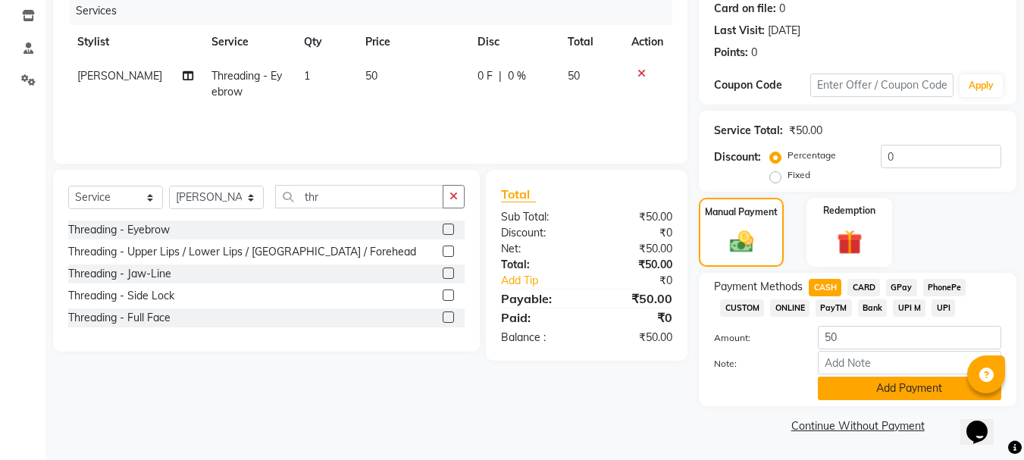
click at [843, 389] on button "Add Payment" at bounding box center [909, 388] width 183 height 23
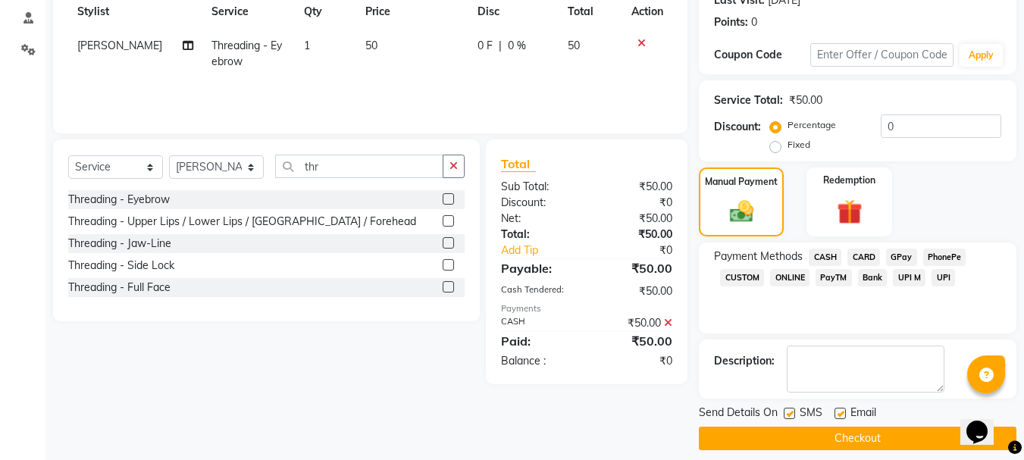
scroll to position [234, 0]
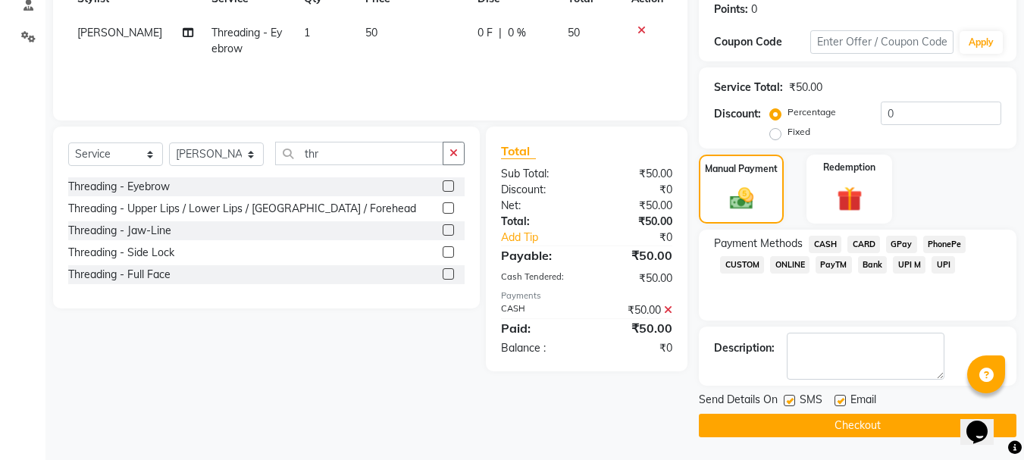
click at [863, 426] on button "Checkout" at bounding box center [857, 425] width 317 height 23
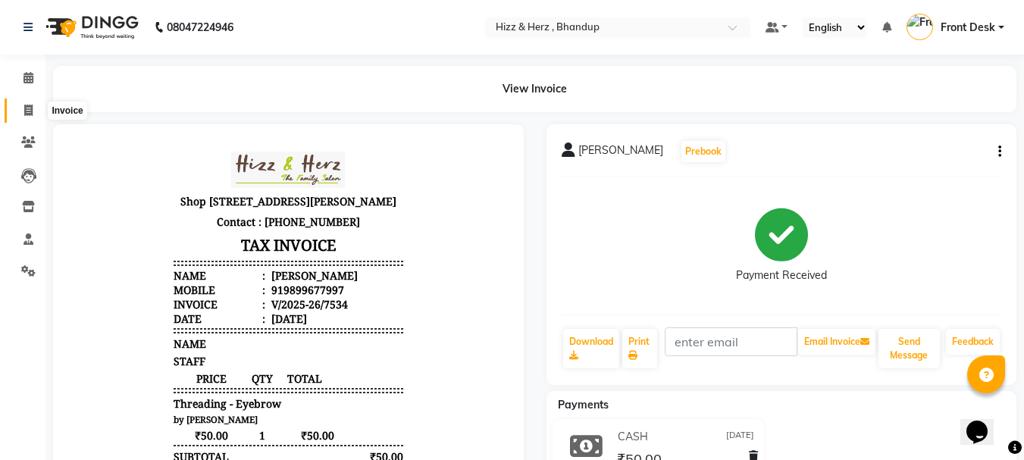
drag, startPoint x: 27, startPoint y: 111, endPoint x: 36, endPoint y: 108, distance: 8.9
click at [27, 111] on icon at bounding box center [28, 110] width 8 height 11
select select "service"
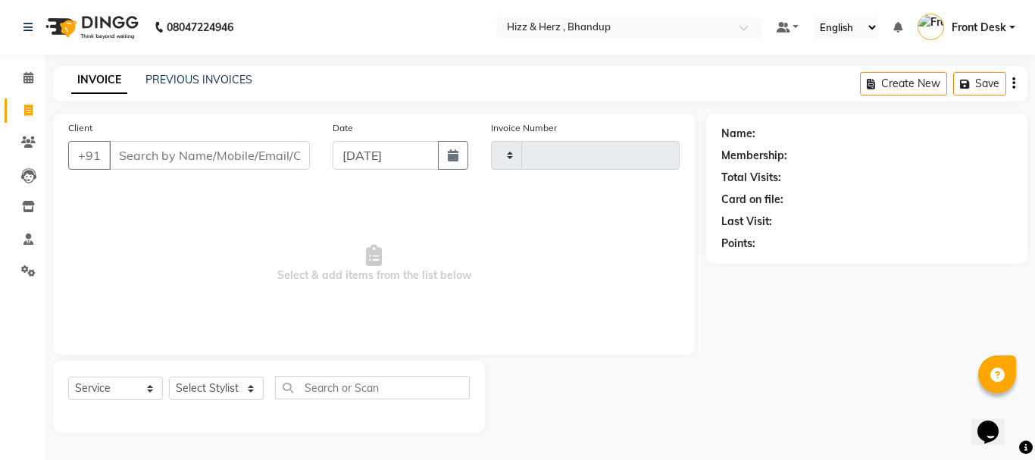
type input "7535"
select select "629"
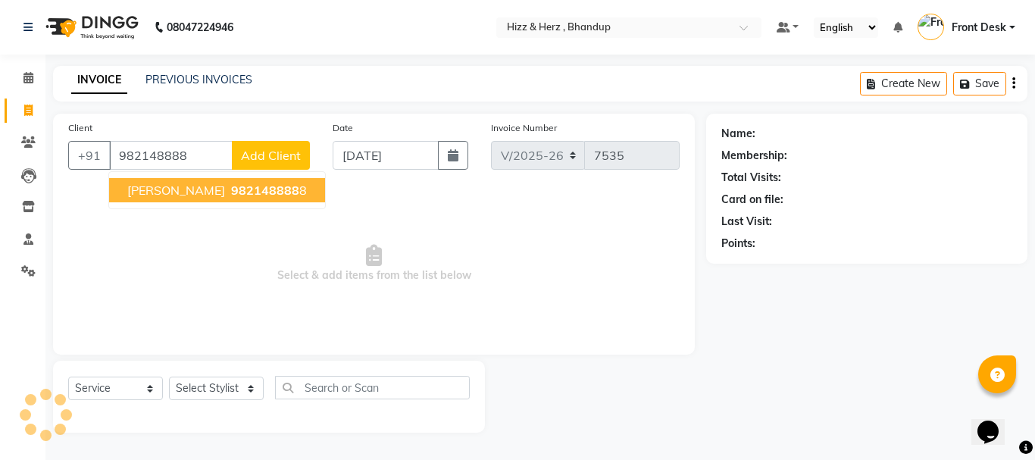
click at [269, 187] on span "982148888" at bounding box center [265, 190] width 68 height 15
type input "9821488888"
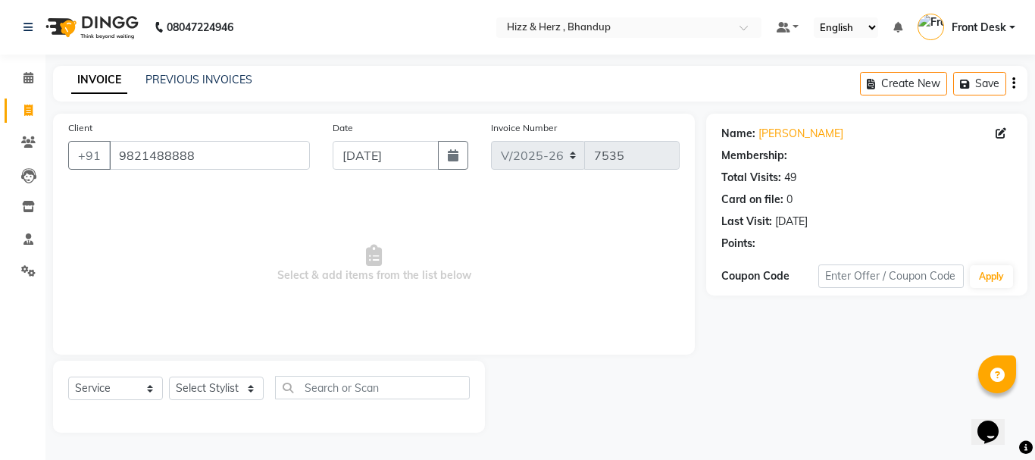
select select "1: Object"
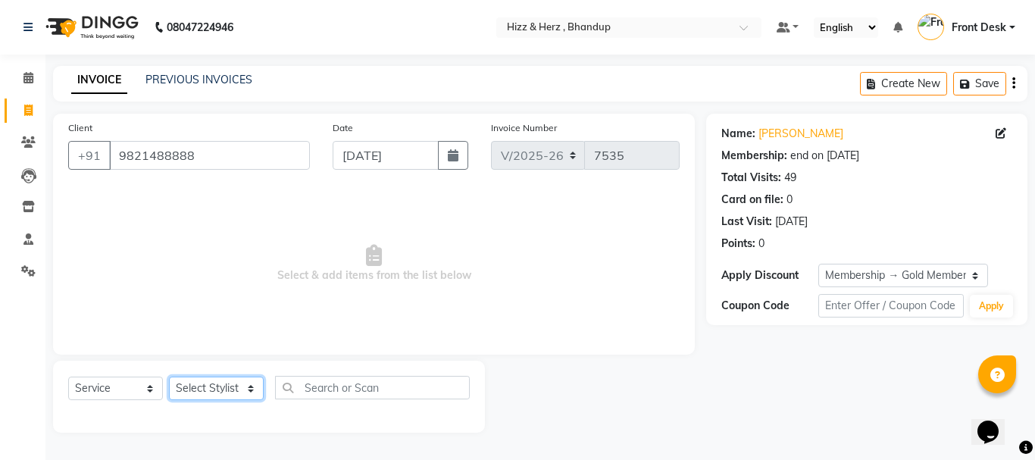
click at [236, 384] on select "Select Stylist Front Desk [PERSON_NAME] HIZZ & HERZ 2 [PERSON_NAME] [PERSON_NAM…" at bounding box center [216, 388] width 95 height 23
select select "11514"
click at [169, 377] on select "Select Stylist Front Desk [PERSON_NAME] HIZZ & HERZ 2 [PERSON_NAME] [PERSON_NAM…" at bounding box center [216, 388] width 95 height 23
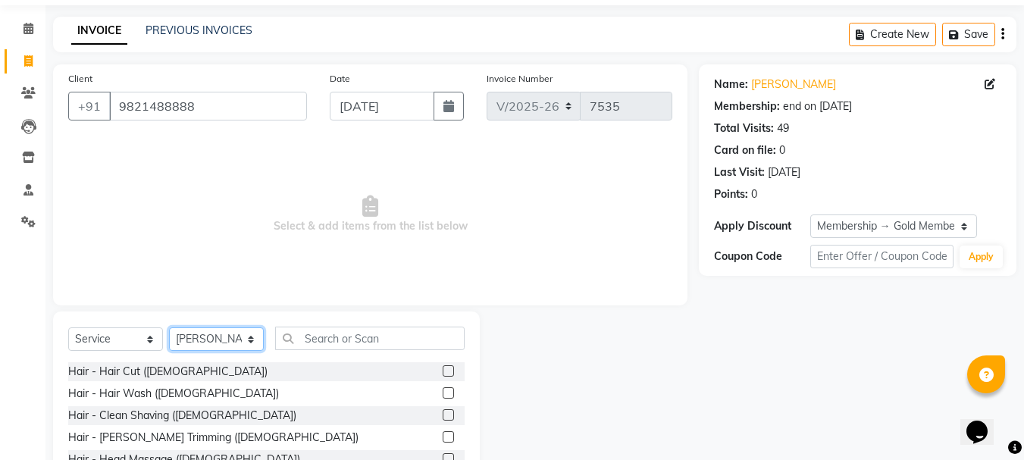
scroll to position [76, 0]
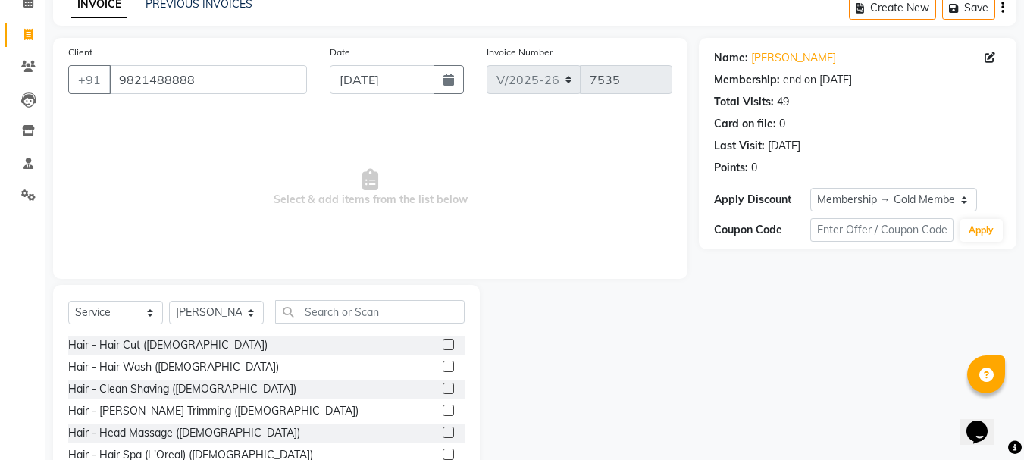
click at [443, 389] on label at bounding box center [448, 388] width 11 height 11
click at [443, 389] on input "checkbox" at bounding box center [448, 389] width 10 height 10
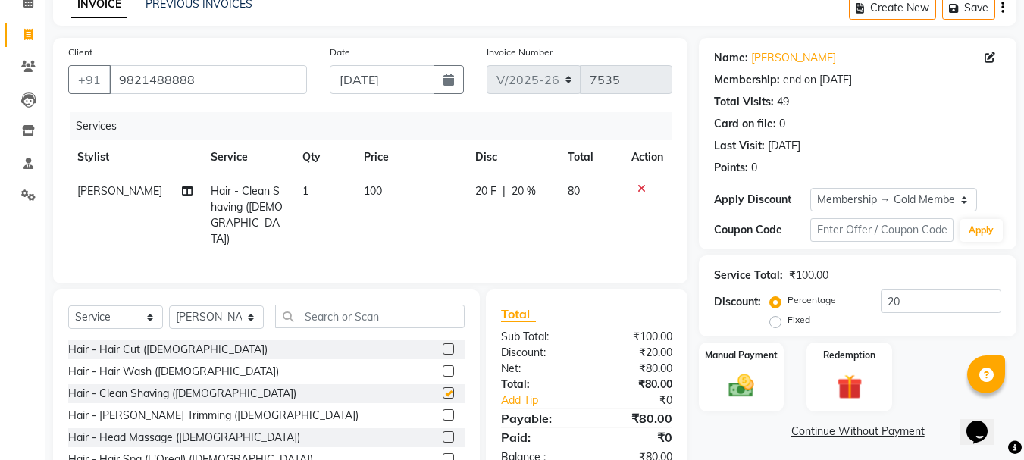
checkbox input "false"
click at [740, 391] on img at bounding box center [741, 386] width 42 height 30
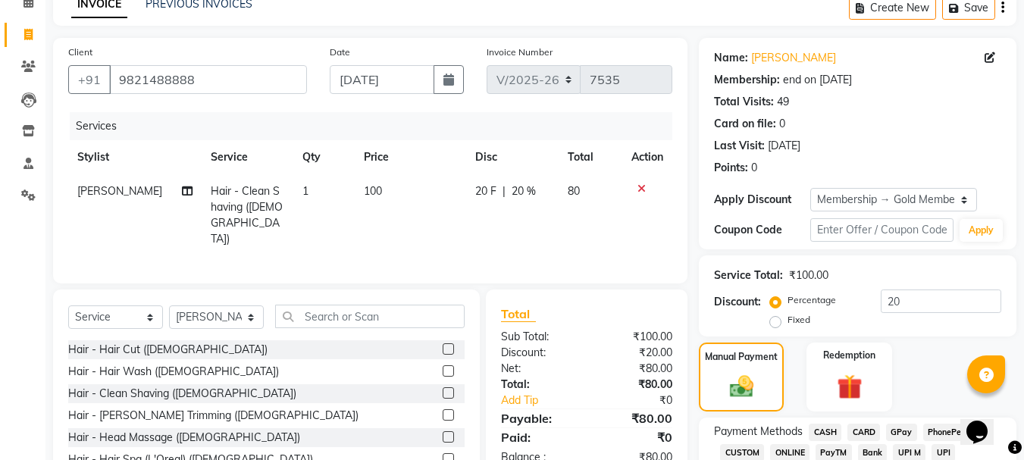
click at [828, 431] on span "CASH" at bounding box center [825, 432] width 33 height 17
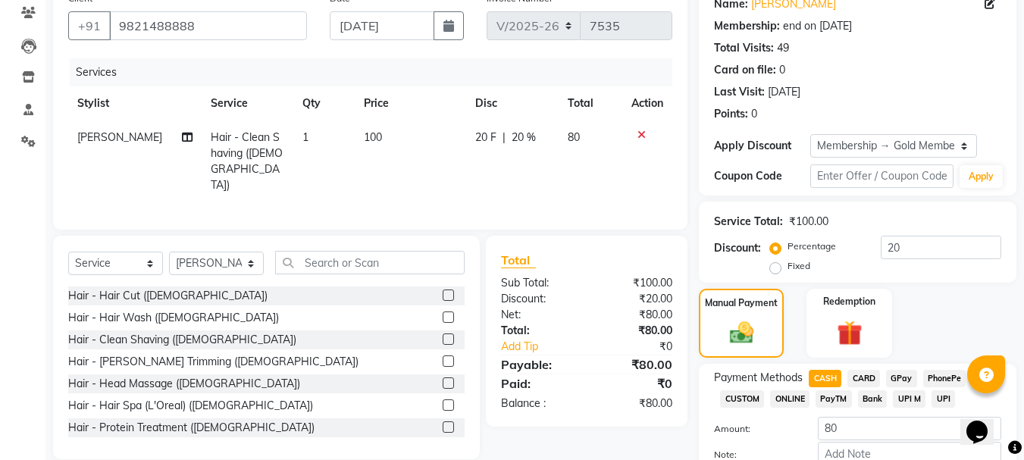
scroll to position [152, 0]
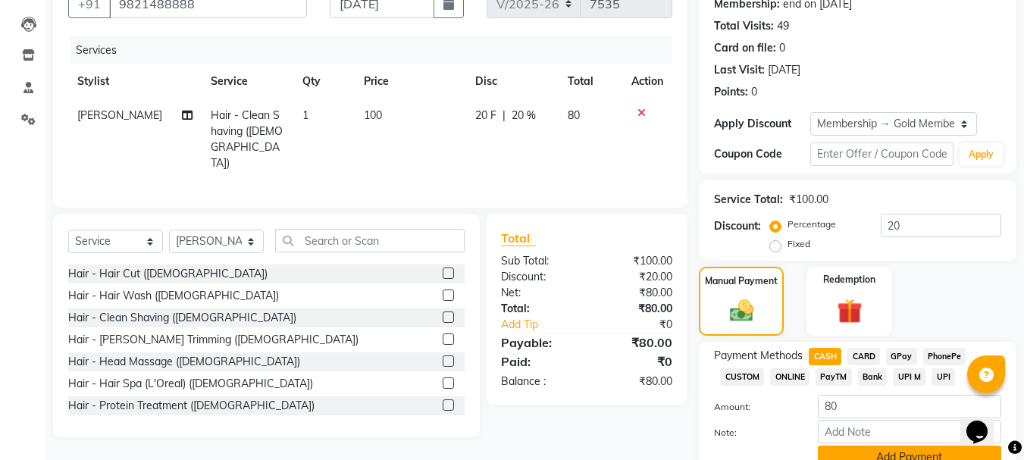
click at [877, 453] on button "Add Payment" at bounding box center [909, 457] width 183 height 23
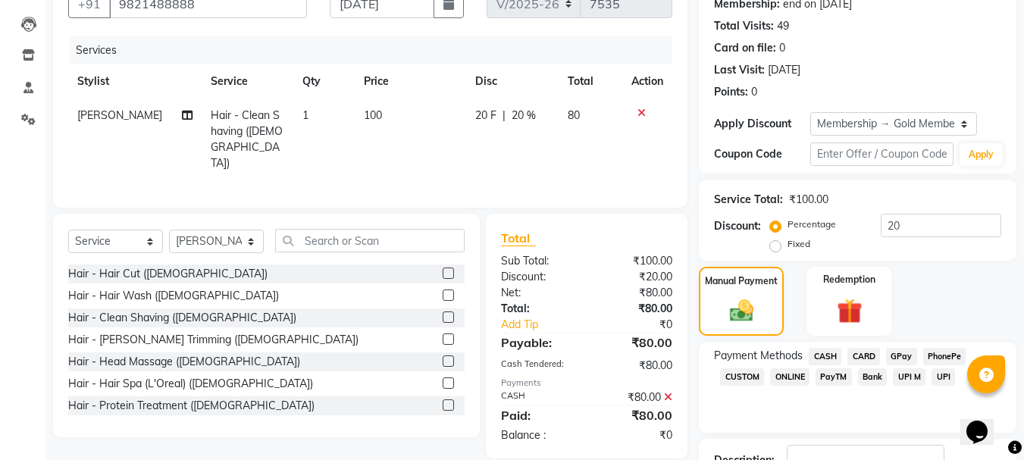
scroll to position [227, 0]
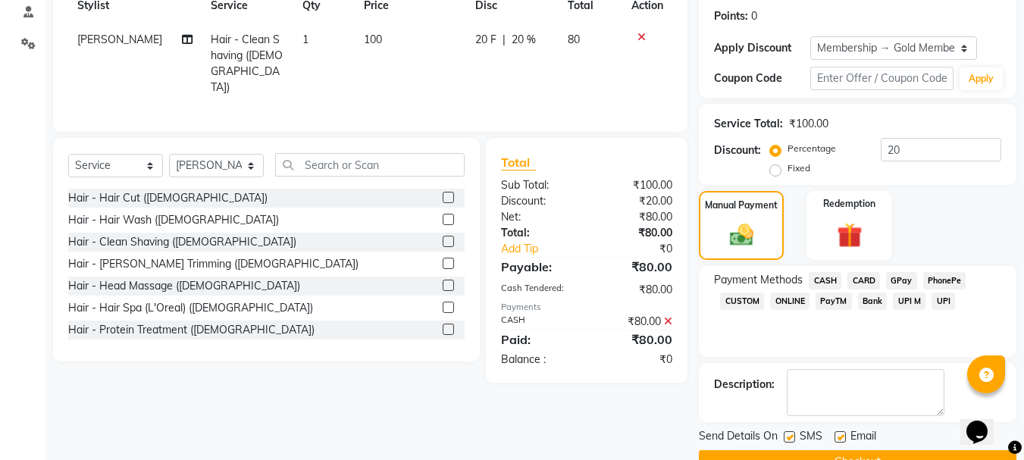
click at [887, 455] on button "Checkout" at bounding box center [857, 461] width 317 height 23
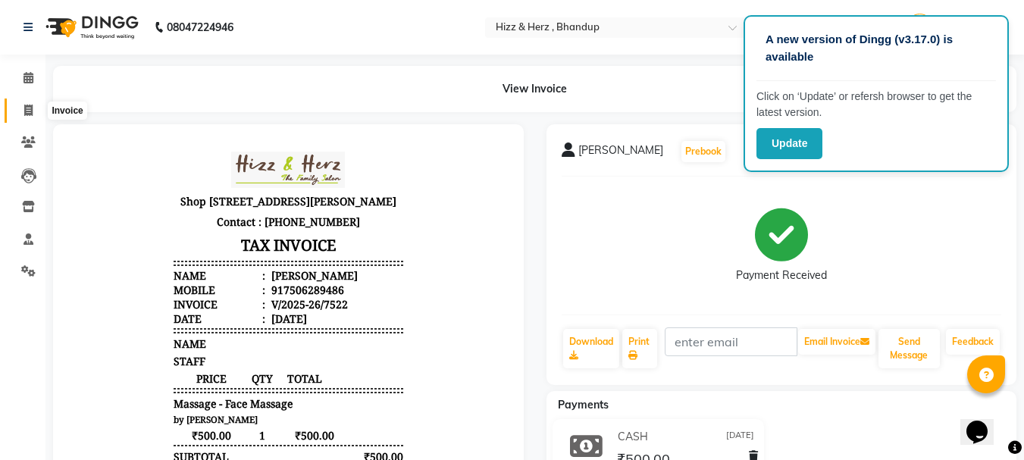
click at [30, 106] on icon at bounding box center [28, 110] width 8 height 11
select select "629"
select select "service"
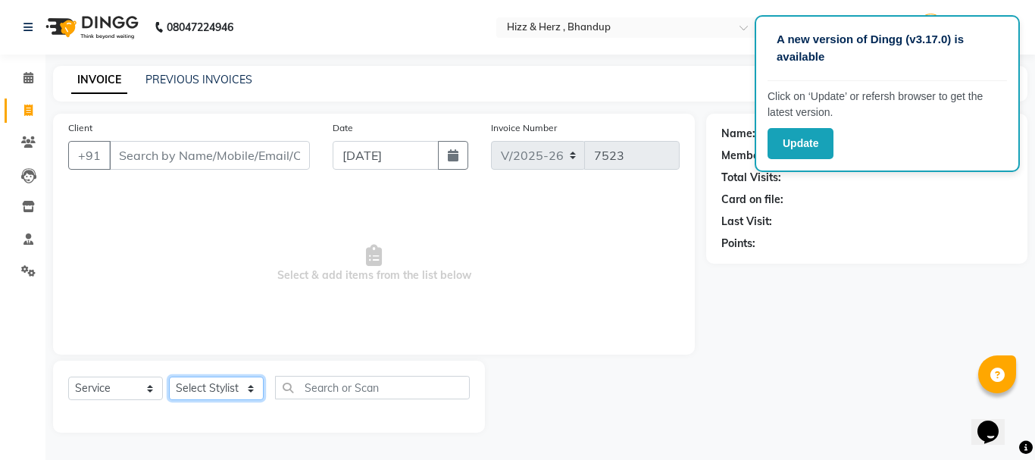
click at [222, 386] on select "Select Stylist Front Desk [PERSON_NAME] HIZZ & HERZ 2 [PERSON_NAME] [PERSON_NAM…" at bounding box center [216, 388] width 95 height 23
select select "82789"
click at [169, 377] on select "Select Stylist Front Desk [PERSON_NAME] HIZZ & HERZ 2 [PERSON_NAME] [PERSON_NAM…" at bounding box center [216, 388] width 95 height 23
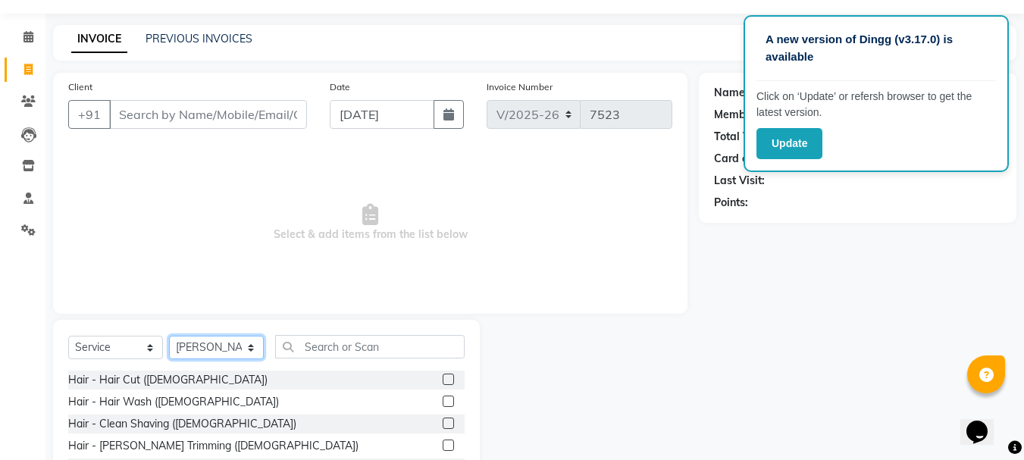
scroll to position [76, 0]
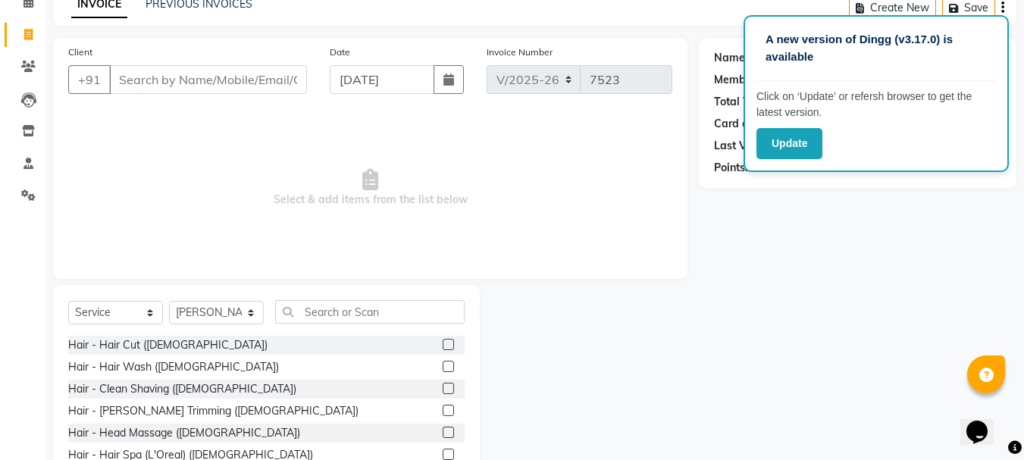
click at [443, 345] on label at bounding box center [448, 344] width 11 height 11
click at [443, 345] on input "checkbox" at bounding box center [448, 345] width 10 height 10
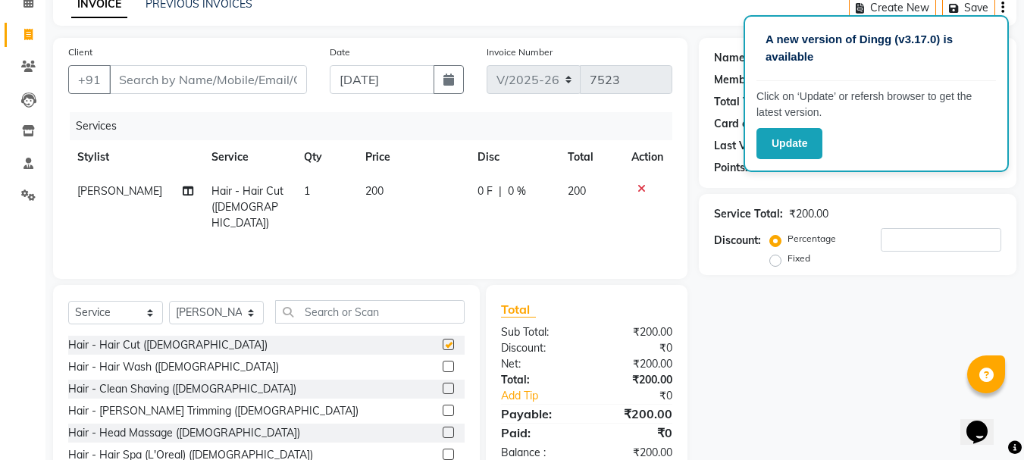
checkbox input "false"
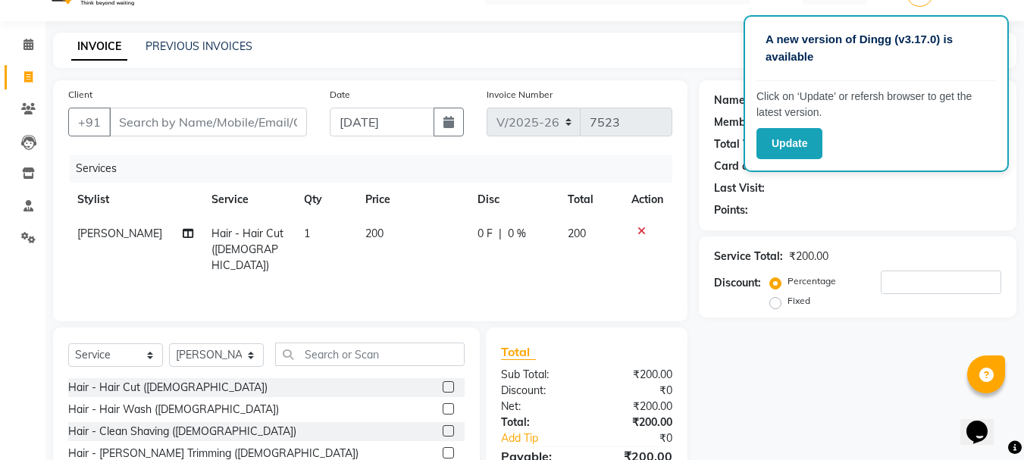
scroll to position [0, 0]
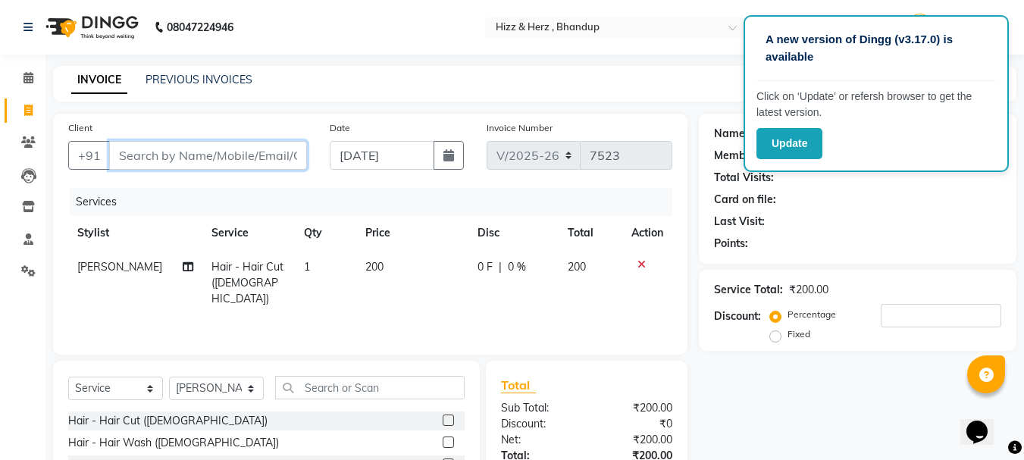
click at [257, 153] on input "Client" at bounding box center [208, 155] width 198 height 29
type input "8"
type input "0"
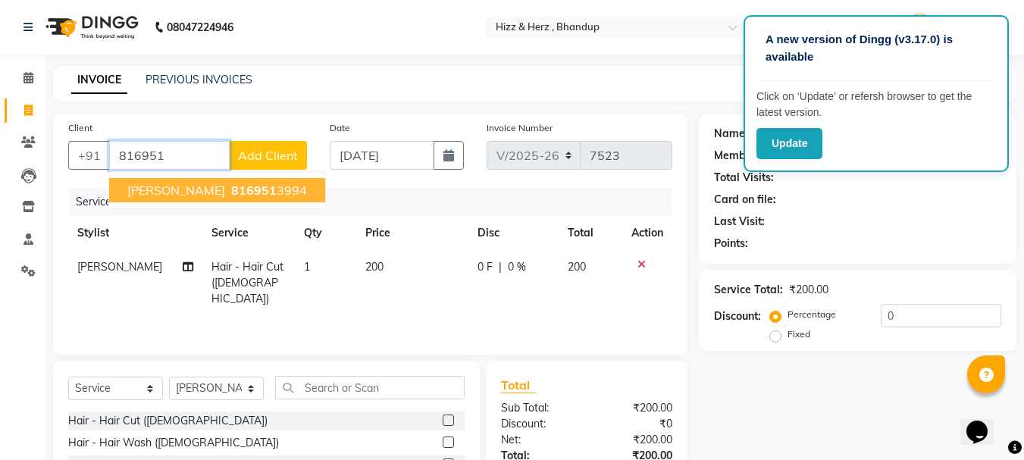
click at [191, 193] on span "MR. RUPESH TAYDE" at bounding box center [176, 190] width 98 height 15
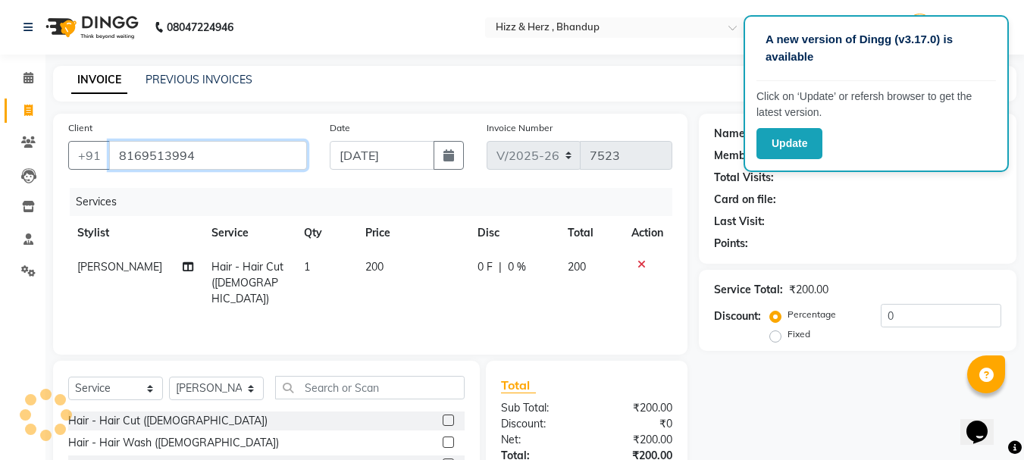
type input "8169513994"
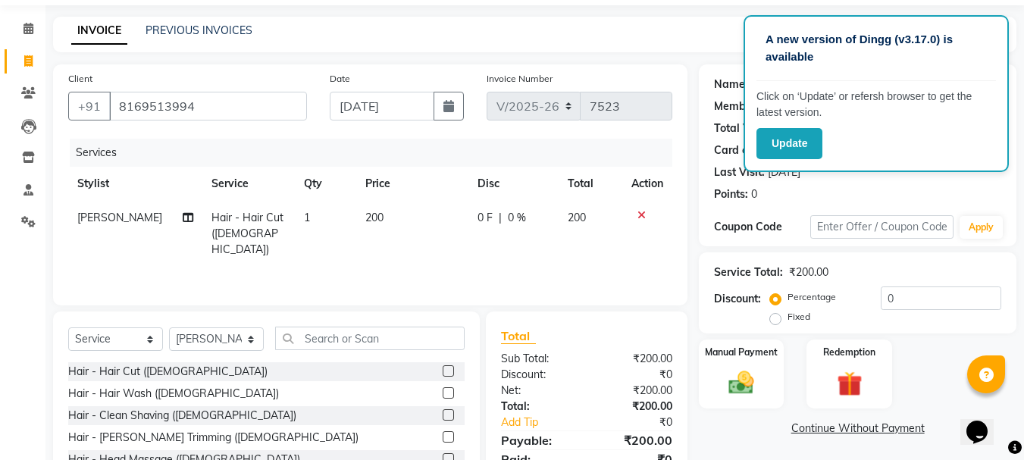
scroll to position [76, 0]
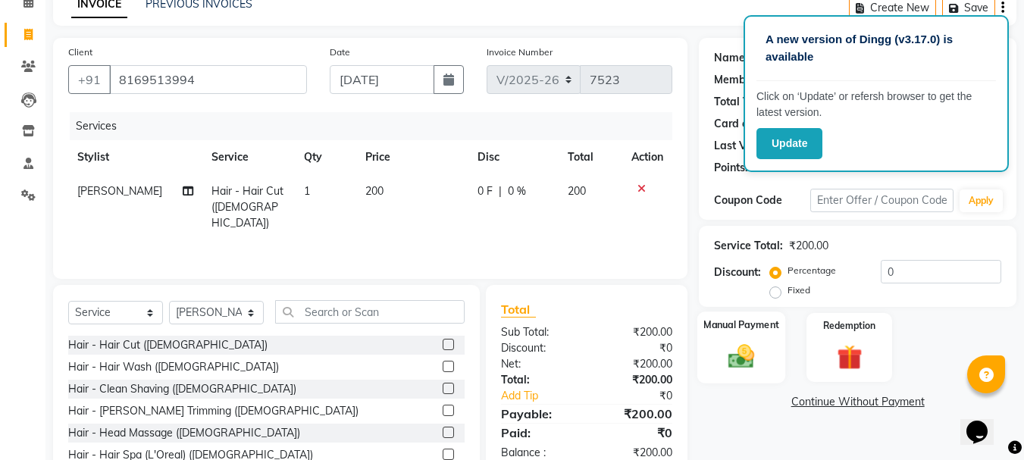
click at [743, 364] on img at bounding box center [741, 356] width 42 height 30
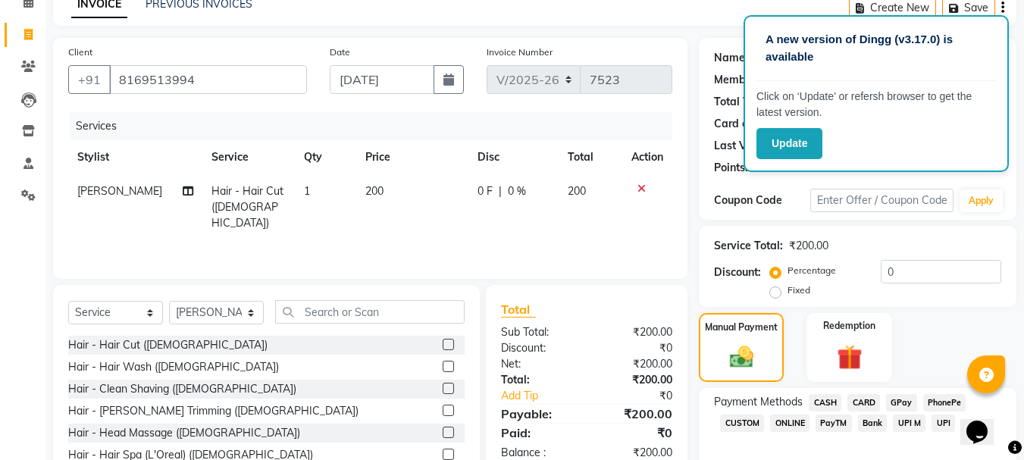
click at [828, 401] on span "CASH" at bounding box center [825, 402] width 33 height 17
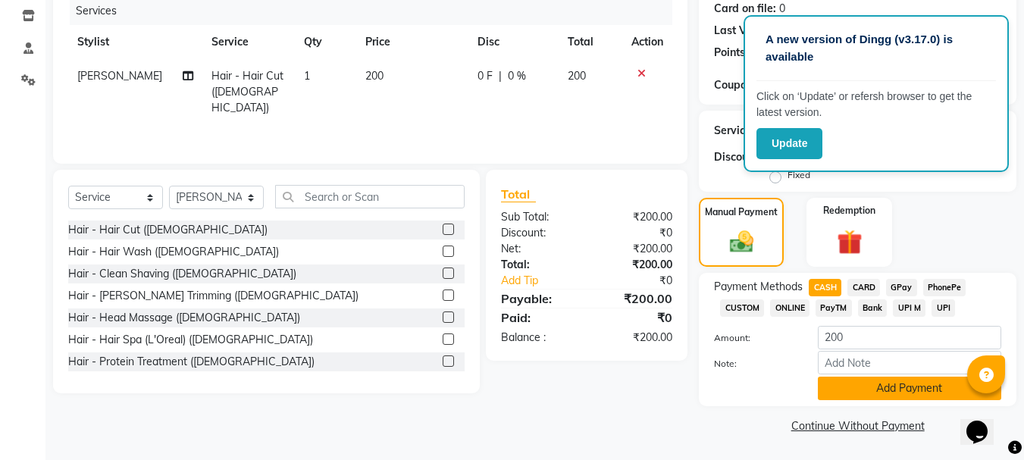
click at [837, 383] on button "Add Payment" at bounding box center [909, 388] width 183 height 23
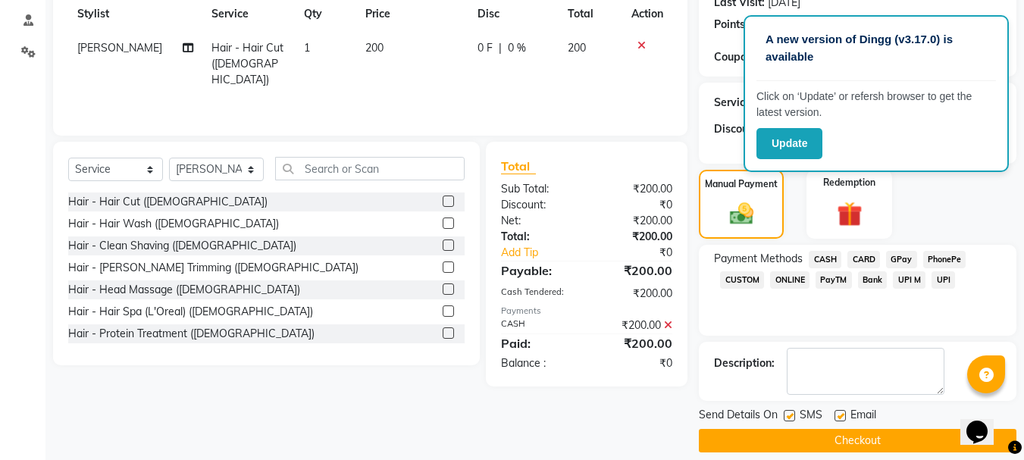
scroll to position [234, 0]
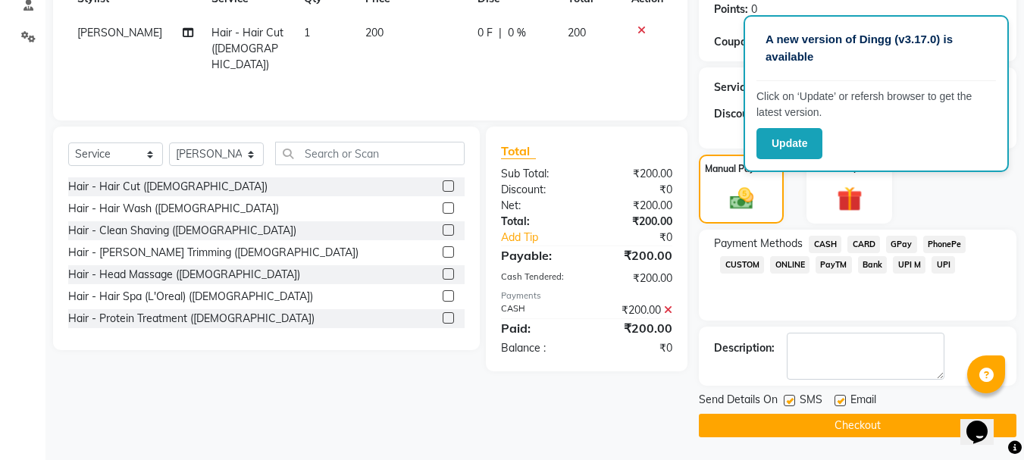
click at [852, 430] on button "Checkout" at bounding box center [857, 425] width 317 height 23
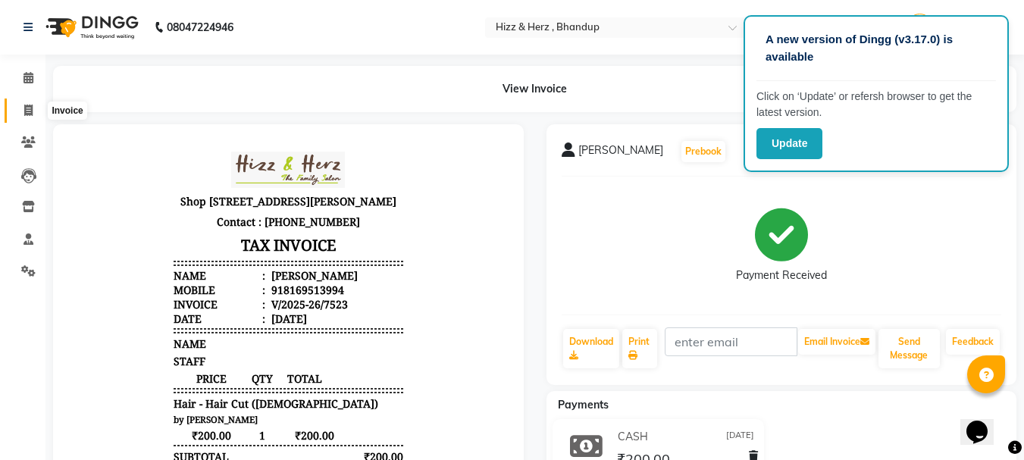
click at [25, 111] on icon at bounding box center [28, 110] width 8 height 11
select select "629"
select select "service"
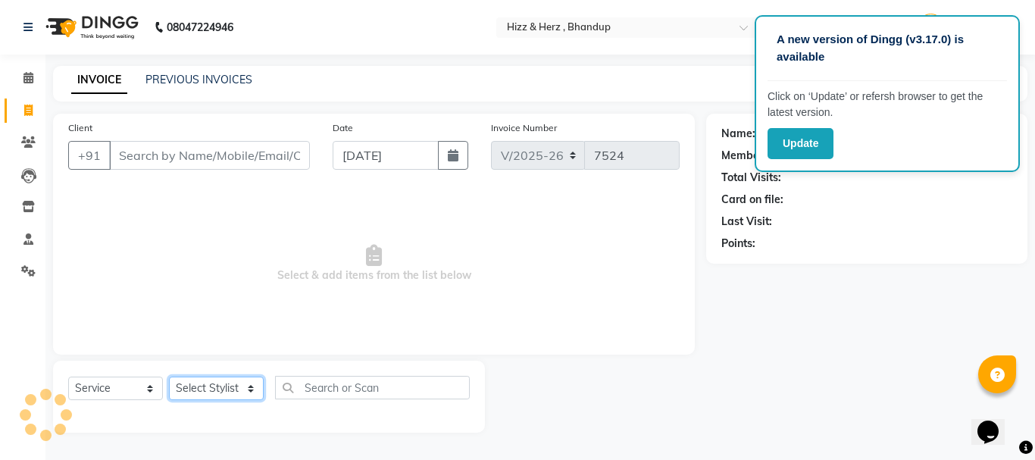
click at [217, 396] on select "Select Stylist Front Desk [PERSON_NAME] HIZZ & HERZ 2 [PERSON_NAME] [PERSON_NAM…" at bounding box center [216, 388] width 95 height 23
select select "26430"
click at [169, 377] on select "Select Stylist Front Desk [PERSON_NAME] HIZZ & HERZ 2 [PERSON_NAME] [PERSON_NAM…" at bounding box center [216, 388] width 95 height 23
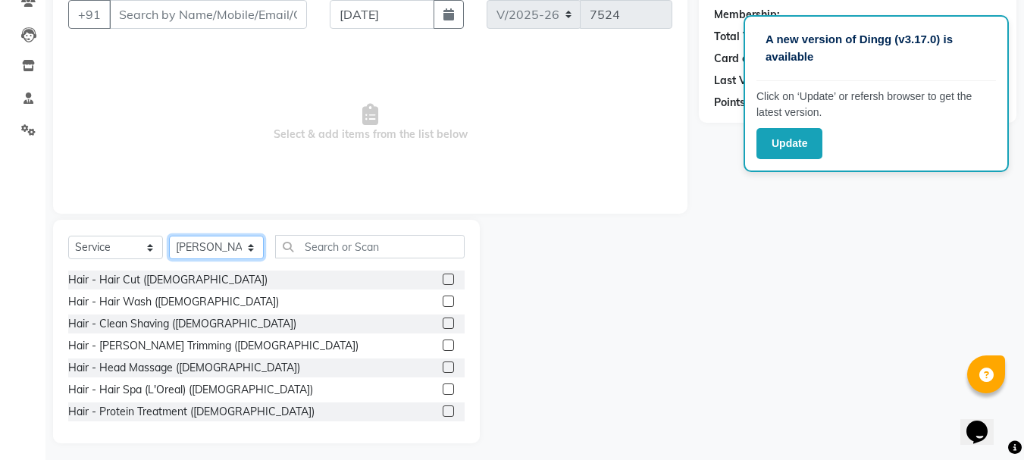
scroll to position [147, 0]
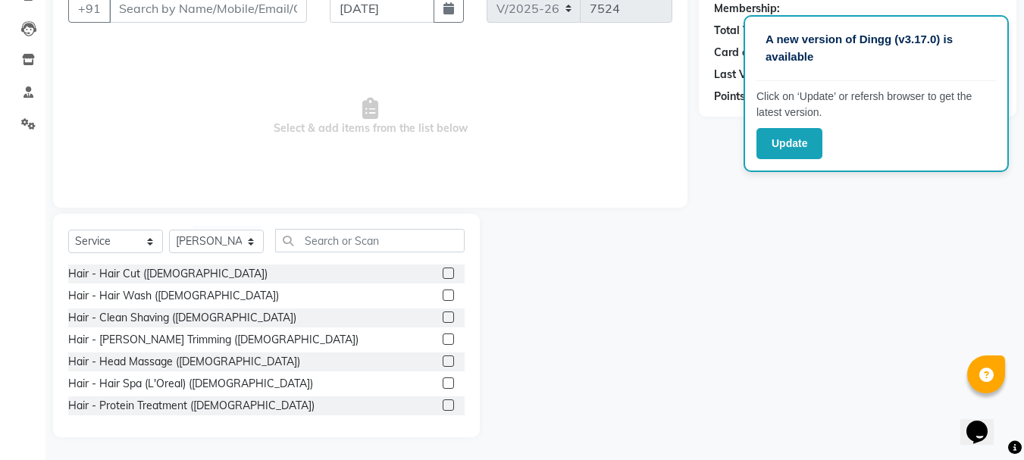
click at [443, 339] on label at bounding box center [448, 338] width 11 height 11
click at [443, 339] on input "checkbox" at bounding box center [448, 340] width 10 height 10
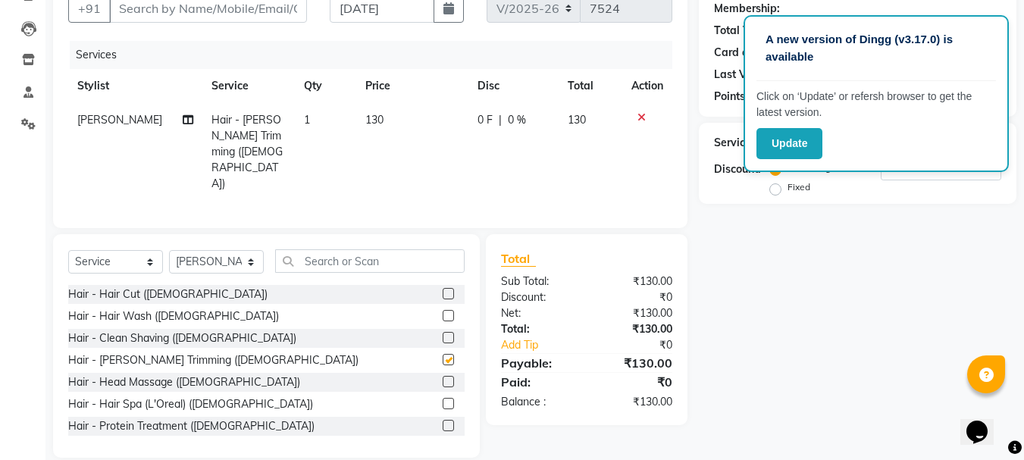
checkbox input "false"
click at [443, 376] on label at bounding box center [448, 381] width 11 height 11
click at [443, 377] on input "checkbox" at bounding box center [448, 382] width 10 height 10
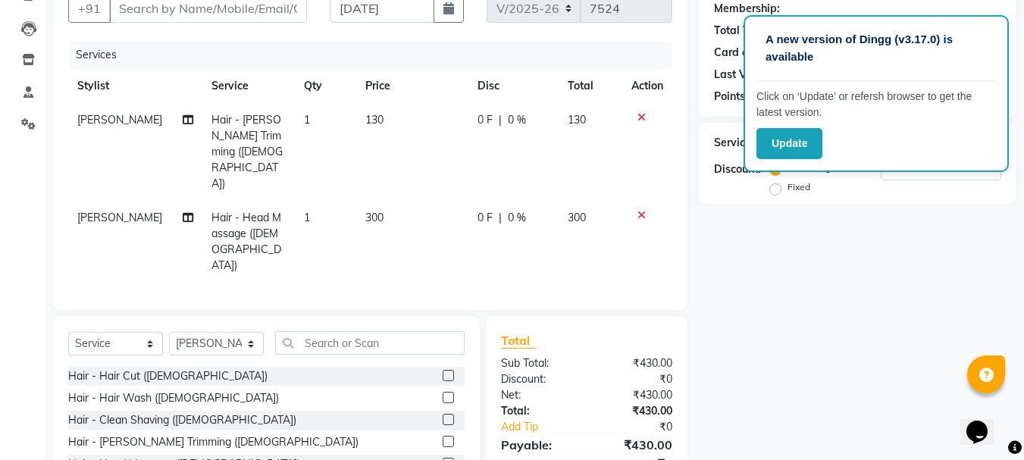
checkbox input "false"
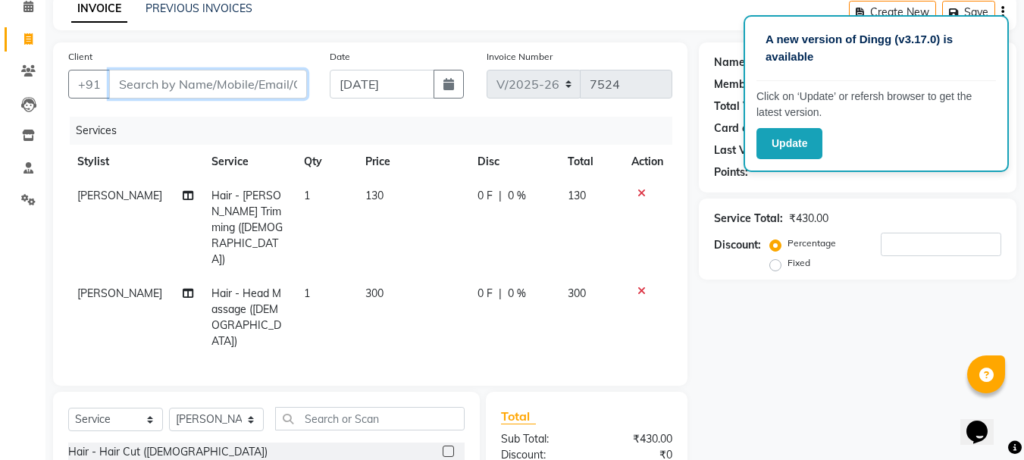
click at [217, 87] on input "Client" at bounding box center [208, 84] width 198 height 29
type input "8"
type input "0"
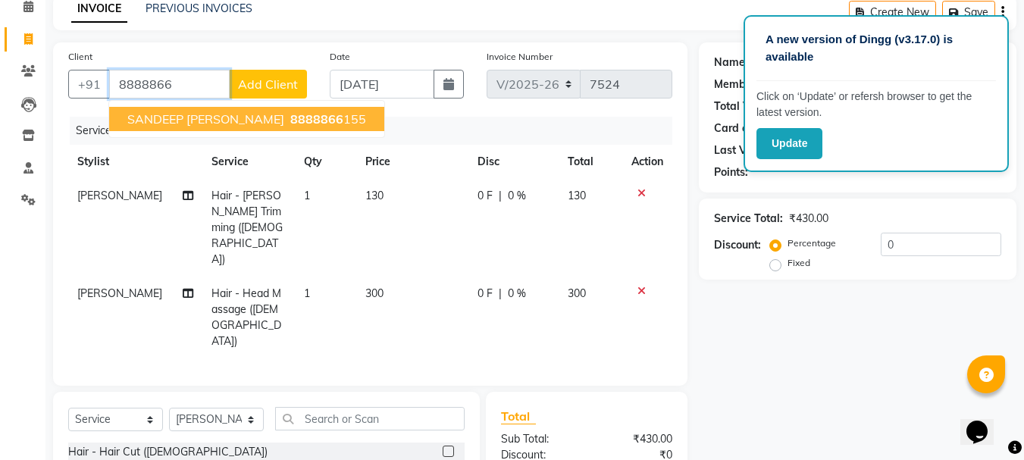
click at [266, 128] on button "SANDEEP KANGANA 8888866 155" at bounding box center [246, 119] width 275 height 24
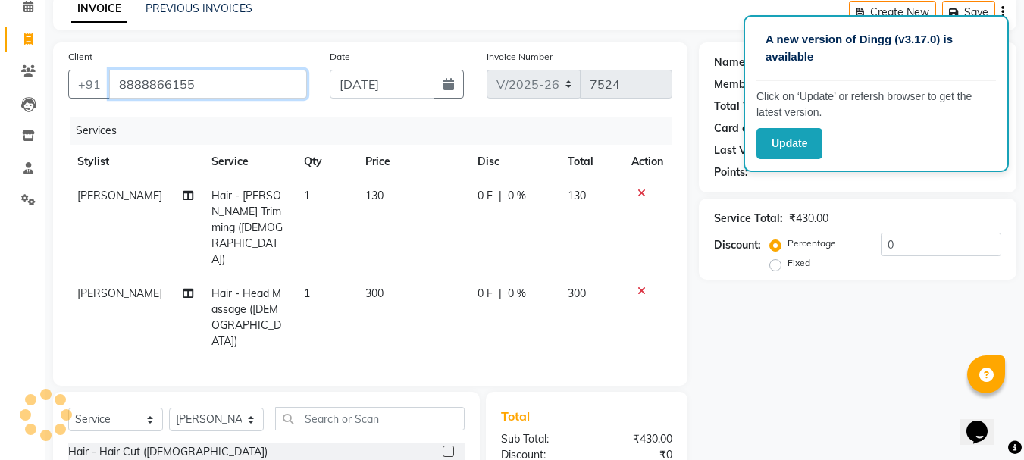
type input "8888866155"
select select "1: Object"
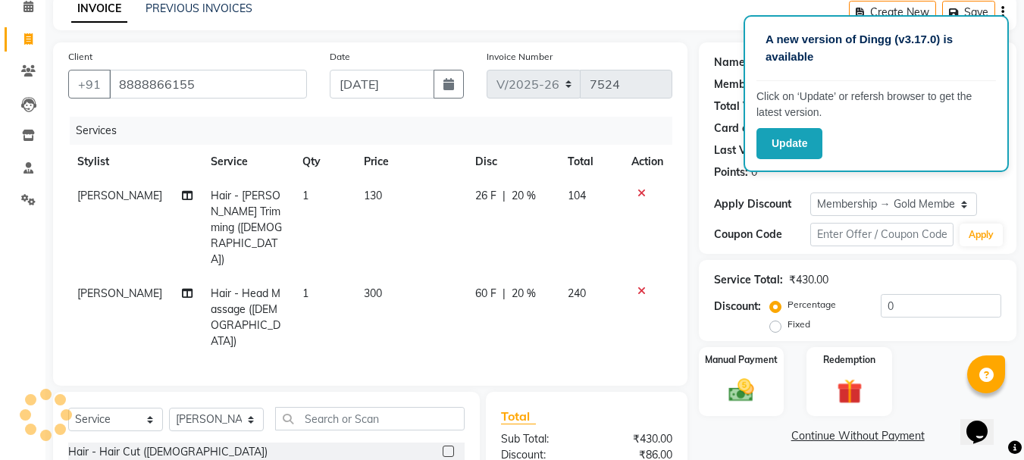
type input "20"
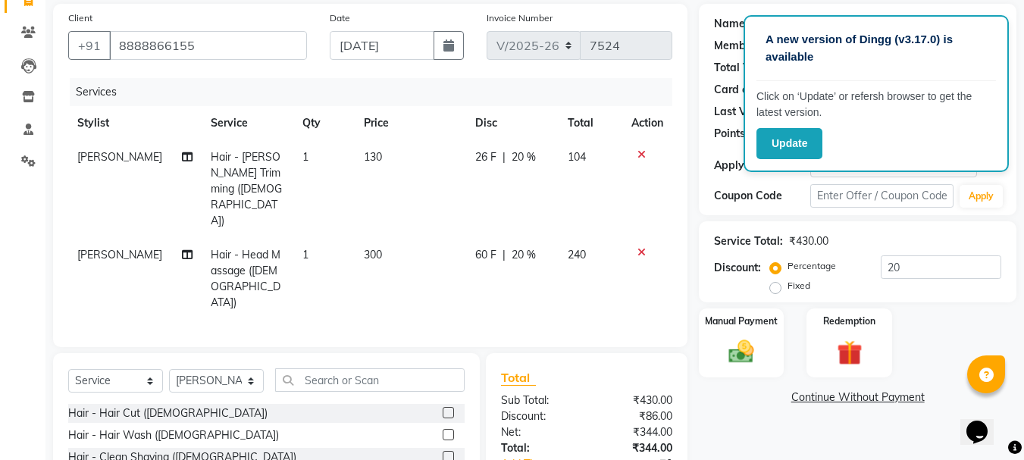
scroll to position [147, 0]
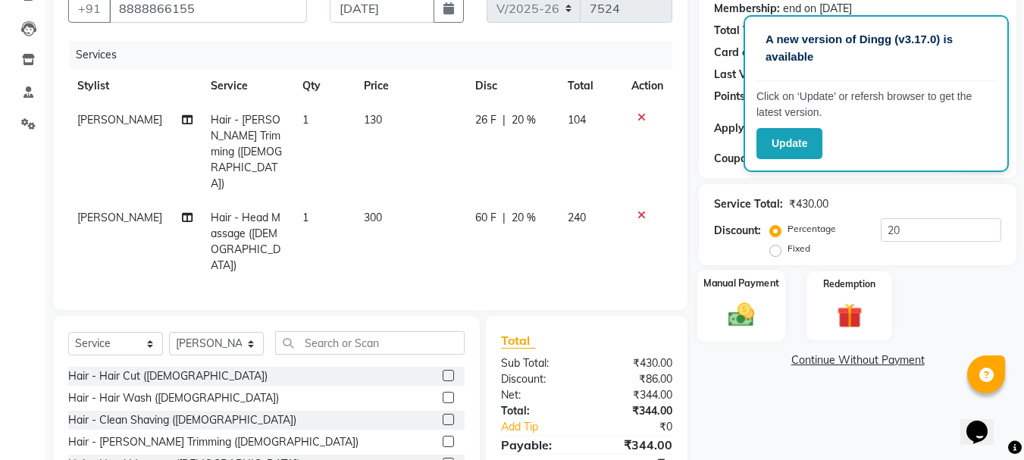
click at [729, 314] on img at bounding box center [741, 314] width 42 height 30
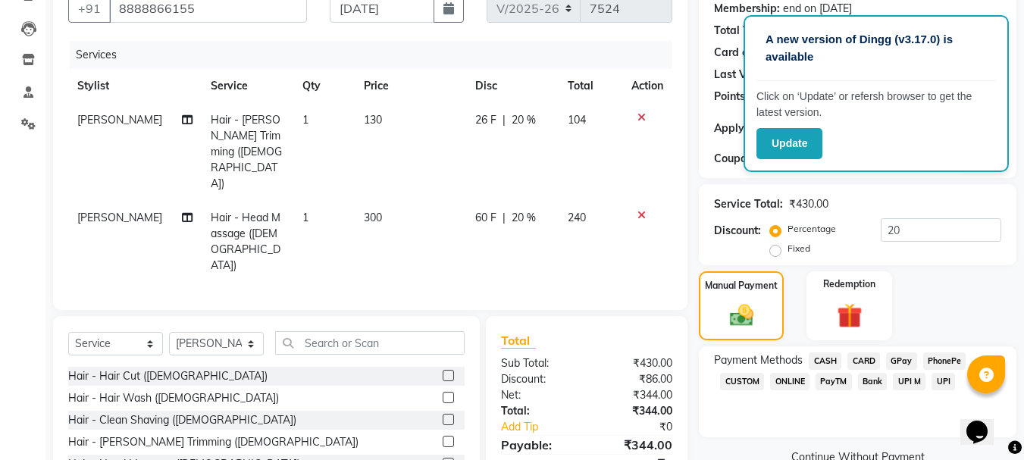
click at [906, 364] on span "GPay" at bounding box center [901, 360] width 31 height 17
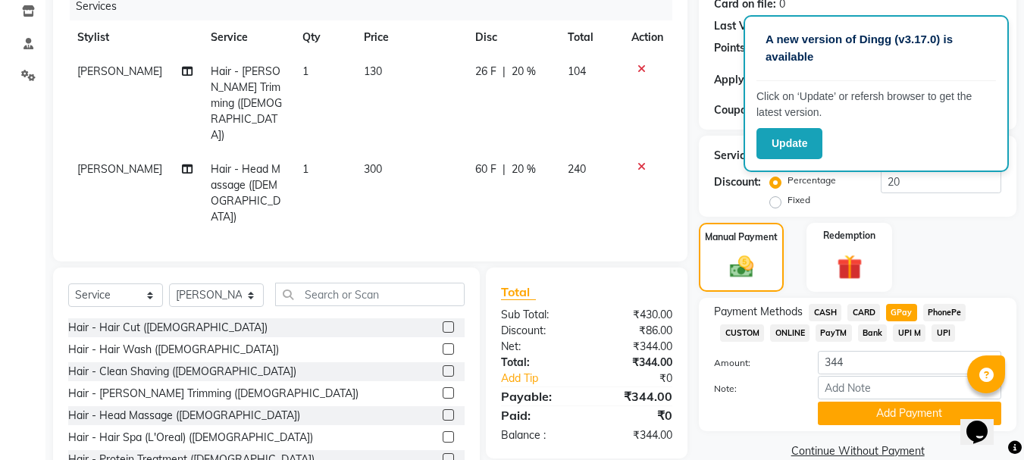
scroll to position [221, 0]
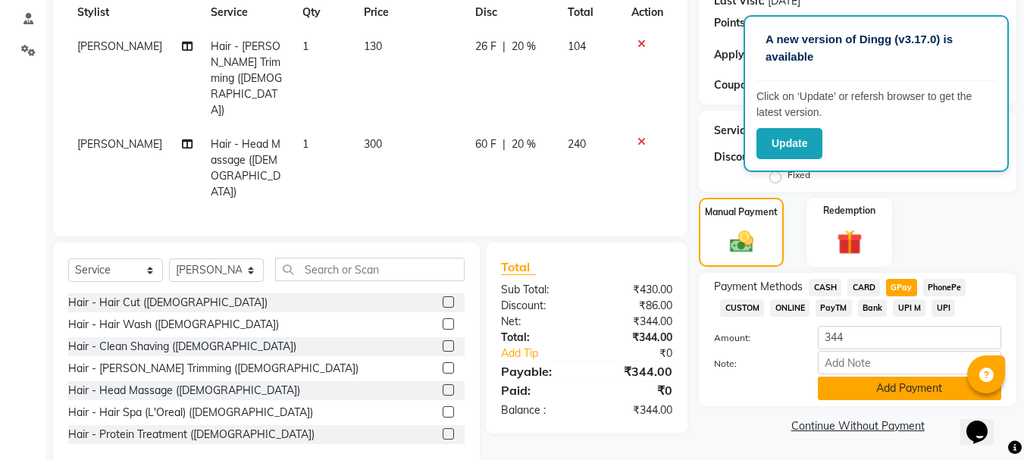
click at [904, 378] on button "Add Payment" at bounding box center [909, 388] width 183 height 23
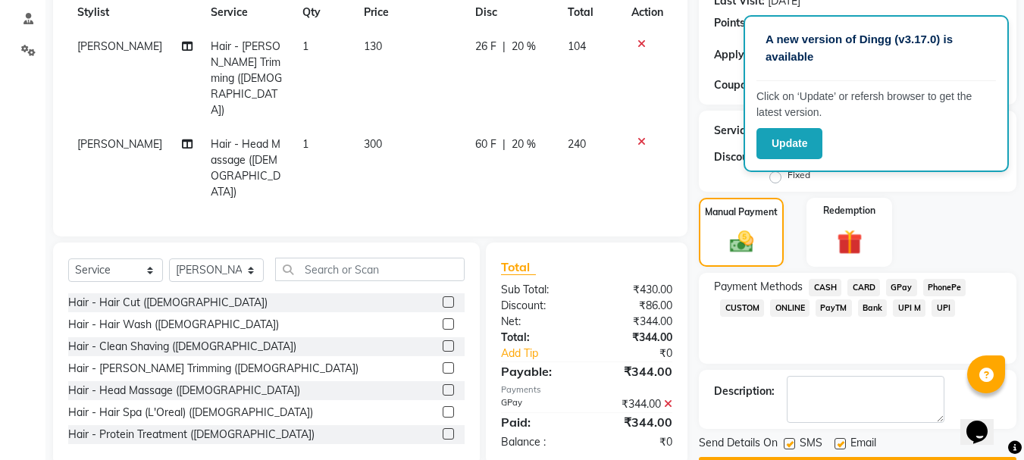
scroll to position [264, 0]
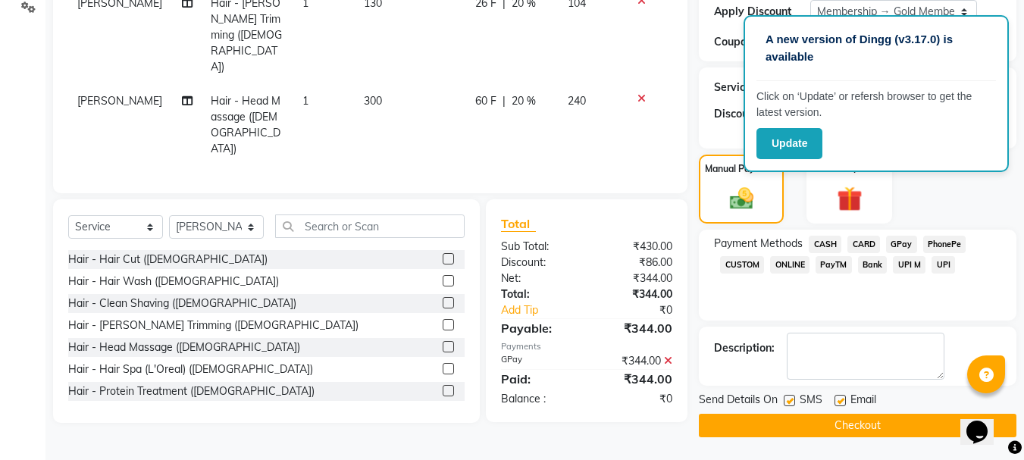
click at [834, 439] on main "INVOICE PREVIOUS INVOICES Create New Save Client +91 8888866155 Date 01-09-2025…" at bounding box center [534, 131] width 978 height 658
click at [841, 426] on button "Checkout" at bounding box center [857, 425] width 317 height 23
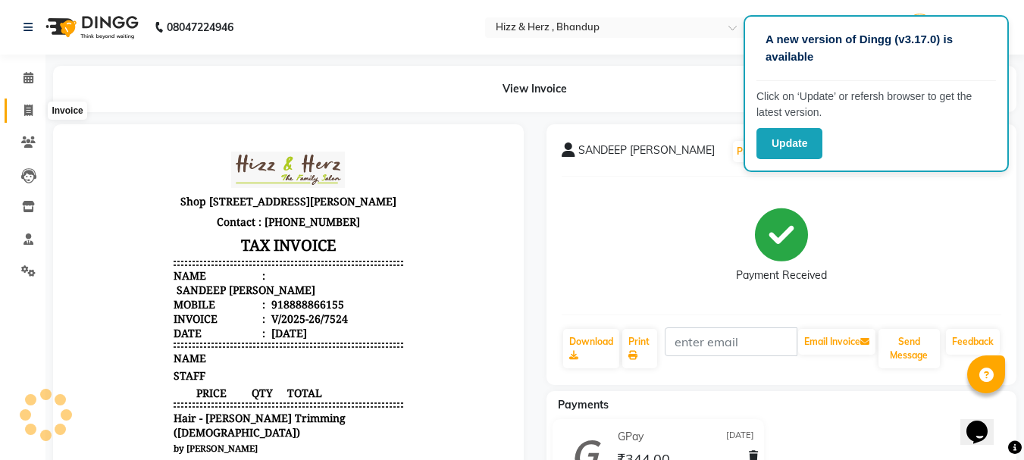
click at [26, 113] on icon at bounding box center [28, 110] width 8 height 11
select select "629"
select select "service"
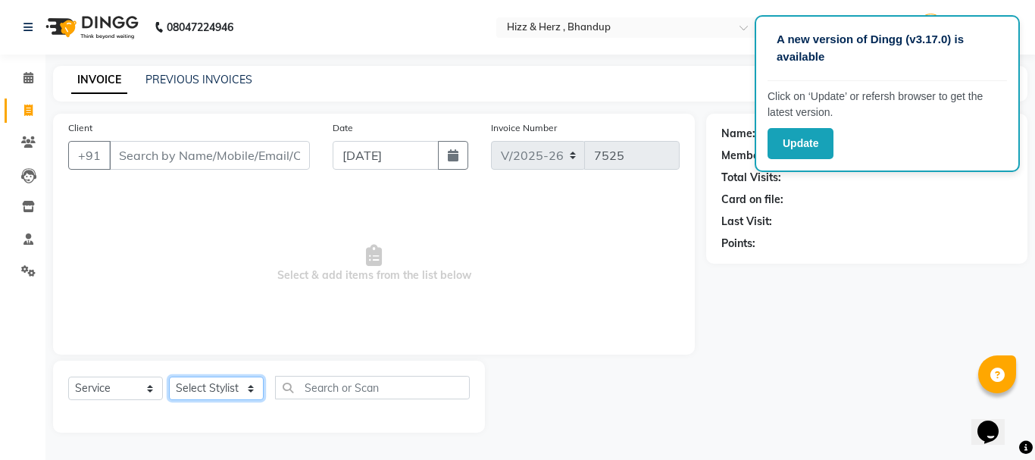
click at [236, 383] on select "Select Stylist Front Desk [PERSON_NAME] HIZZ & HERZ 2 [PERSON_NAME] [PERSON_NAM…" at bounding box center [216, 388] width 95 height 23
select select "24395"
click at [169, 377] on select "Select Stylist Front Desk [PERSON_NAME] HIZZ & HERZ 2 [PERSON_NAME] [PERSON_NAM…" at bounding box center [216, 388] width 95 height 23
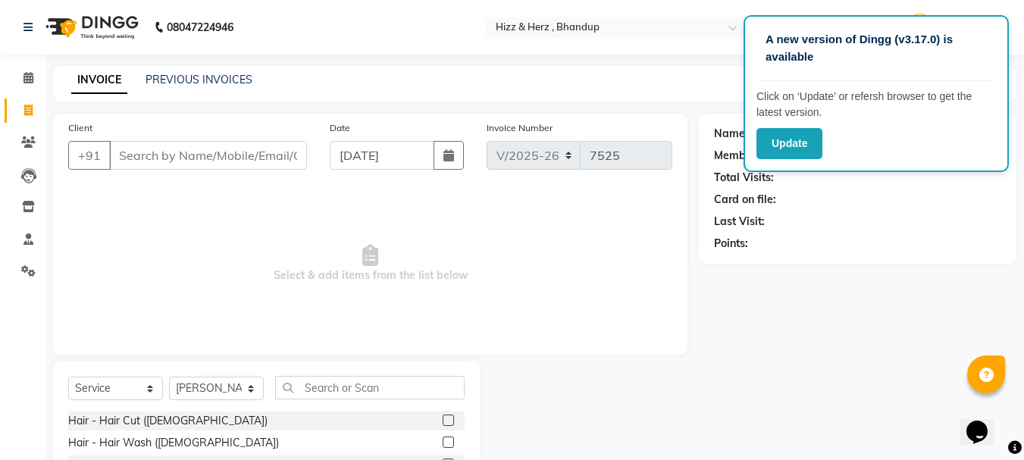
click at [443, 412] on div at bounding box center [454, 420] width 22 height 19
click at [443, 422] on label at bounding box center [448, 419] width 11 height 11
click at [443, 422] on input "checkbox" at bounding box center [448, 421] width 10 height 10
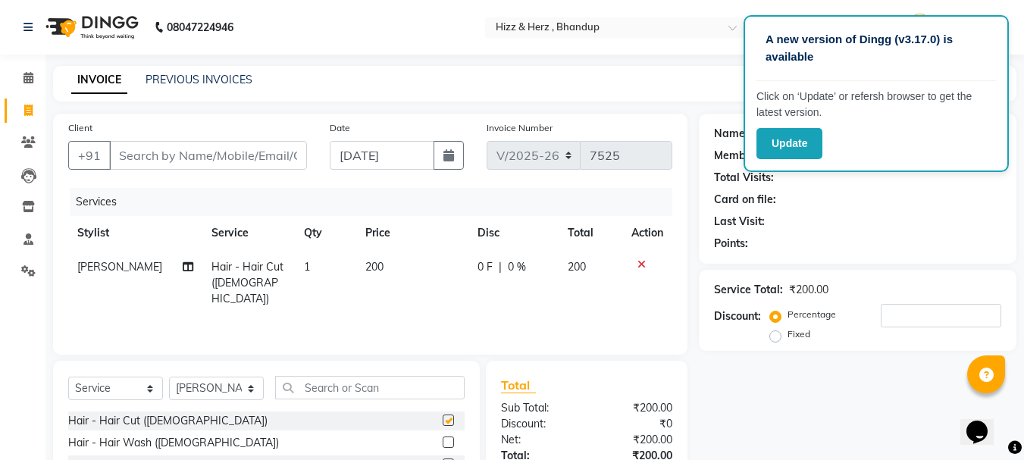
checkbox input "false"
click at [252, 152] on input "Client" at bounding box center [208, 155] width 198 height 29
type input "9"
type input "0"
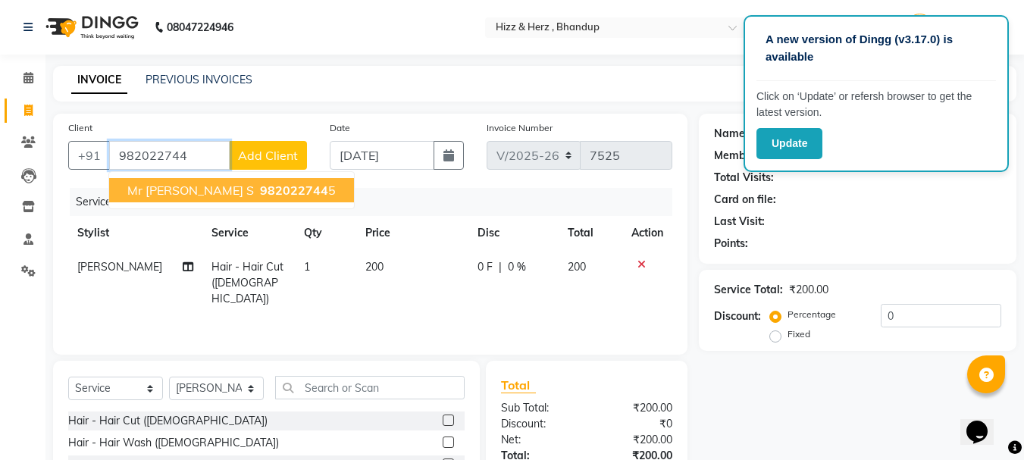
click at [260, 187] on span "982022744" at bounding box center [294, 190] width 68 height 15
type input "9820227445"
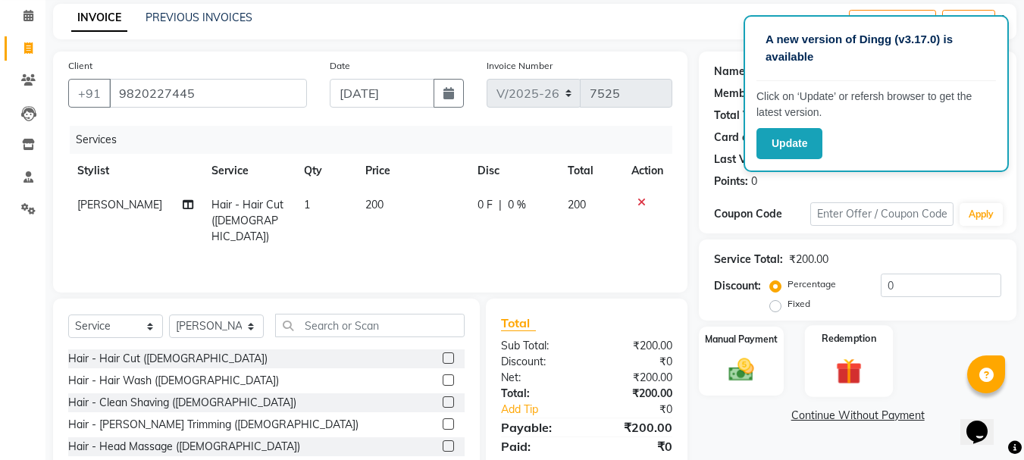
scroll to position [147, 0]
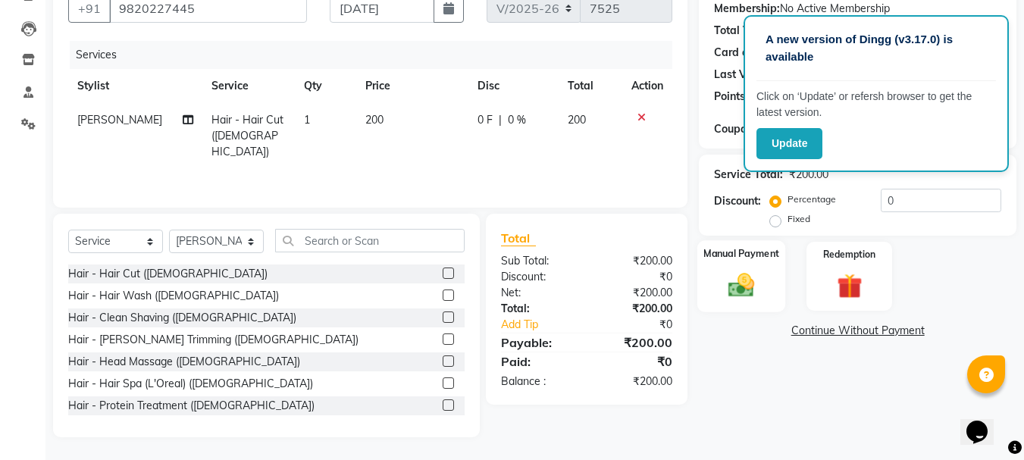
click at [738, 280] on img at bounding box center [741, 285] width 42 height 30
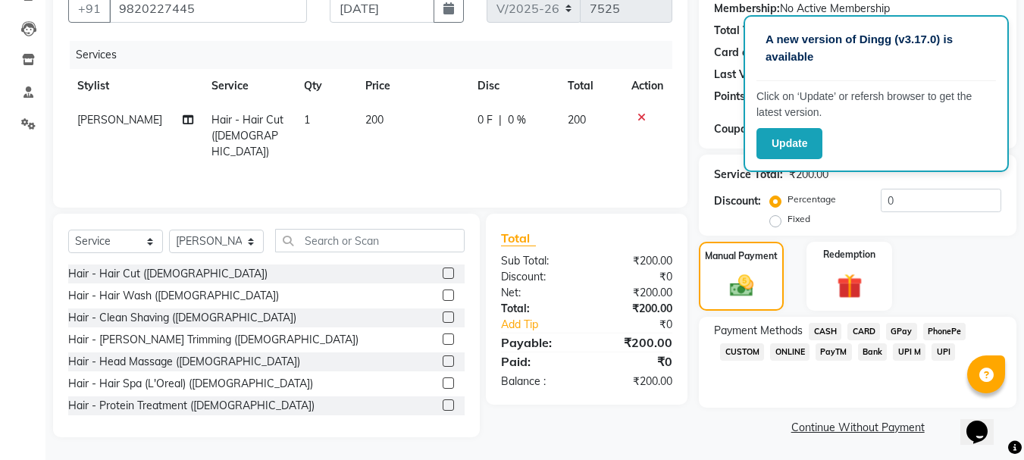
click at [905, 332] on span "GPay" at bounding box center [901, 331] width 31 height 17
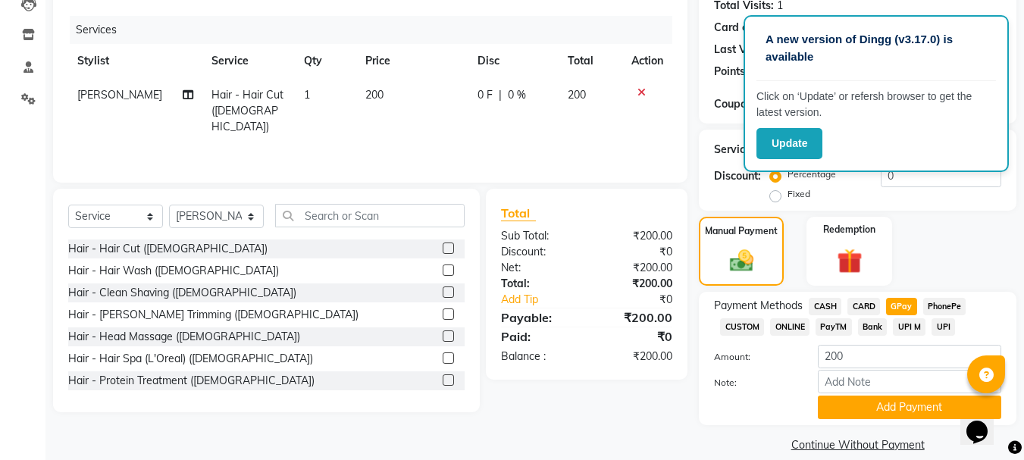
scroll to position [191, 0]
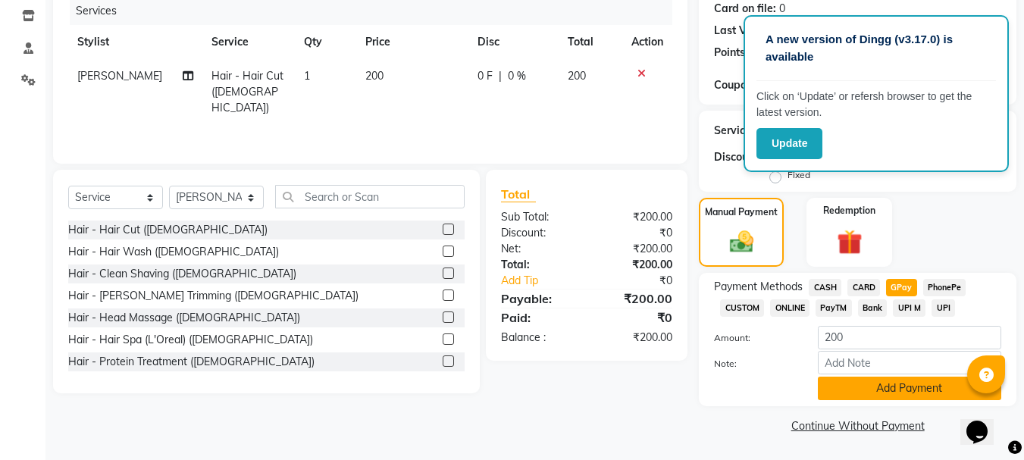
click at [912, 393] on button "Add Payment" at bounding box center [909, 388] width 183 height 23
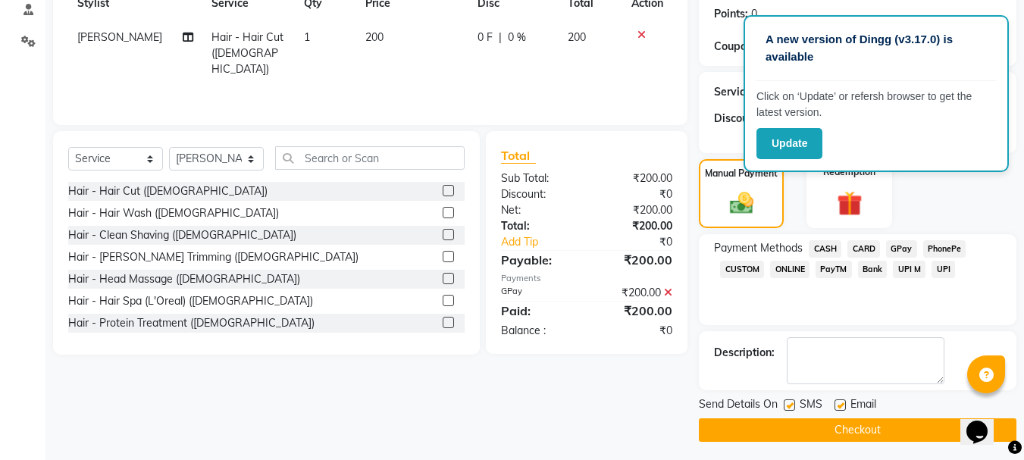
scroll to position [234, 0]
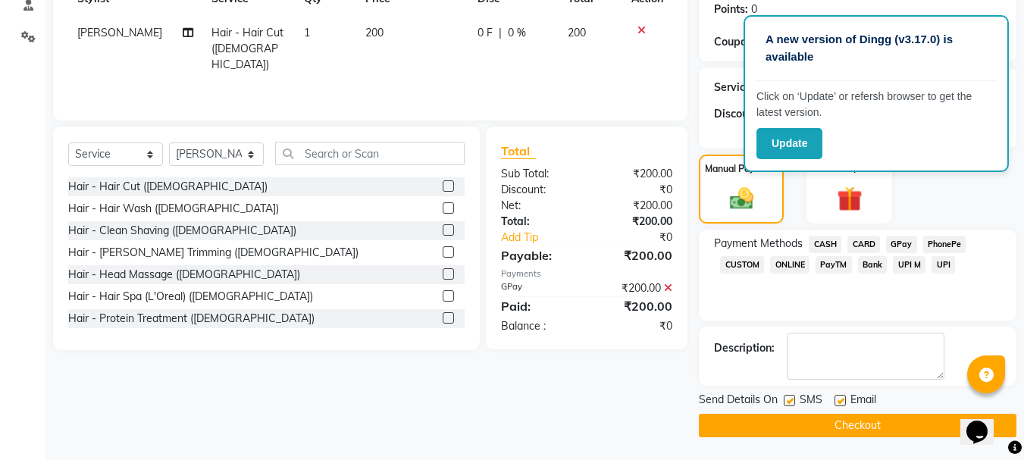
click at [884, 432] on button "Checkout" at bounding box center [857, 425] width 317 height 23
